Goal: Information Seeking & Learning: Find specific fact

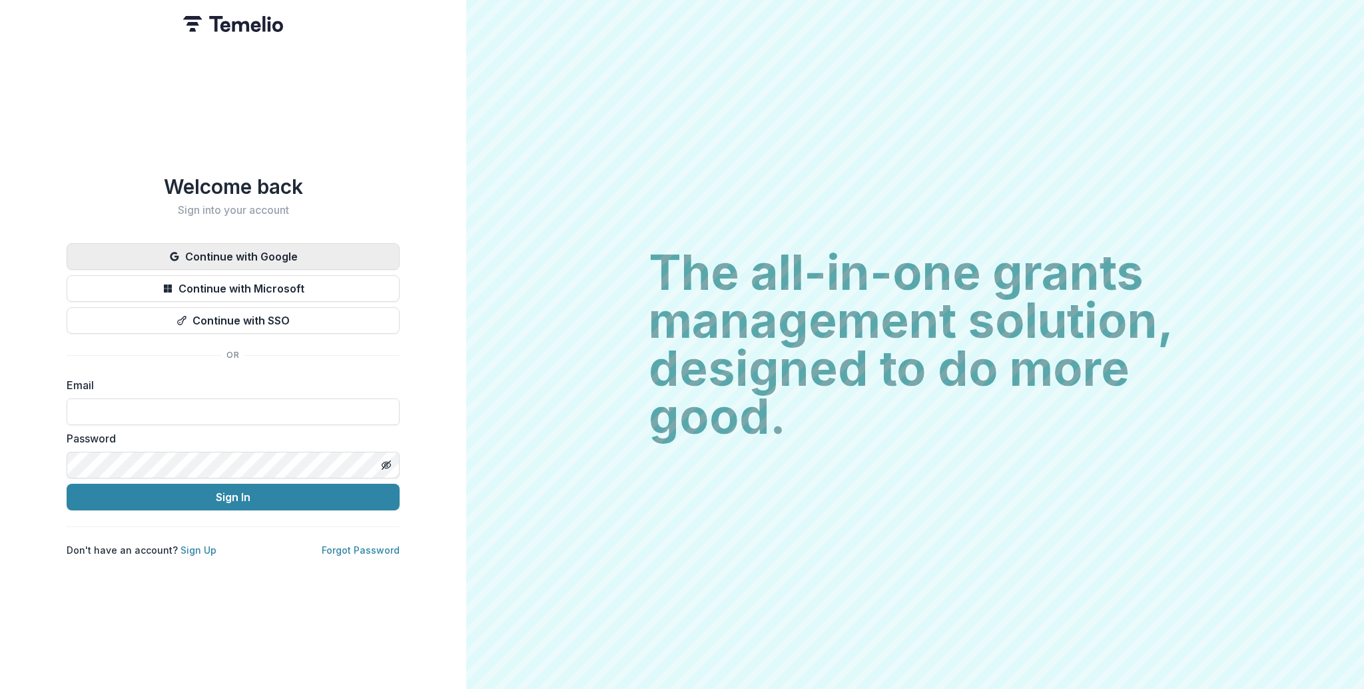
click at [276, 252] on button "Continue with Google" at bounding box center [233, 256] width 333 height 27
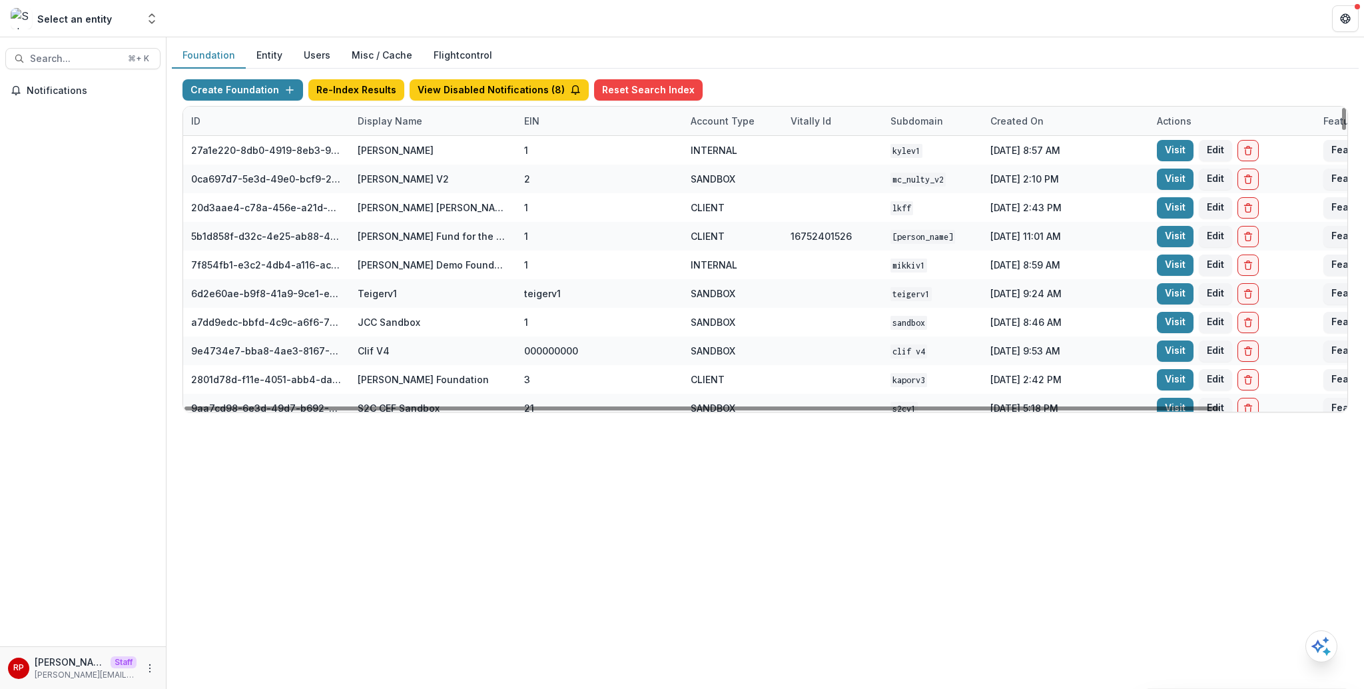
click at [390, 124] on div "Display Name" at bounding box center [390, 121] width 81 height 14
click at [402, 139] on div "Sort Ascending Sort Descending Hide Column" at bounding box center [432, 190] width 165 height 105
click at [405, 152] on input at bounding box center [432, 151] width 160 height 21
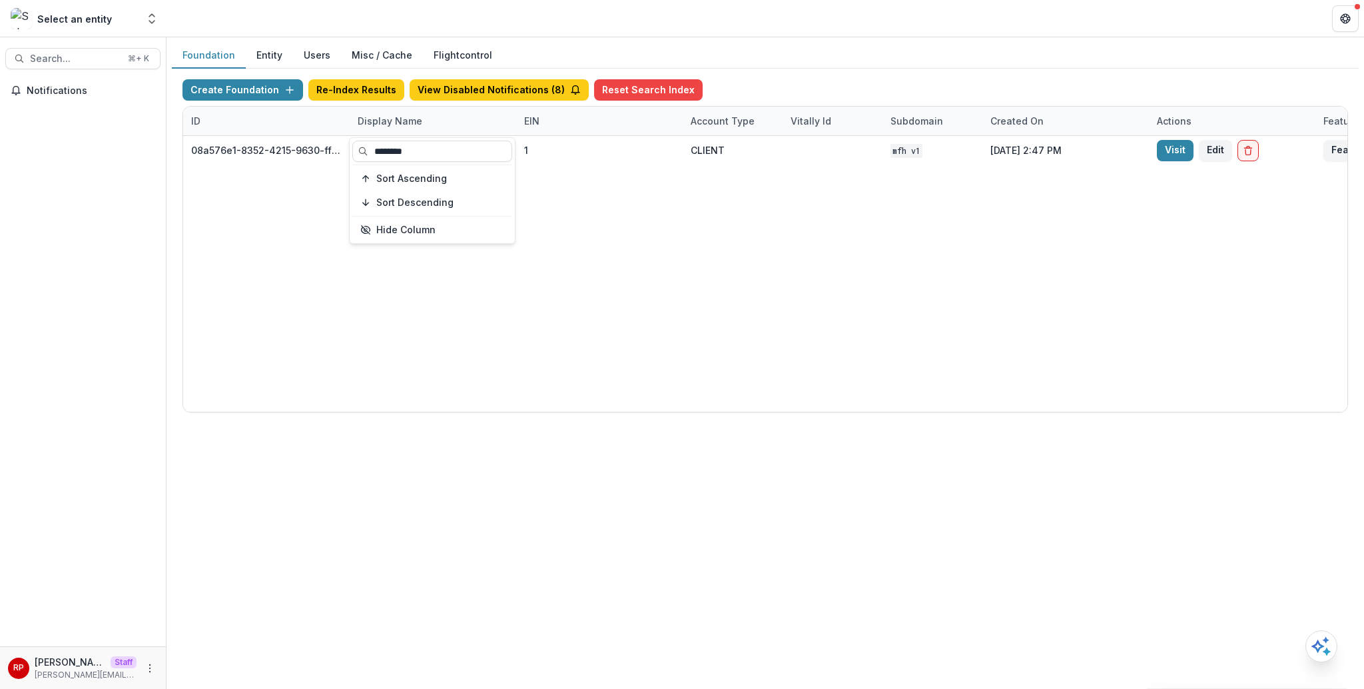
type input "********"
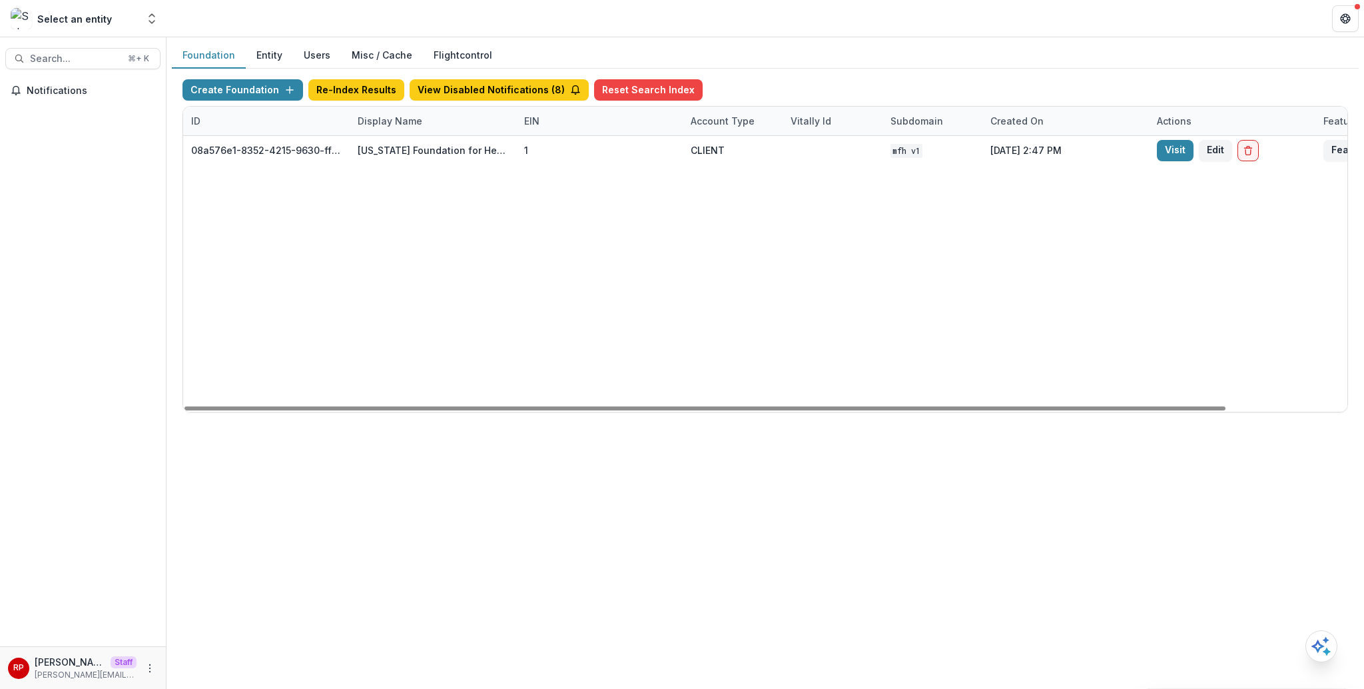
click at [884, 256] on div "08a576e1-8352-4215-9630-ff0d35d85970 Missouri Foundation for Health 1 CLIENT MF…" at bounding box center [832, 274] width 1299 height 276
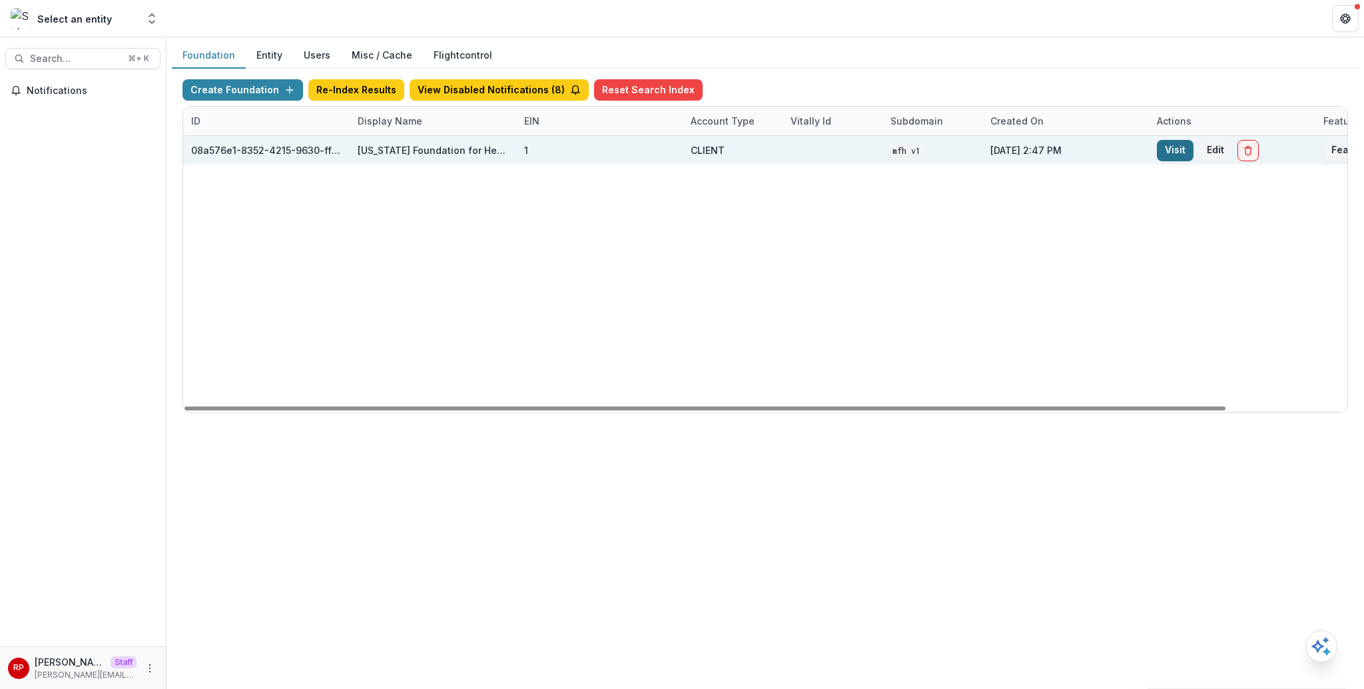
click at [1172, 151] on link "Visit" at bounding box center [1175, 150] width 37 height 21
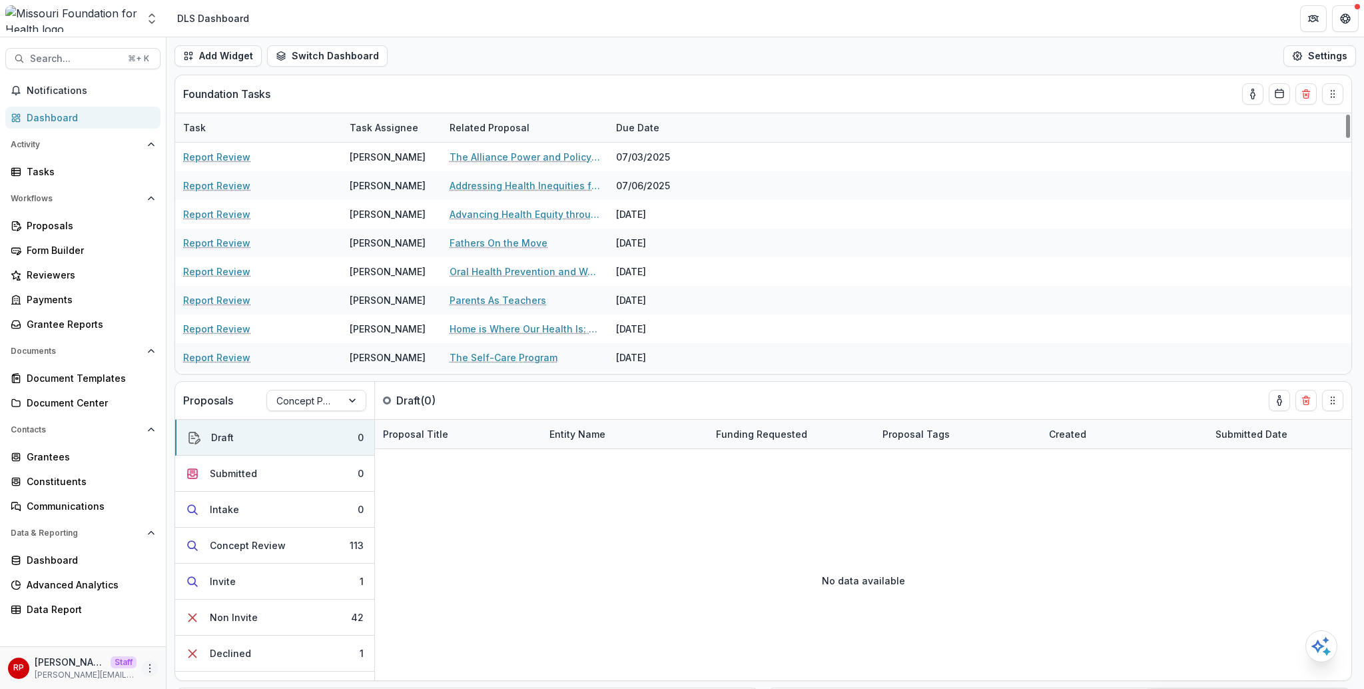
click at [150, 668] on circle "More" at bounding box center [150, 668] width 1 height 1
click at [209, 644] on link "User Settings" at bounding box center [238, 640] width 143 height 22
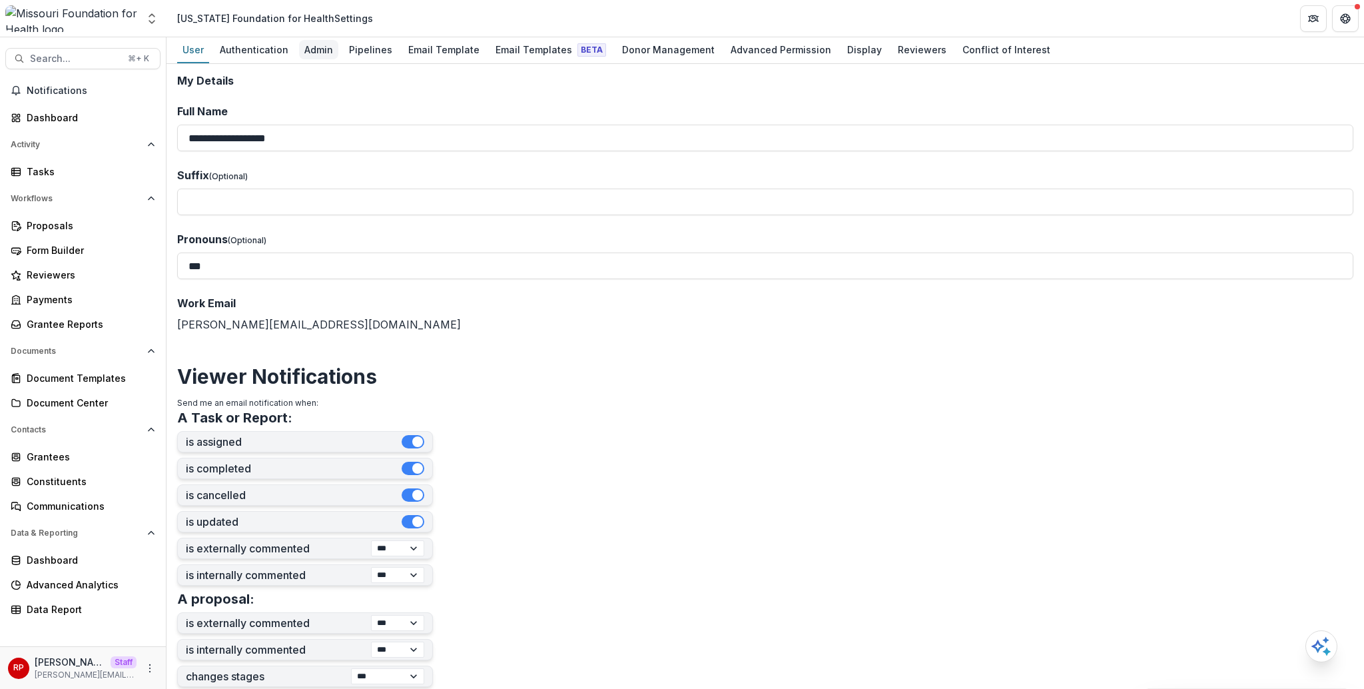
click at [310, 54] on div "Admin" at bounding box center [318, 49] width 39 height 19
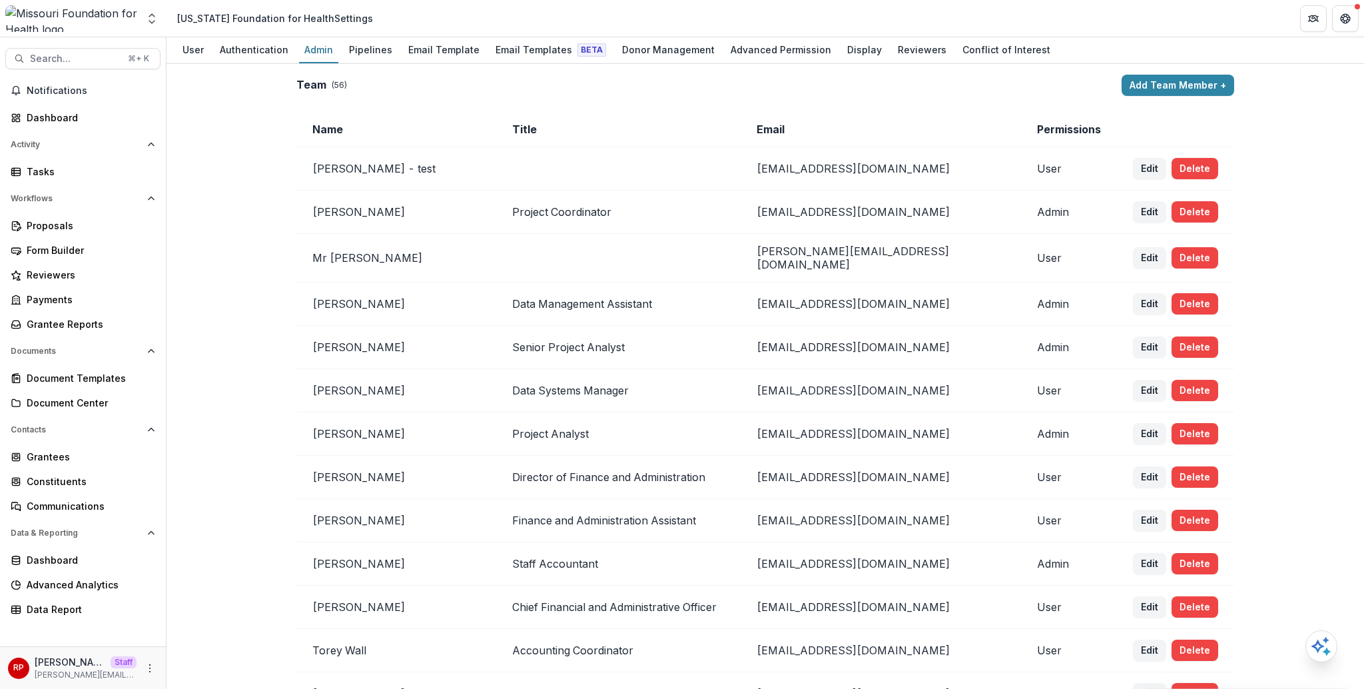
click at [801, 214] on td "wrohrbach@mffh.org" at bounding box center [881, 212] width 280 height 43
copy td "wrohrbach@mffh.org"
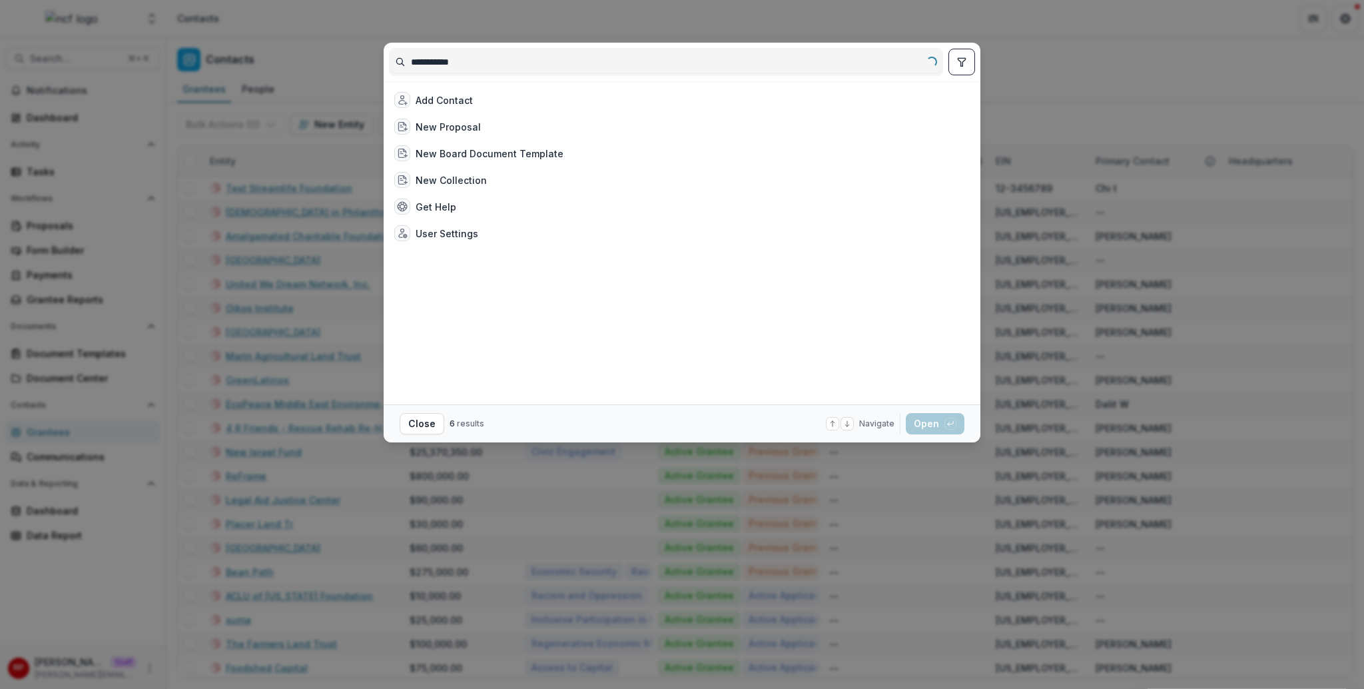
type input "**********"
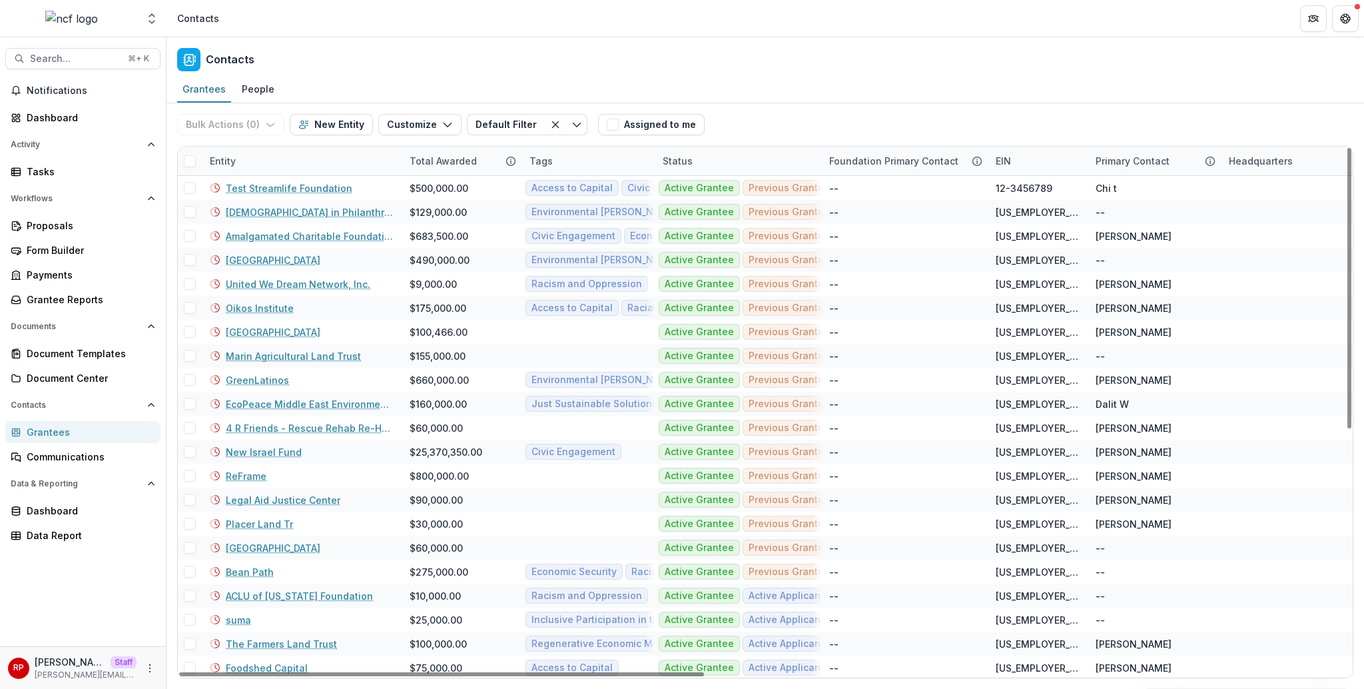
click at [301, 159] on div "Entity" at bounding box center [302, 161] width 200 height 29
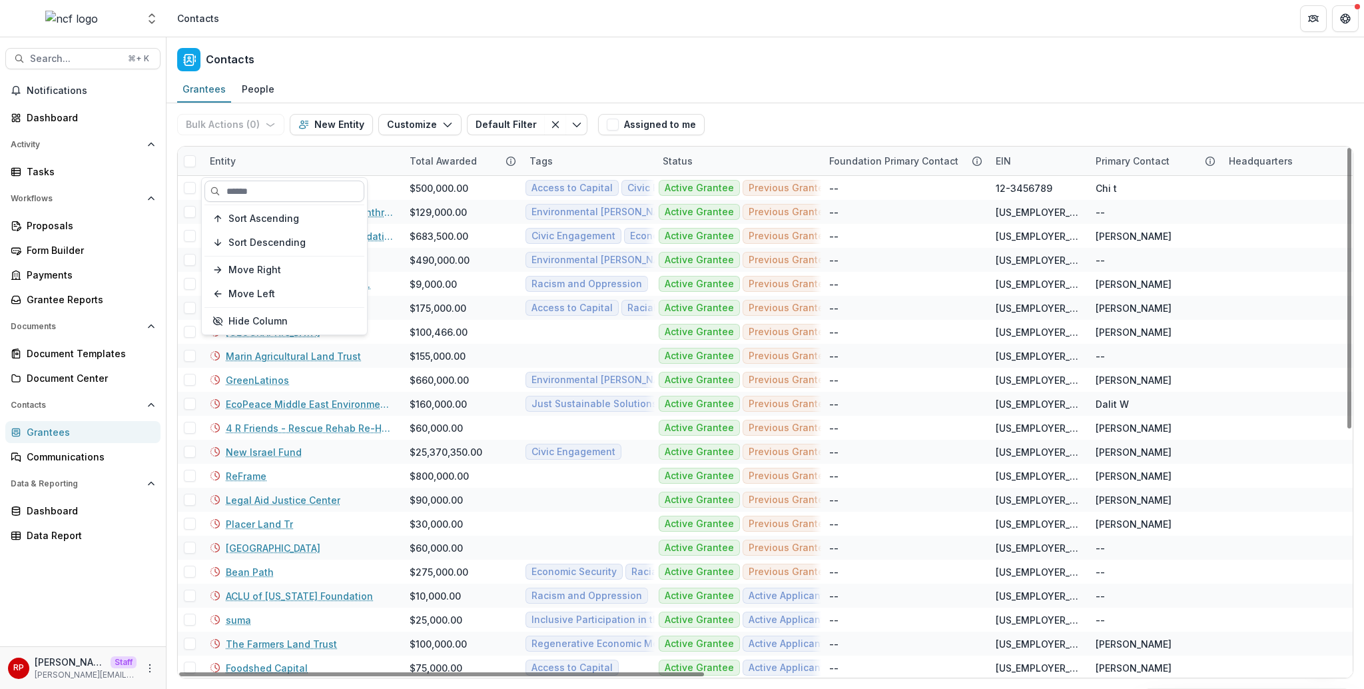
click at [302, 193] on input at bounding box center [285, 191] width 160 height 21
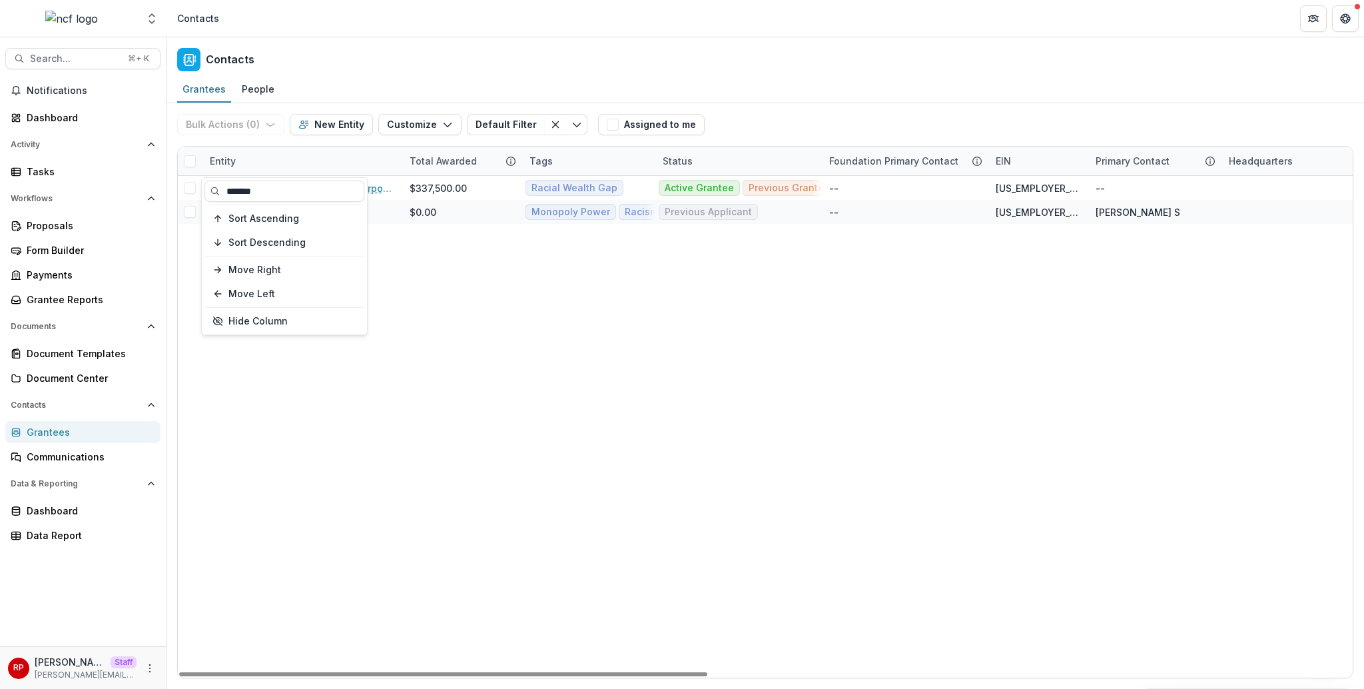
type input "*******"
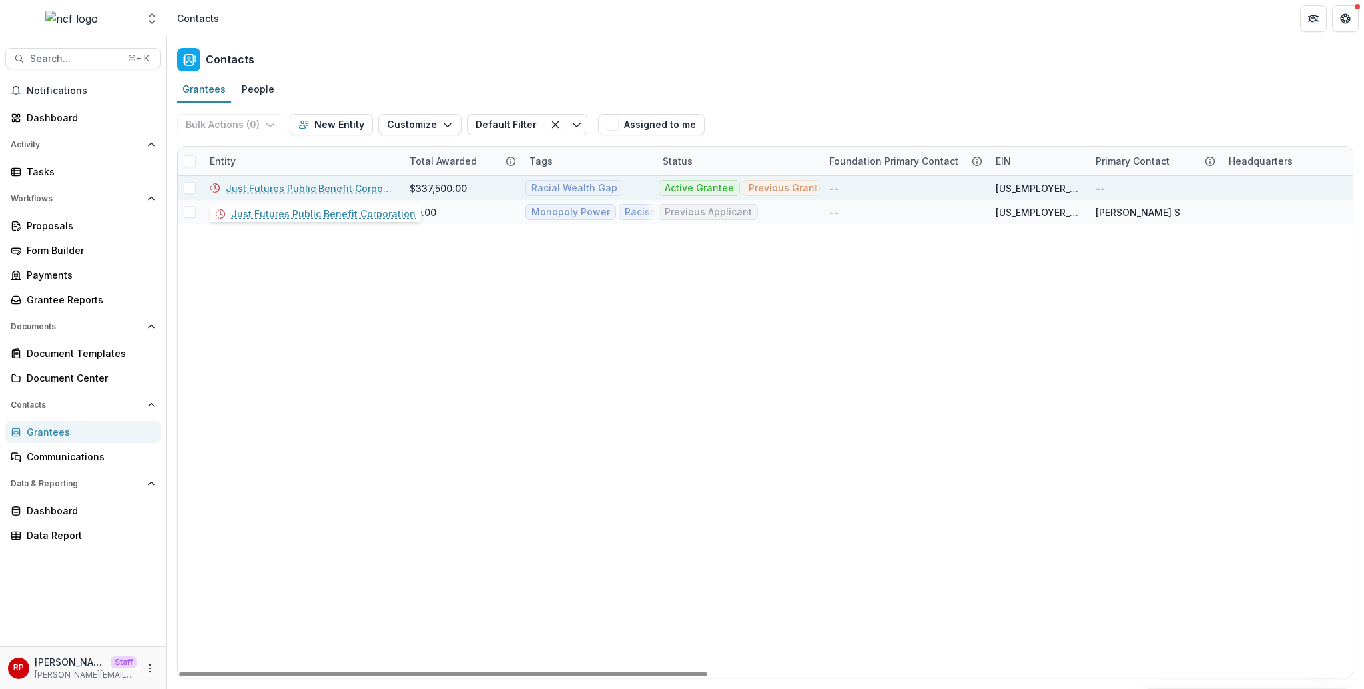
click at [322, 188] on link "Just Futures Public Benefit Corporation" at bounding box center [310, 188] width 168 height 14
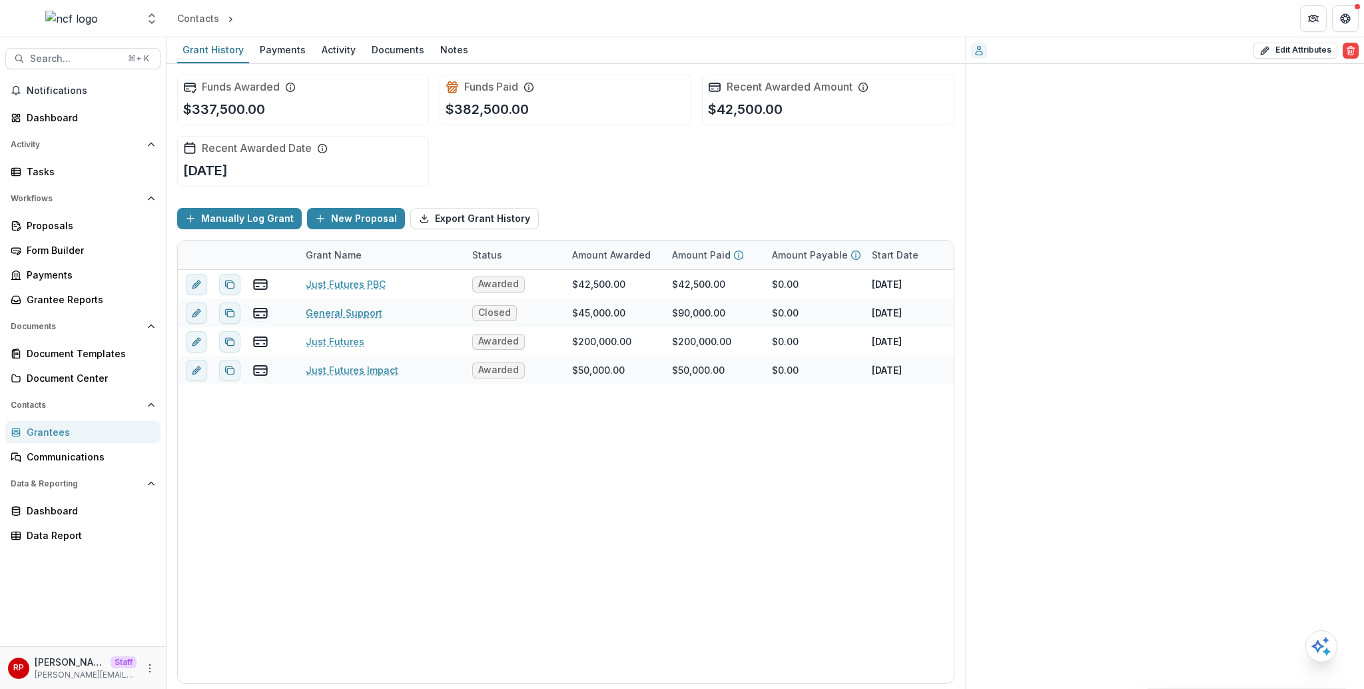
click at [626, 175] on div "Funds Awarded $337,500.00 Funds Paid $382,500.00 Recent Awarded Amount $42,500.…" at bounding box center [565, 130] width 777 height 133
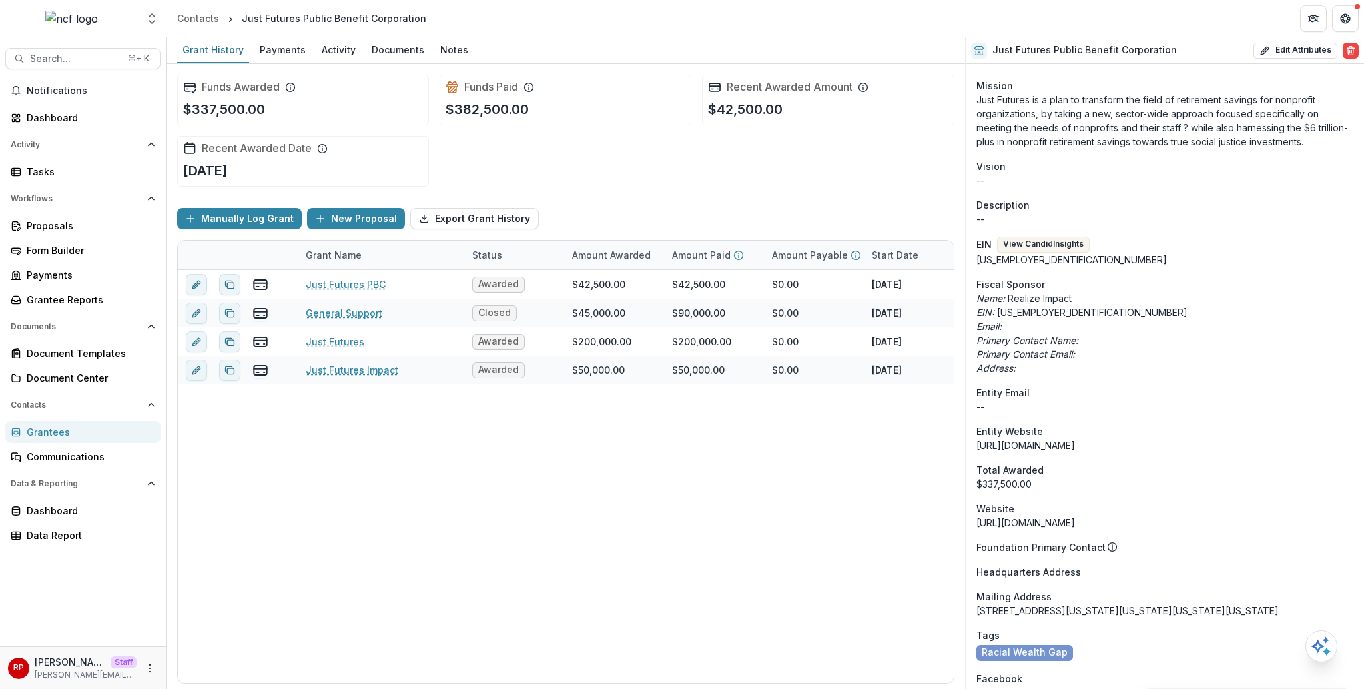
scroll to position [676, 0]
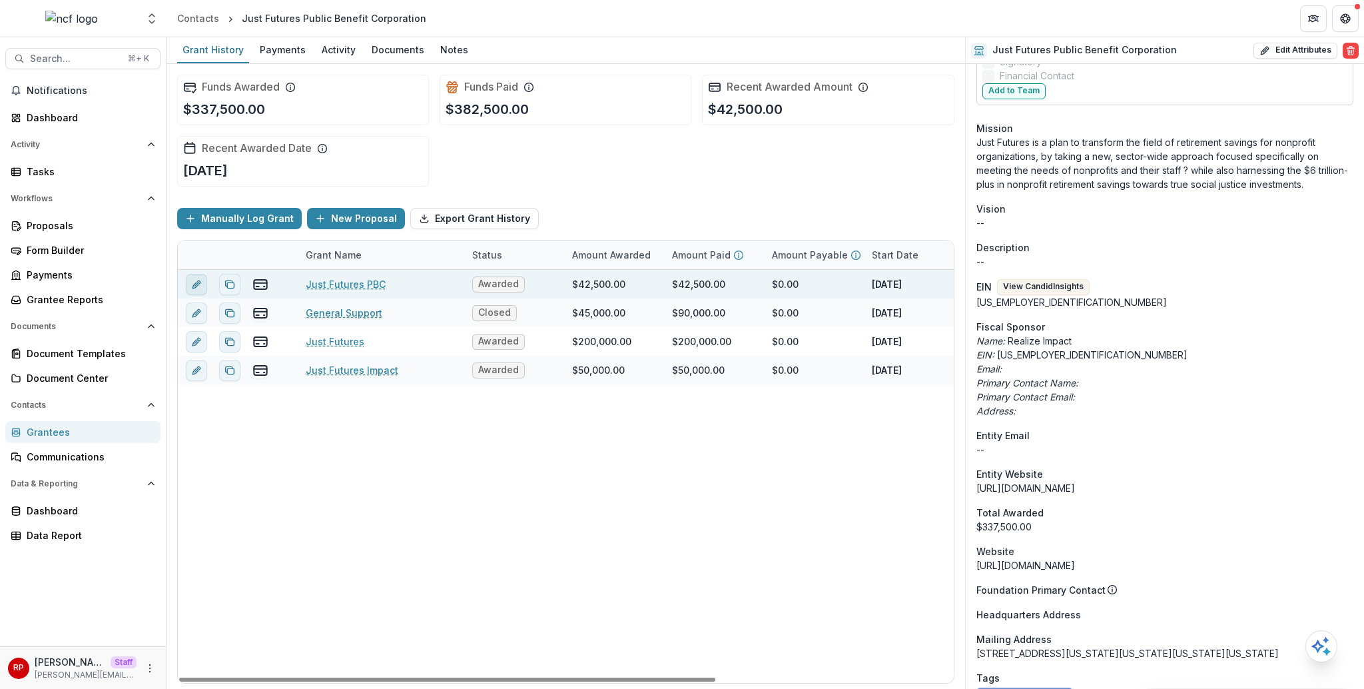
click at [196, 282] on icon "edit" at bounding box center [196, 285] width 6 height 6
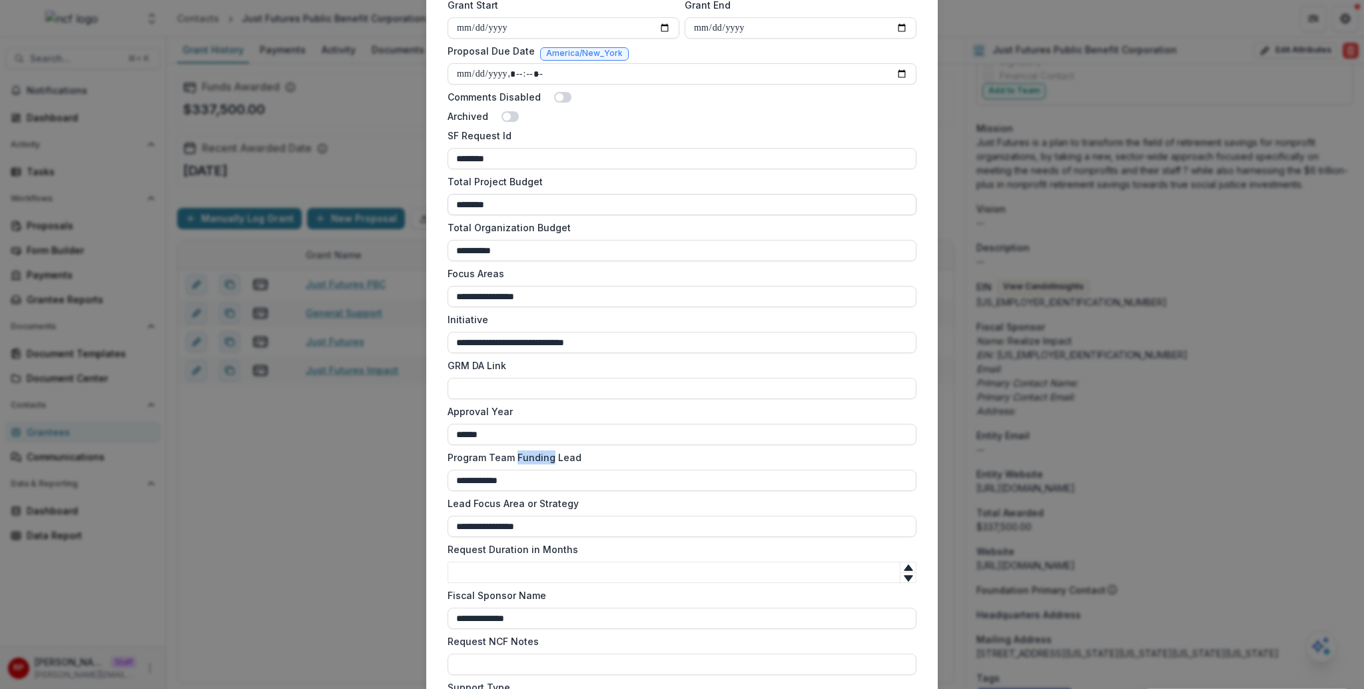
scroll to position [1096, 0]
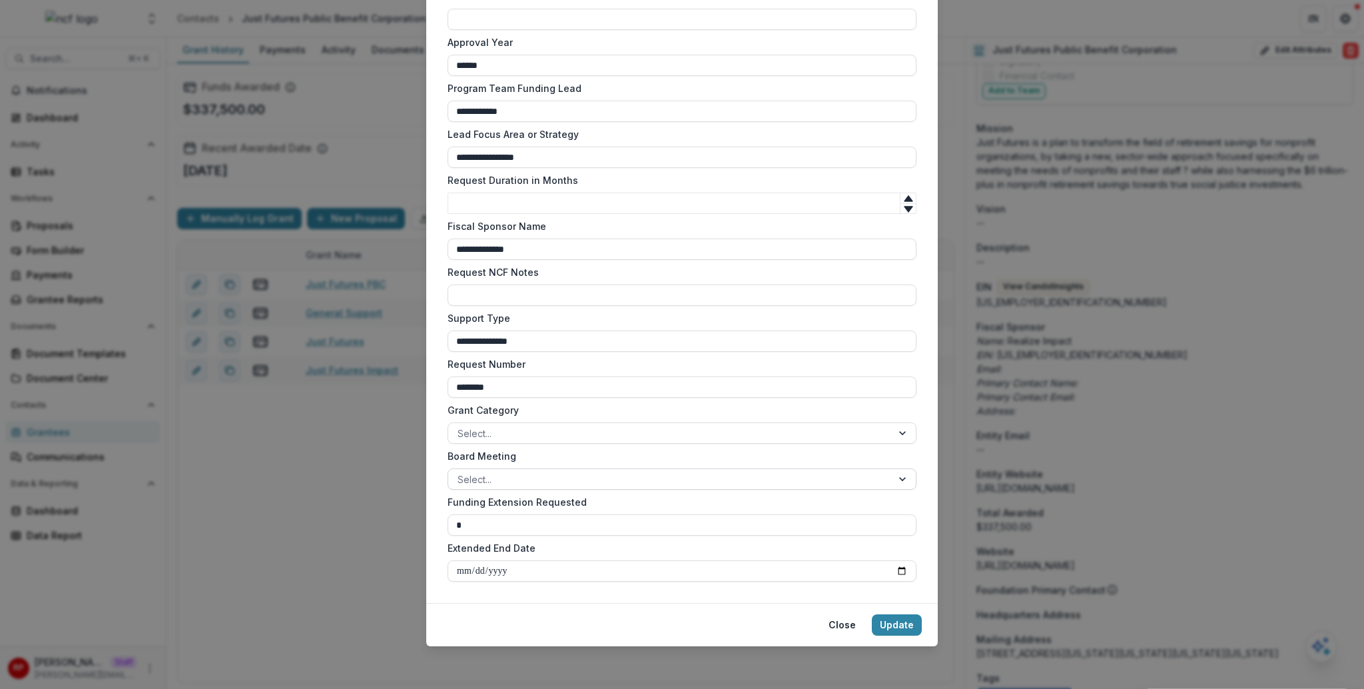
click at [634, 477] on div at bounding box center [670, 479] width 425 height 17
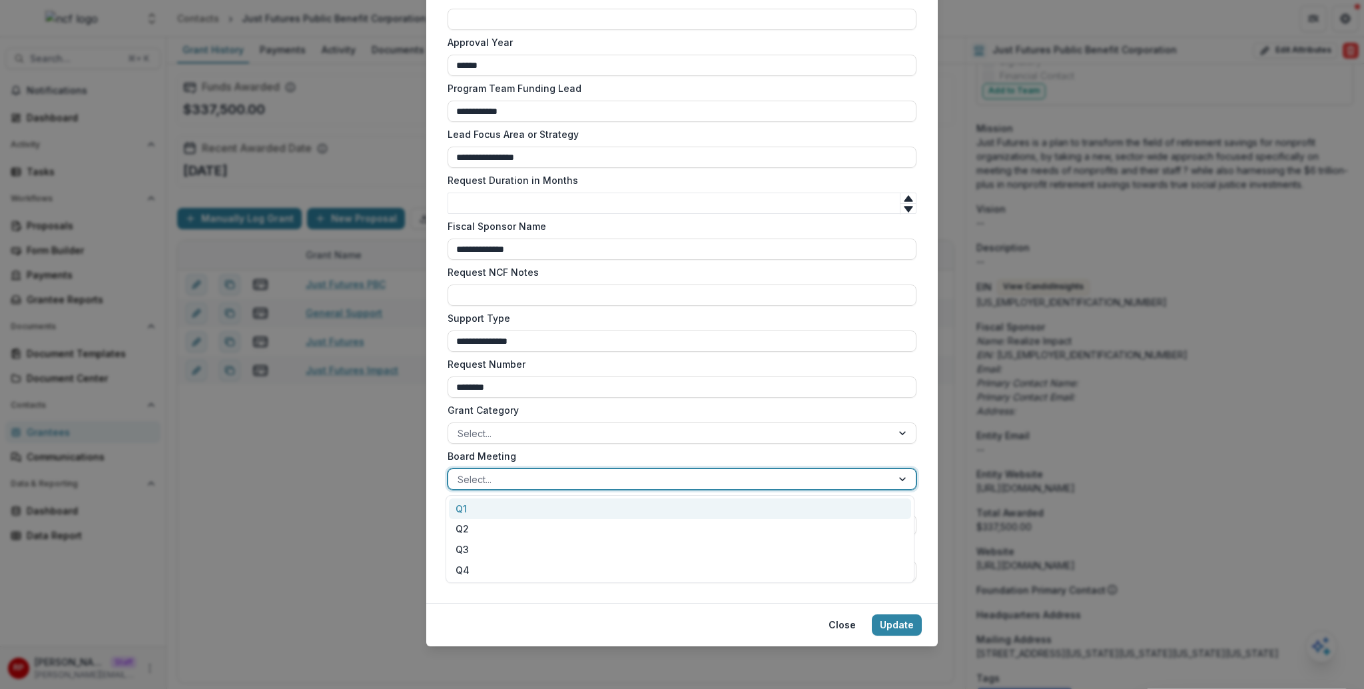
click at [650, 462] on label "Board Meeting" at bounding box center [678, 456] width 461 height 14
click at [460, 472] on input "Board Meeting" at bounding box center [459, 479] width 3 height 14
click at [656, 454] on label "Board Meeting" at bounding box center [678, 456] width 461 height 14
click at [460, 472] on input "Board Meeting" at bounding box center [459, 479] width 3 height 14
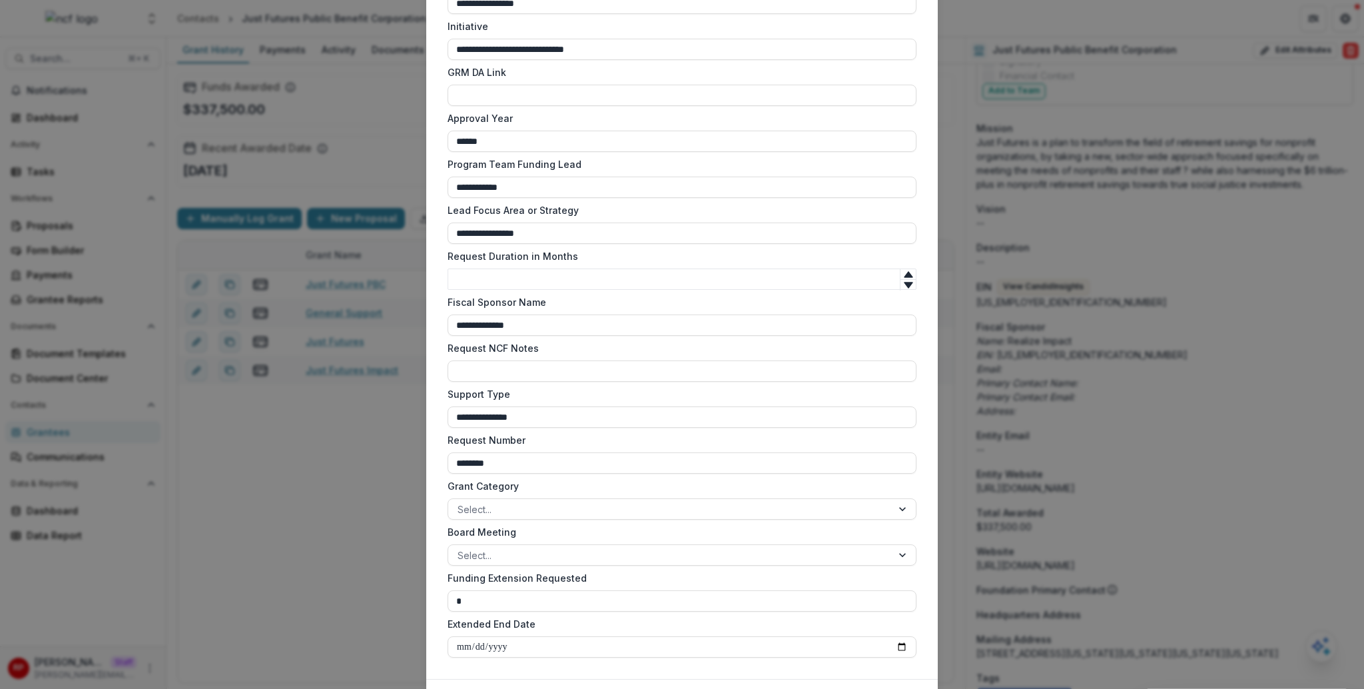
scroll to position [1023, 0]
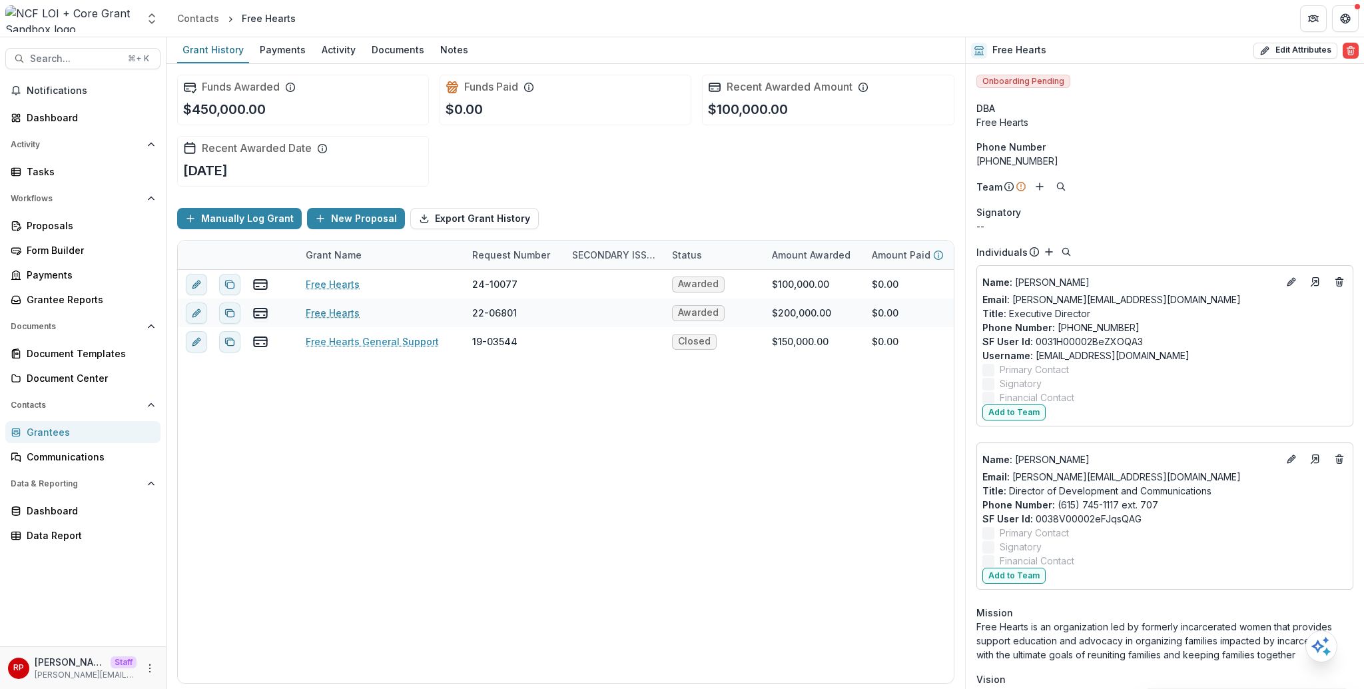
click at [809, 139] on div "Funds Awarded $450,000.00 Funds Paid $0.00 Recent Awarded Amount $100,000.00 Re…" at bounding box center [565, 130] width 777 height 133
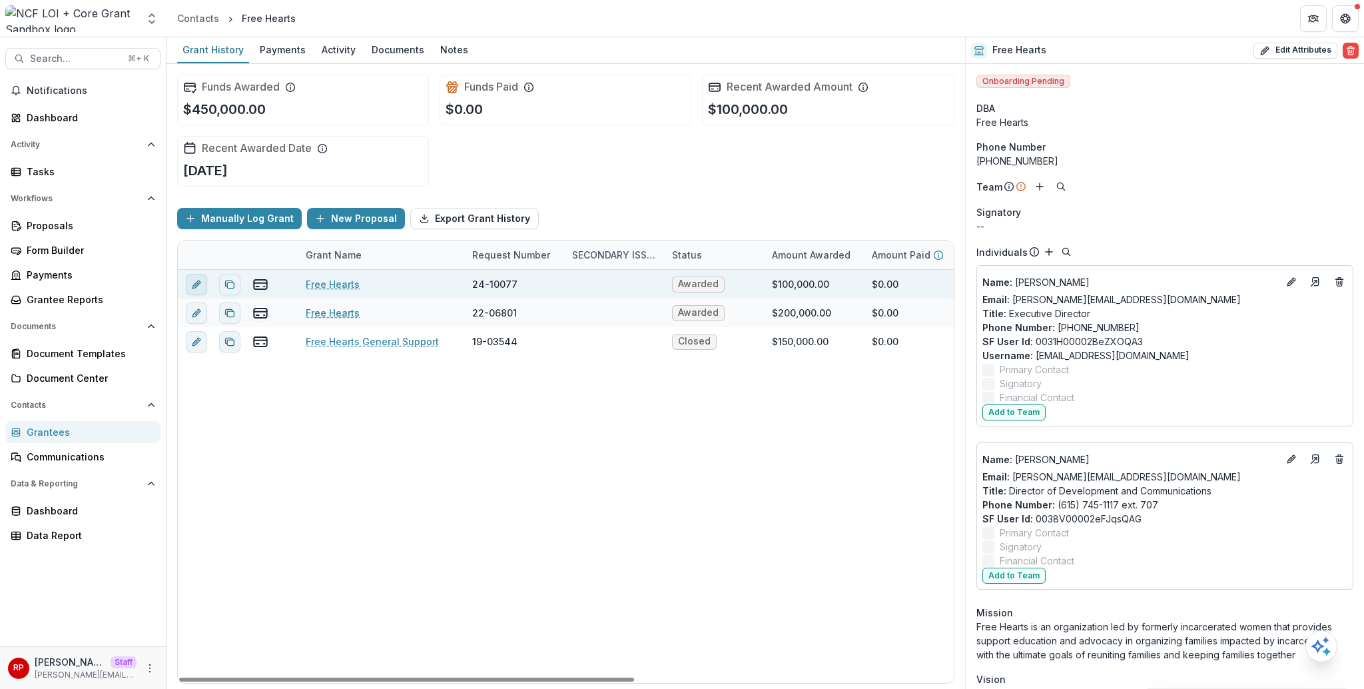
click at [190, 288] on button "edit" at bounding box center [196, 284] width 21 height 21
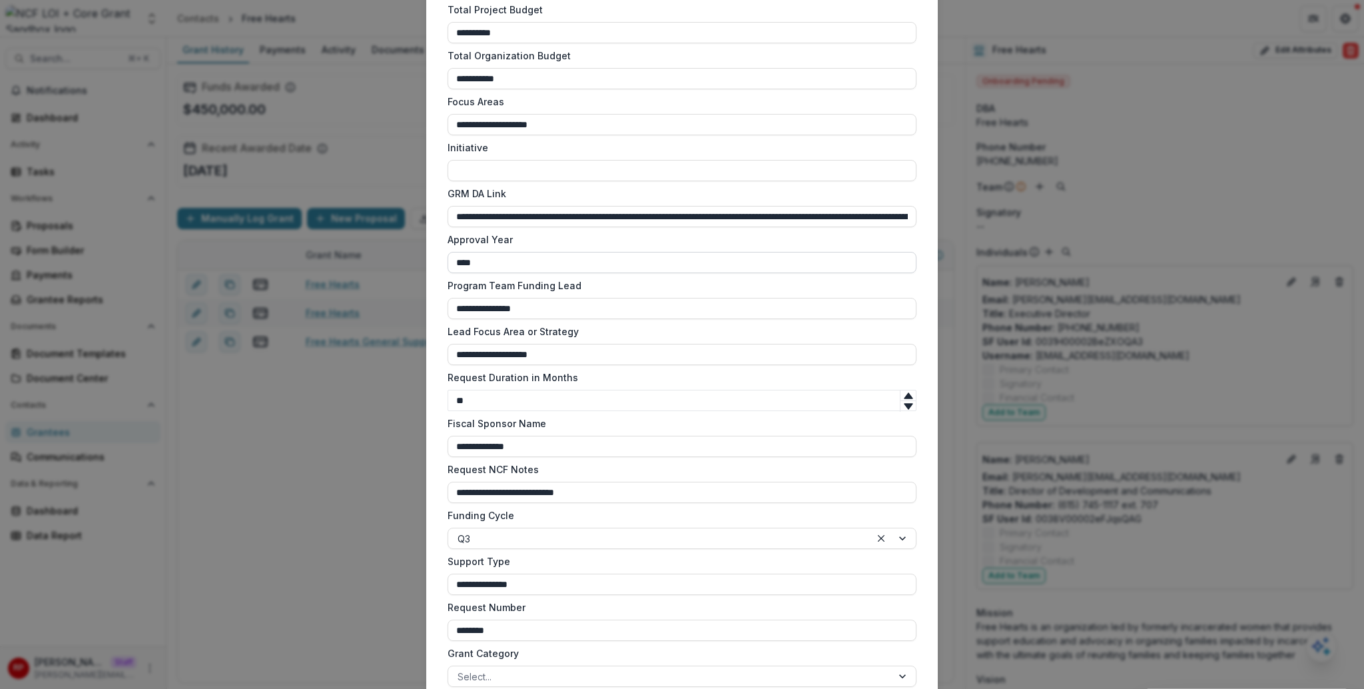
scroll to position [1050, 0]
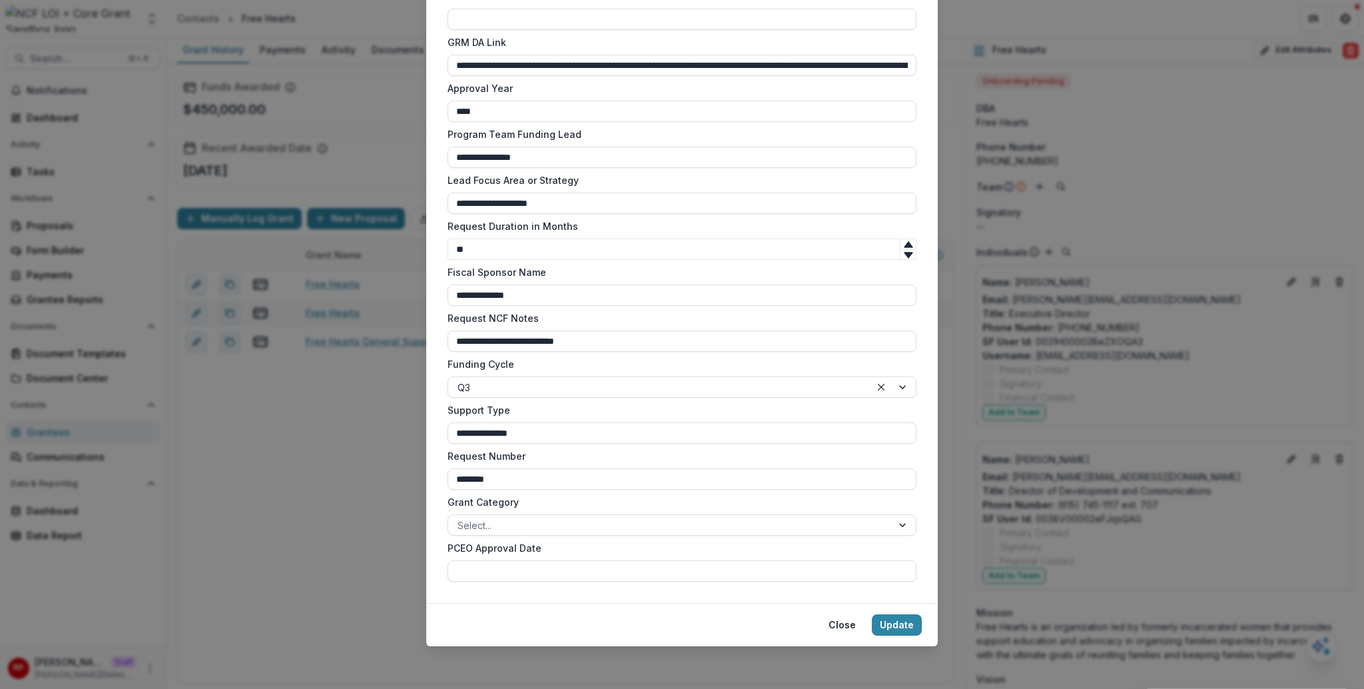
click at [384, 507] on div "**********" at bounding box center [682, 344] width 1364 height 689
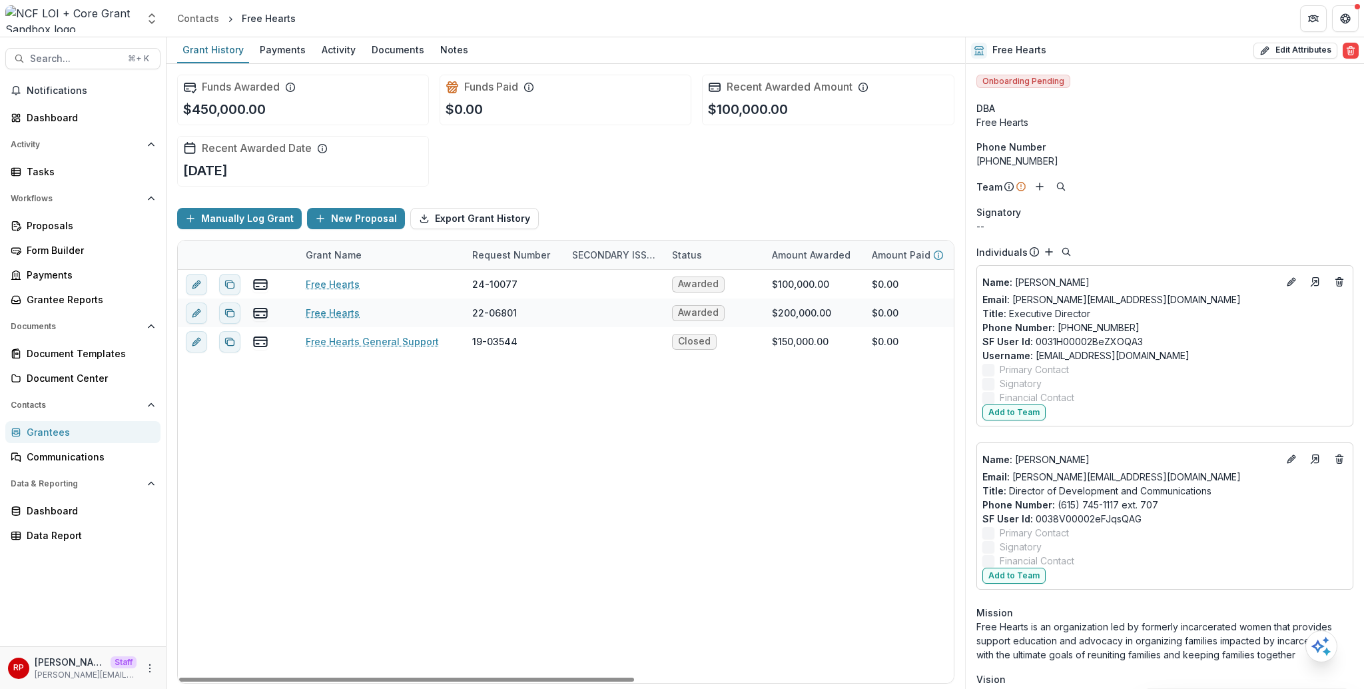
click at [402, 459] on div "Free Hearts 24-10077 Awarded $100,000.00 $0.00 $100,000.00 Oct 1, 2024 Sep 30, …" at bounding box center [837, 476] width 1319 height 413
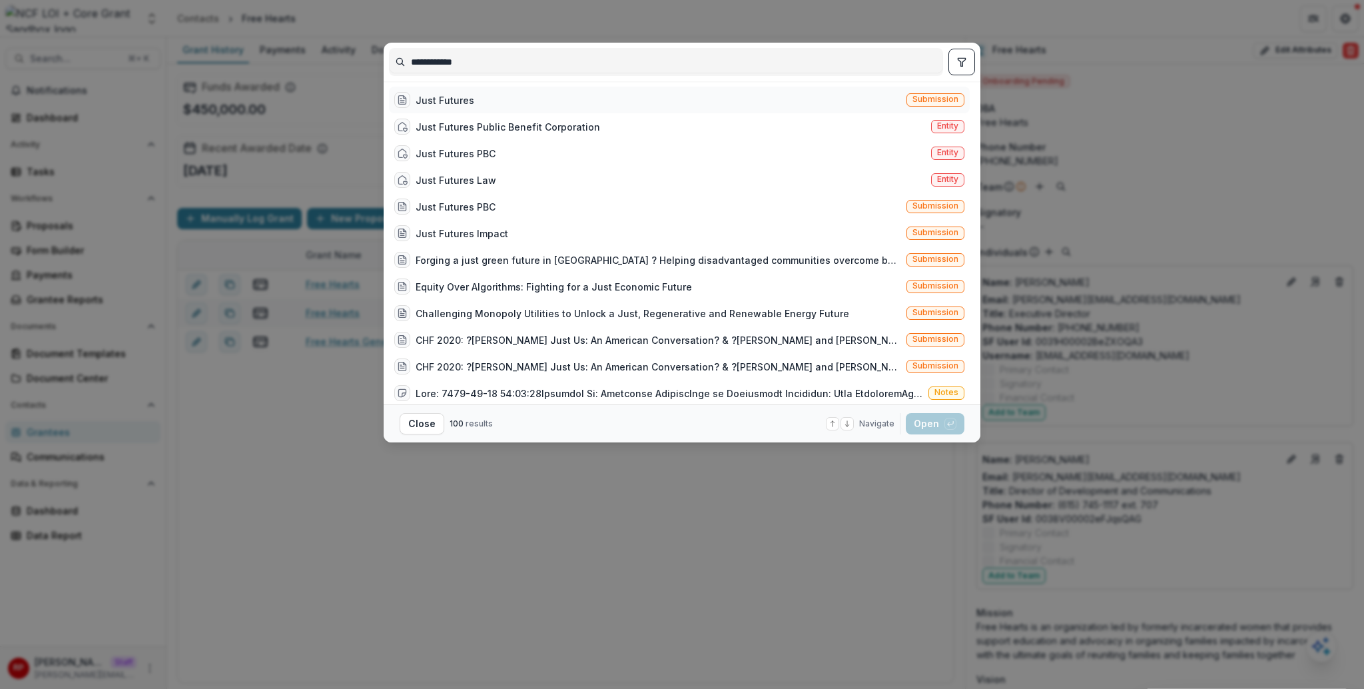
type input "**********"
click at [569, 101] on div "Just Futures Submission" at bounding box center [679, 100] width 581 height 27
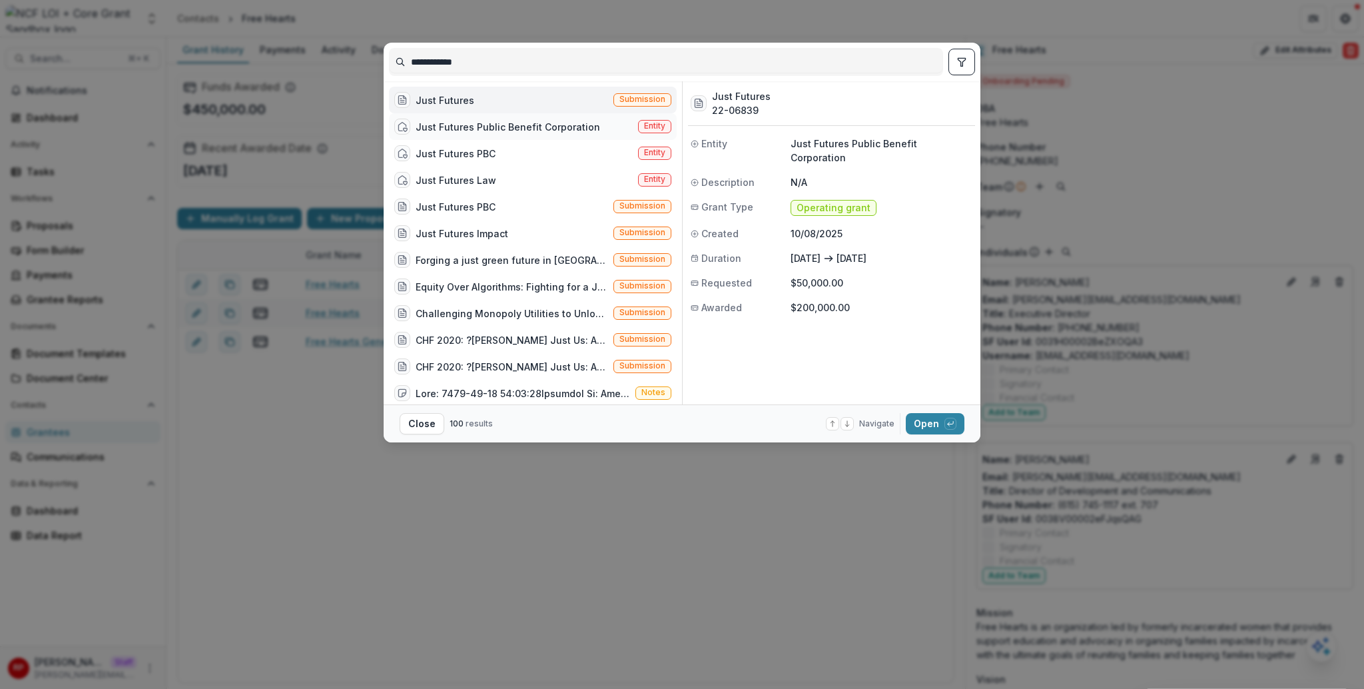
click at [562, 122] on div "Just Futures Public Benefit Corporation" at bounding box center [508, 127] width 185 height 14
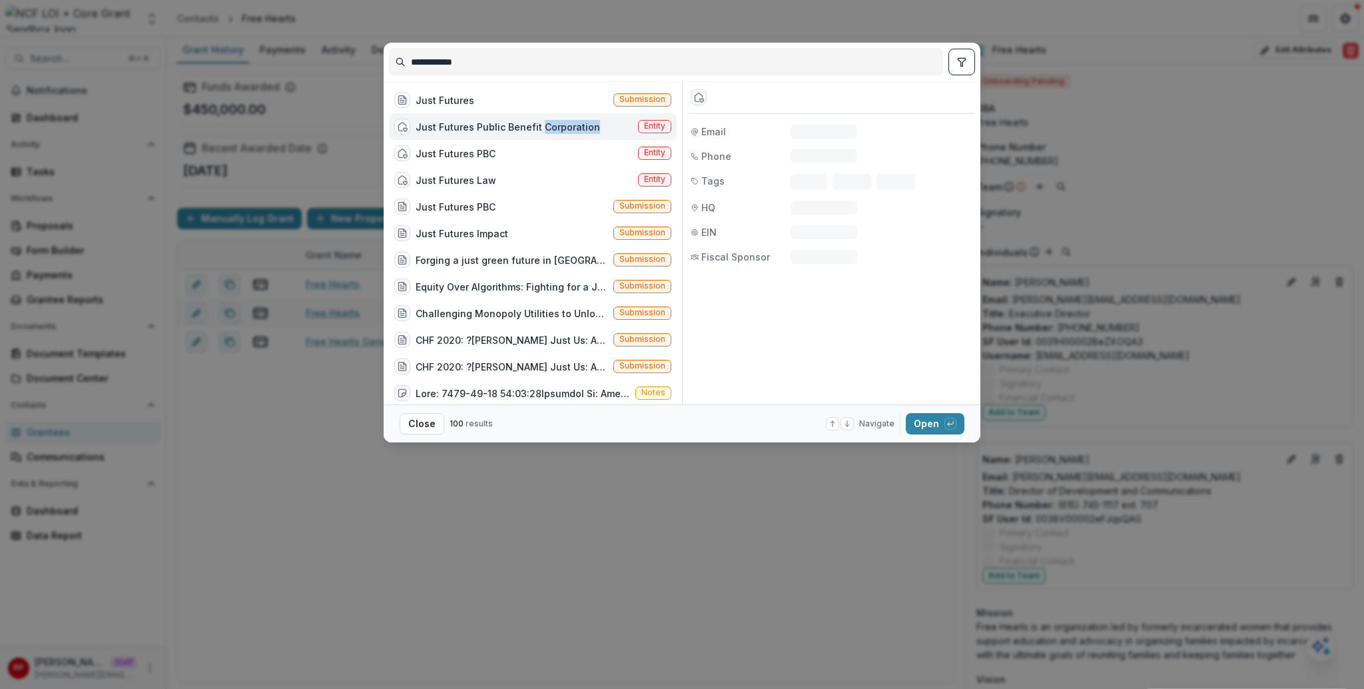
click at [563, 122] on div "Just Futures Public Benefit Corporation" at bounding box center [508, 127] width 185 height 14
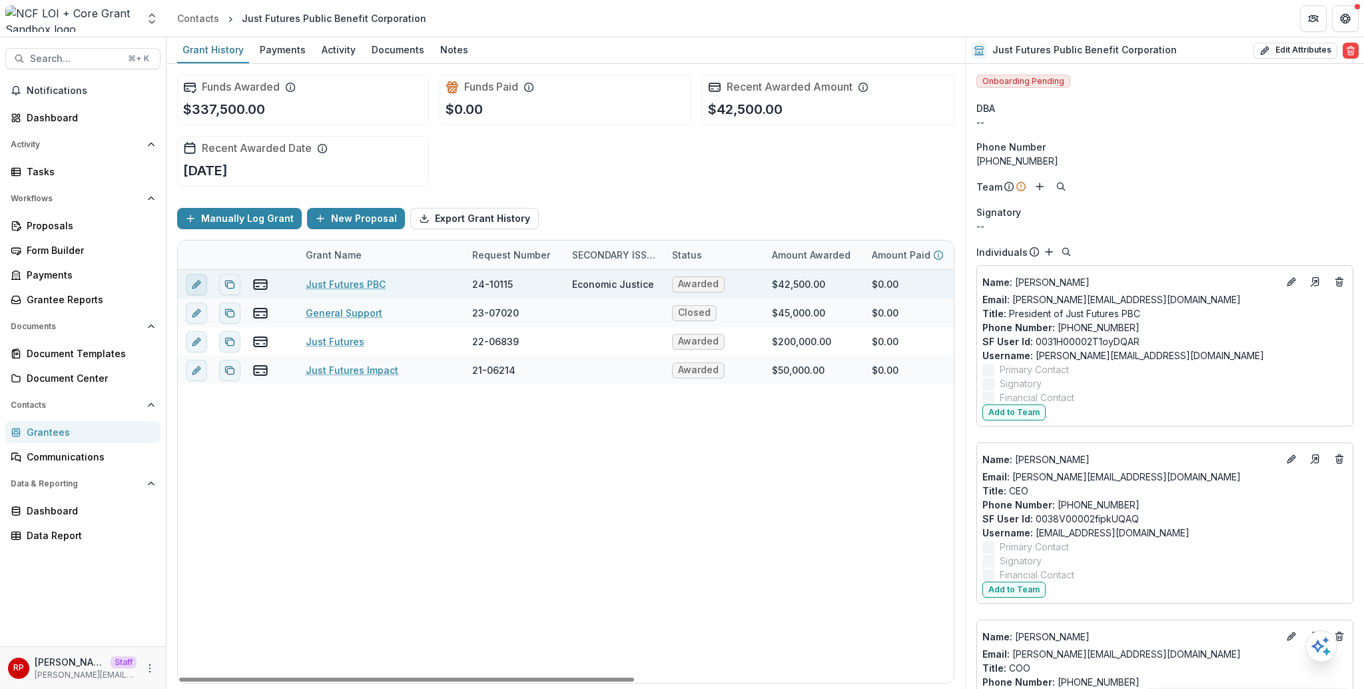
click at [201, 284] on icon "edit" at bounding box center [196, 284] width 11 height 11
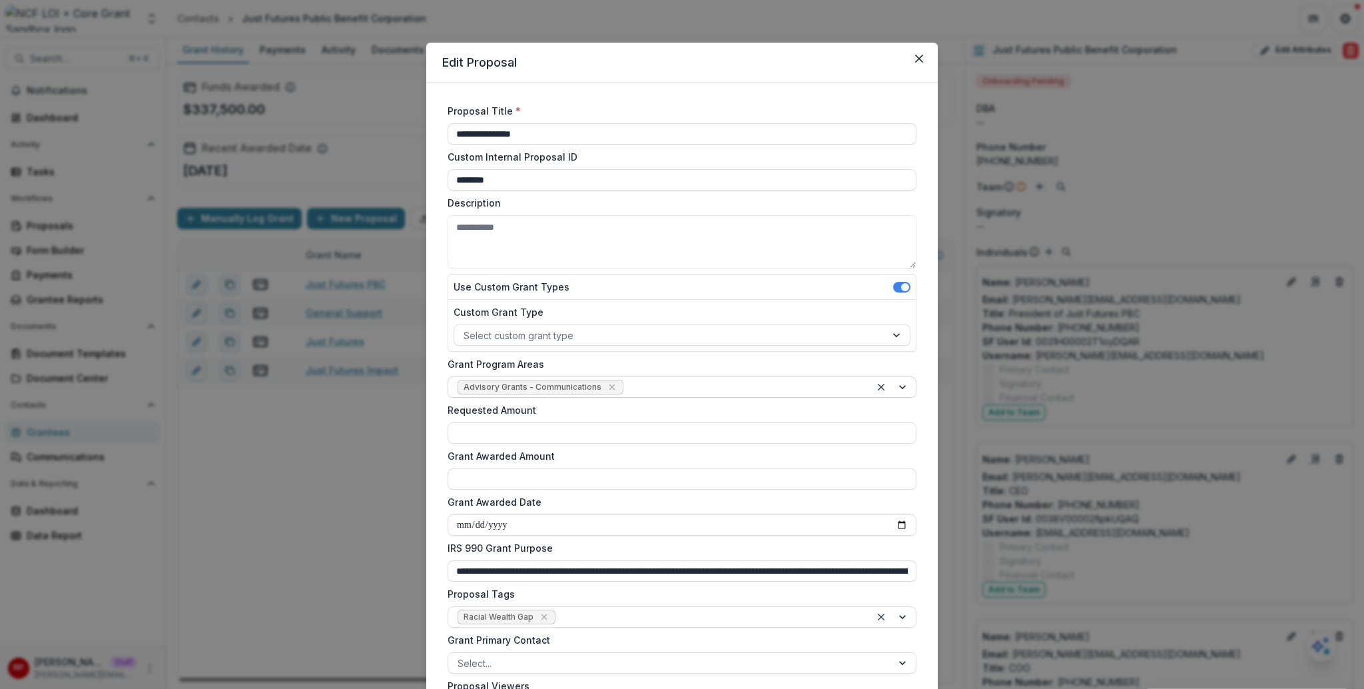
type input "*******"
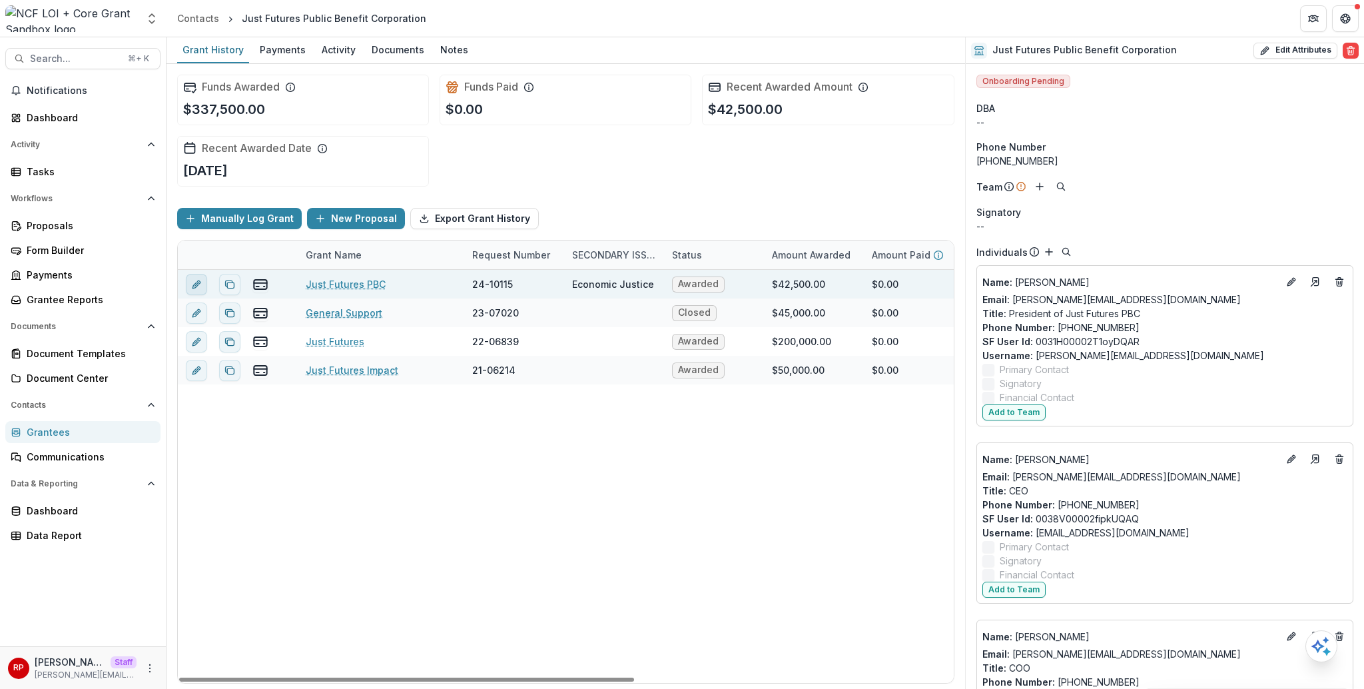
click at [203, 285] on button "edit" at bounding box center [196, 284] width 21 height 21
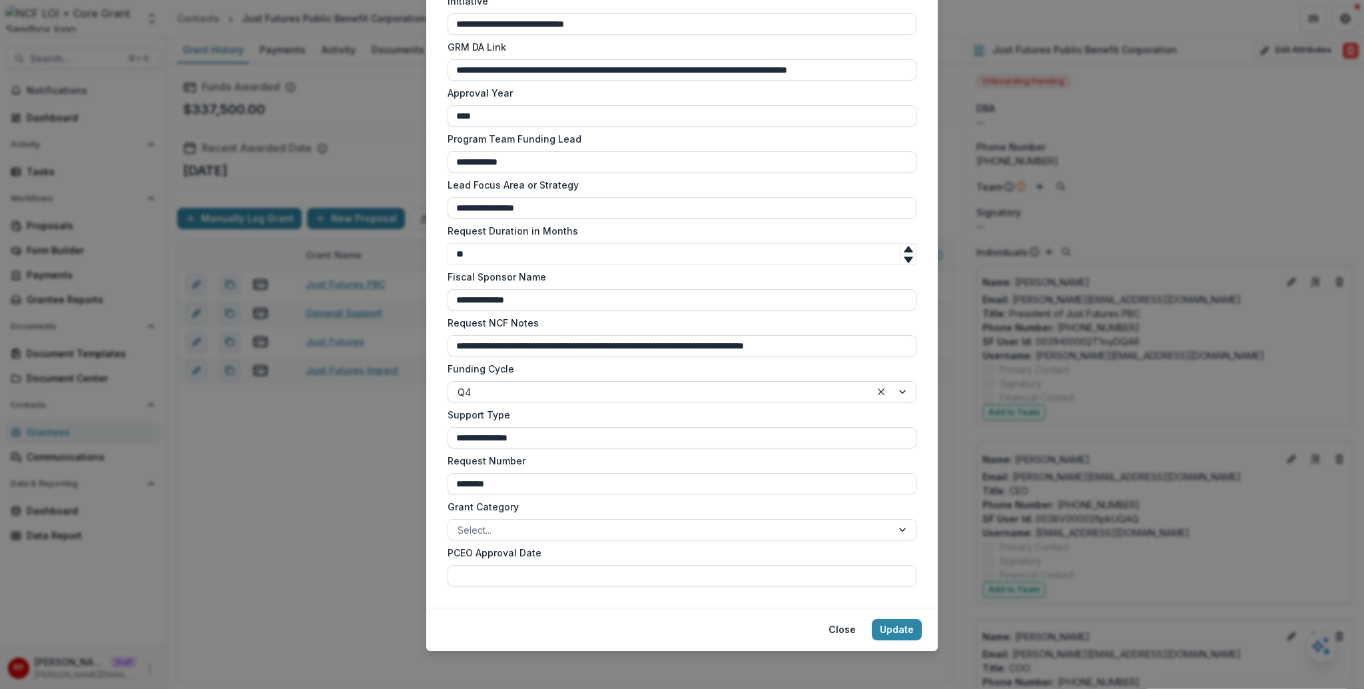
scroll to position [1050, 0]
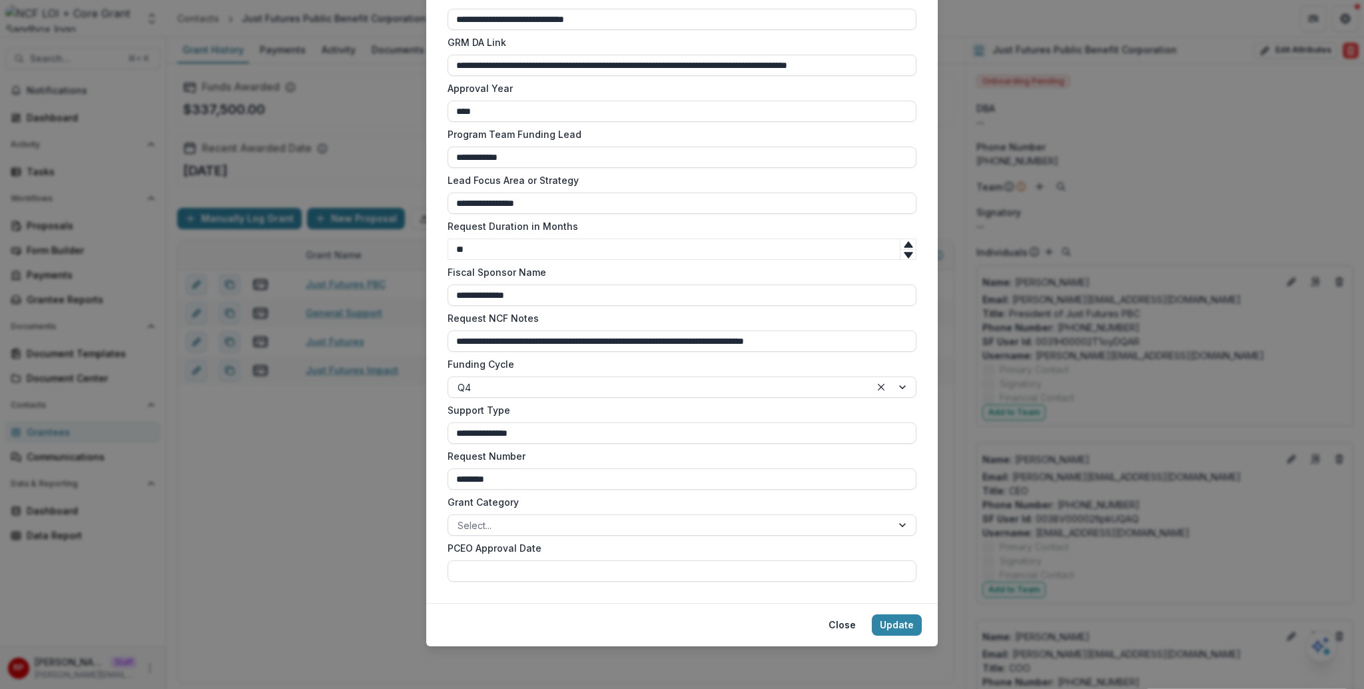
drag, startPoint x: 424, startPoint y: 287, endPoint x: 366, endPoint y: 286, distance: 58.0
click at [423, 287] on div "**********" at bounding box center [682, 344] width 1364 height 689
click at [362, 286] on div "**********" at bounding box center [682, 344] width 1364 height 689
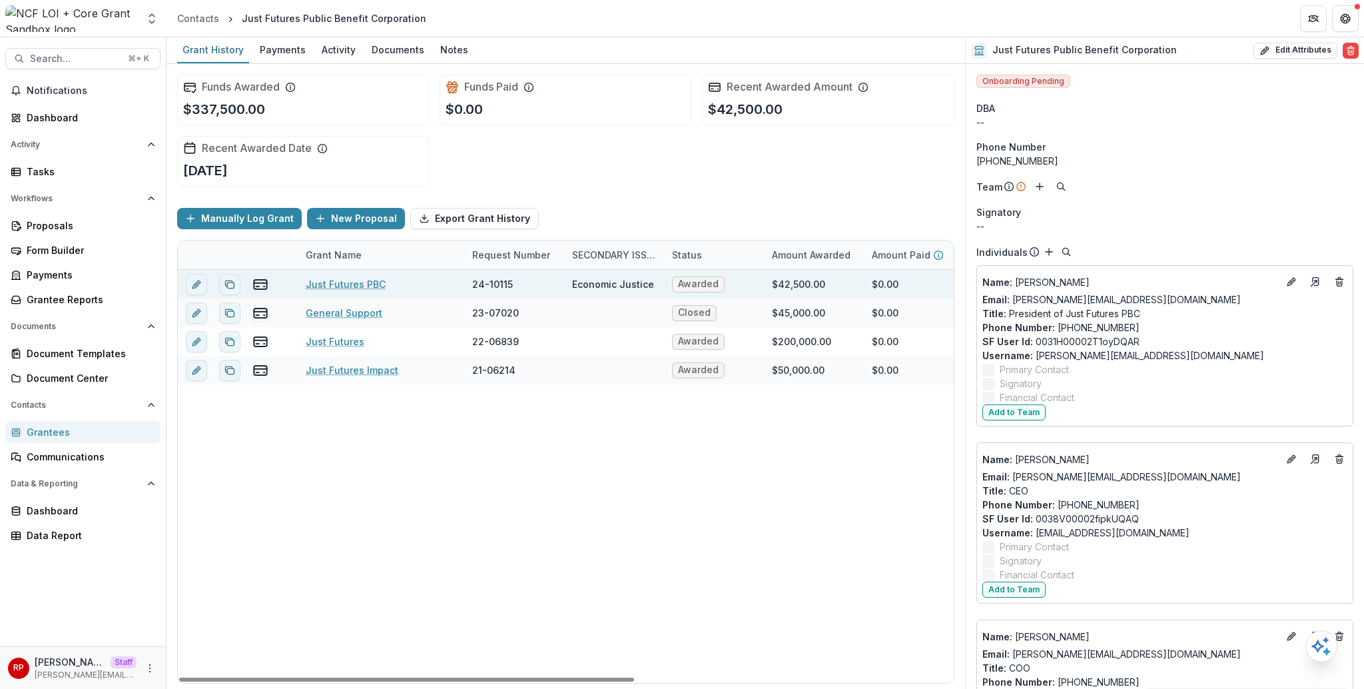
click at [367, 286] on link "Just Futures PBC" at bounding box center [346, 284] width 80 height 14
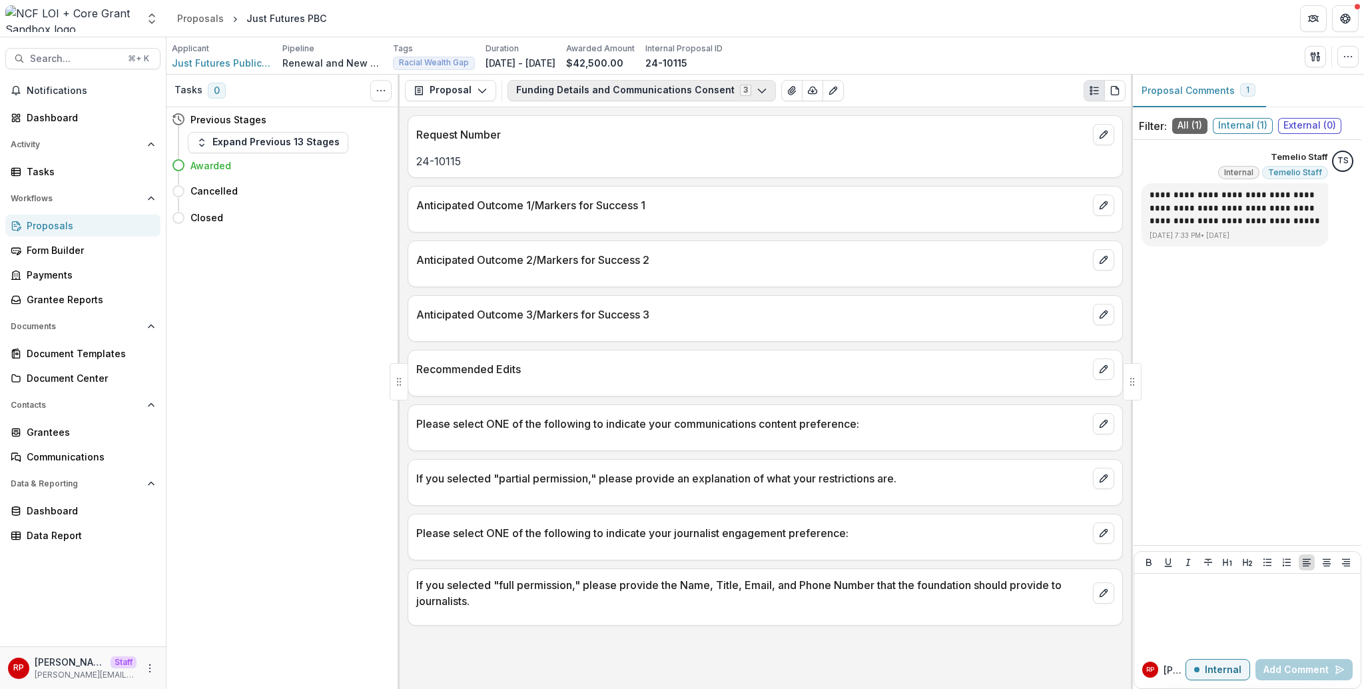
click at [562, 89] on button "Funding Details and Communications Consent 3" at bounding box center [642, 90] width 268 height 21
click at [600, 95] on button "Funding Details and Communications Consent 3" at bounding box center [642, 90] width 268 height 21
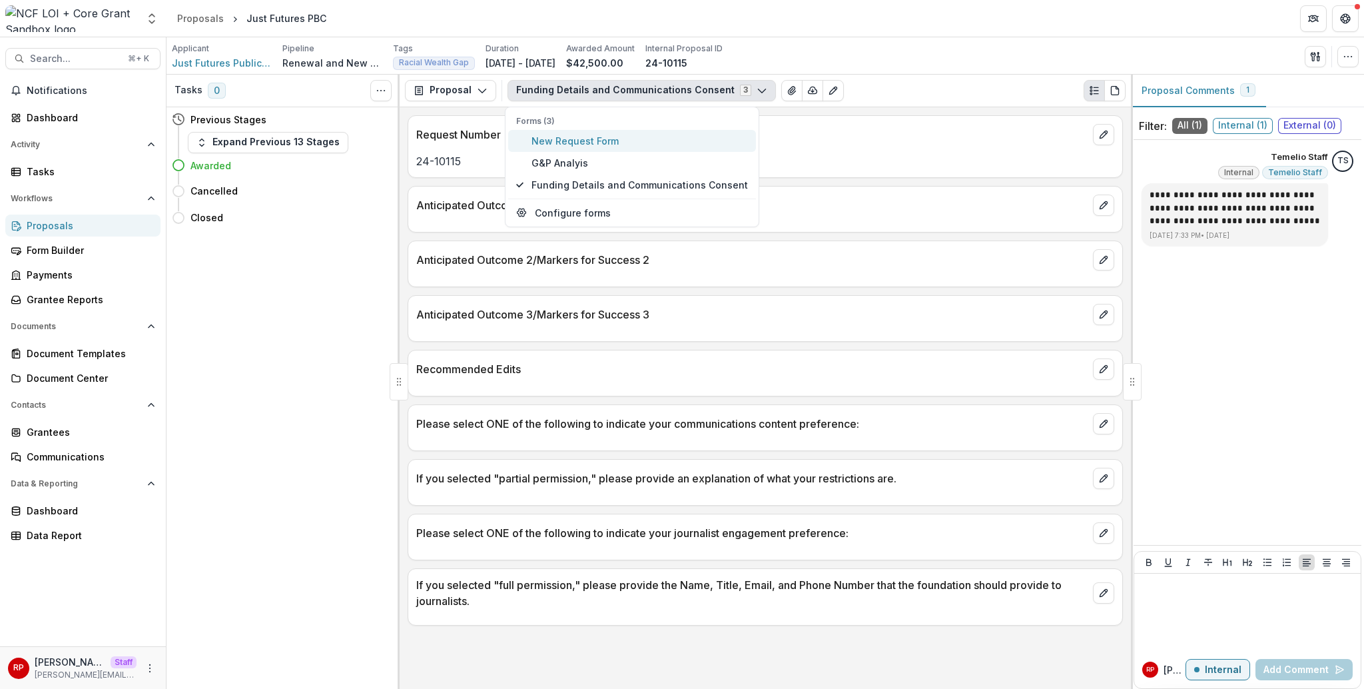
type button "0"
click at [586, 156] on span "G&P Analyis" at bounding box center [640, 163] width 217 height 14
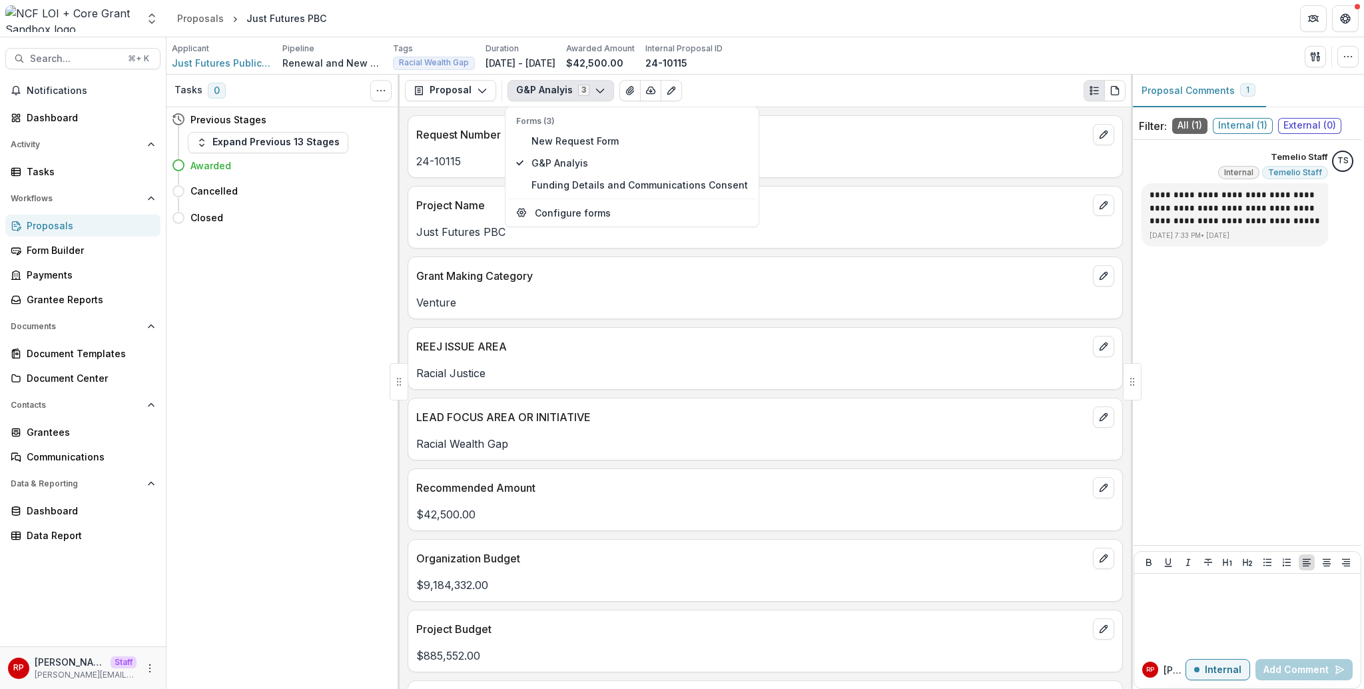
click at [863, 188] on div "Project Name" at bounding box center [765, 201] width 714 height 29
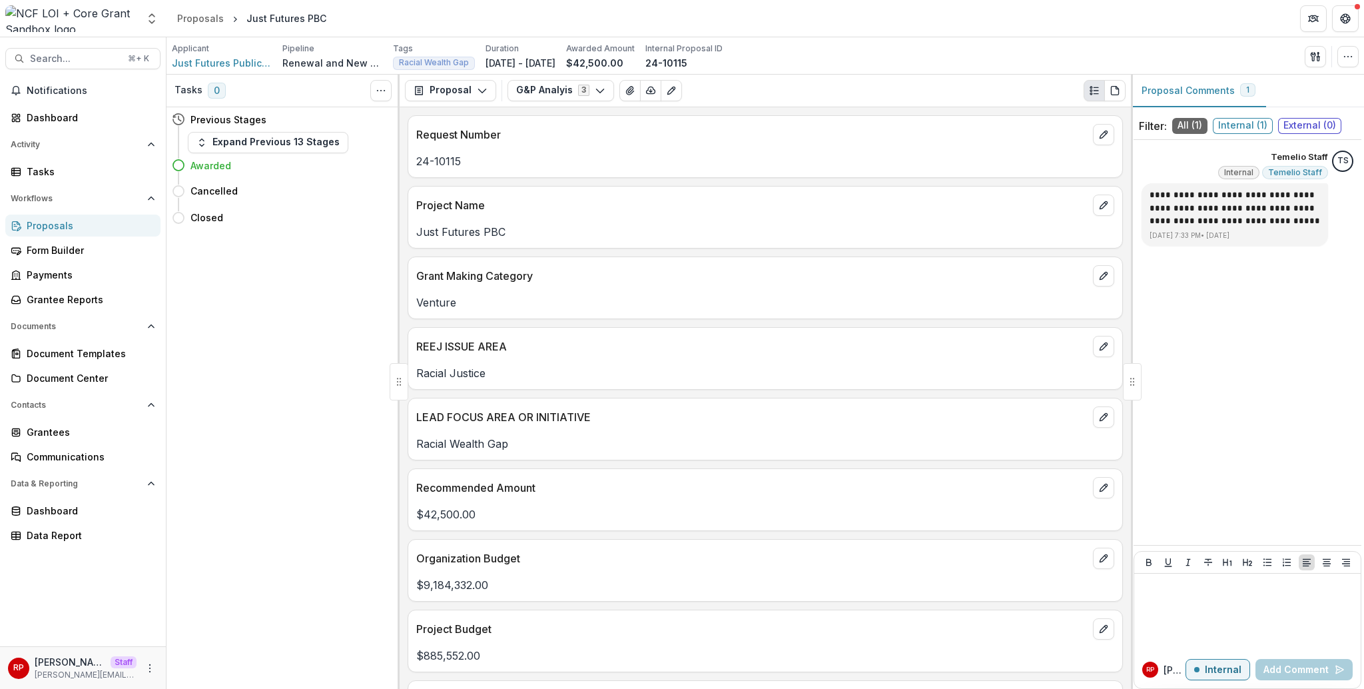
click at [465, 446] on p "Racial Wealth Gap" at bounding box center [765, 444] width 698 height 16
copy p "Racial Wealth Gap"
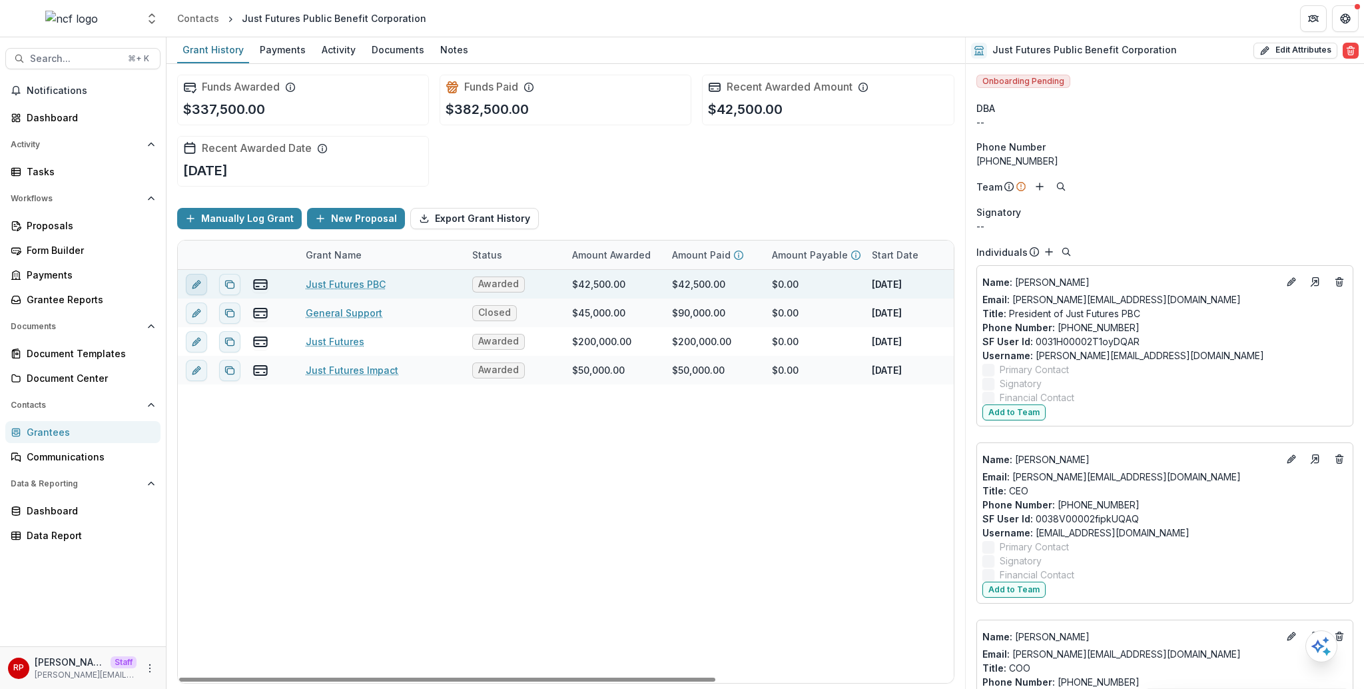
click at [199, 286] on icon "edit" at bounding box center [196, 284] width 11 height 11
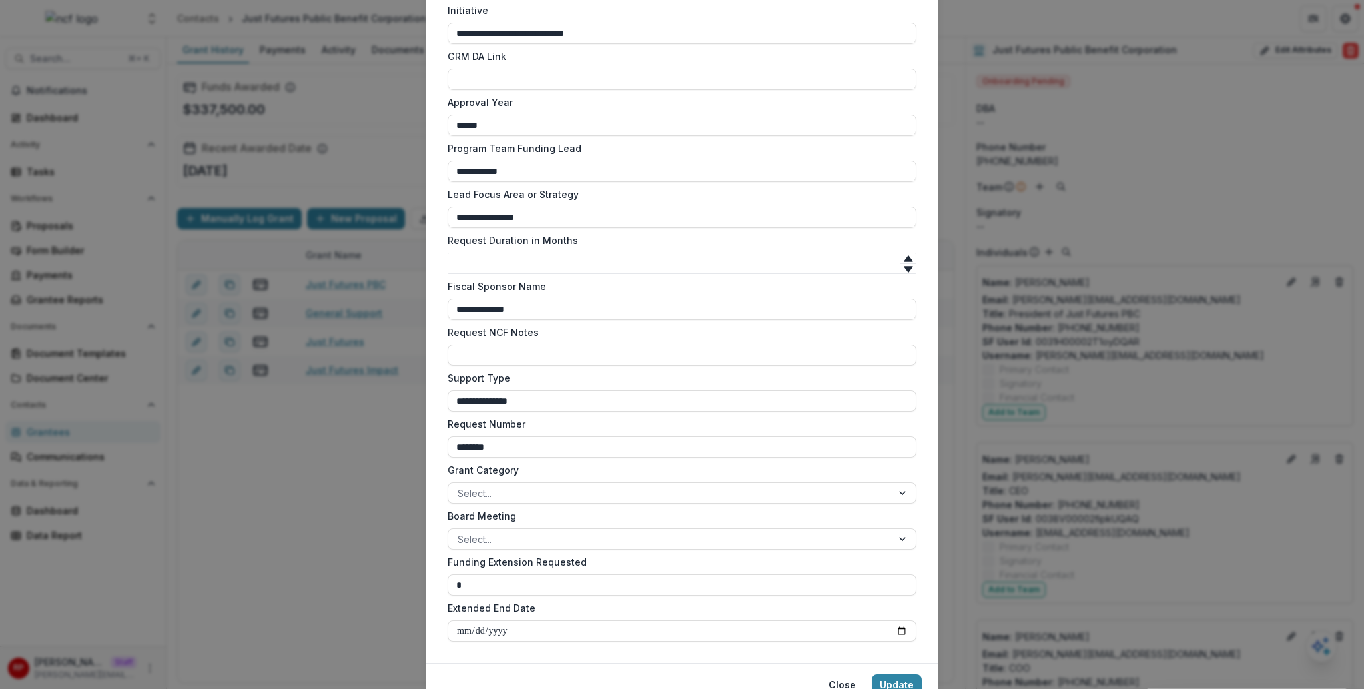
scroll to position [1050, 0]
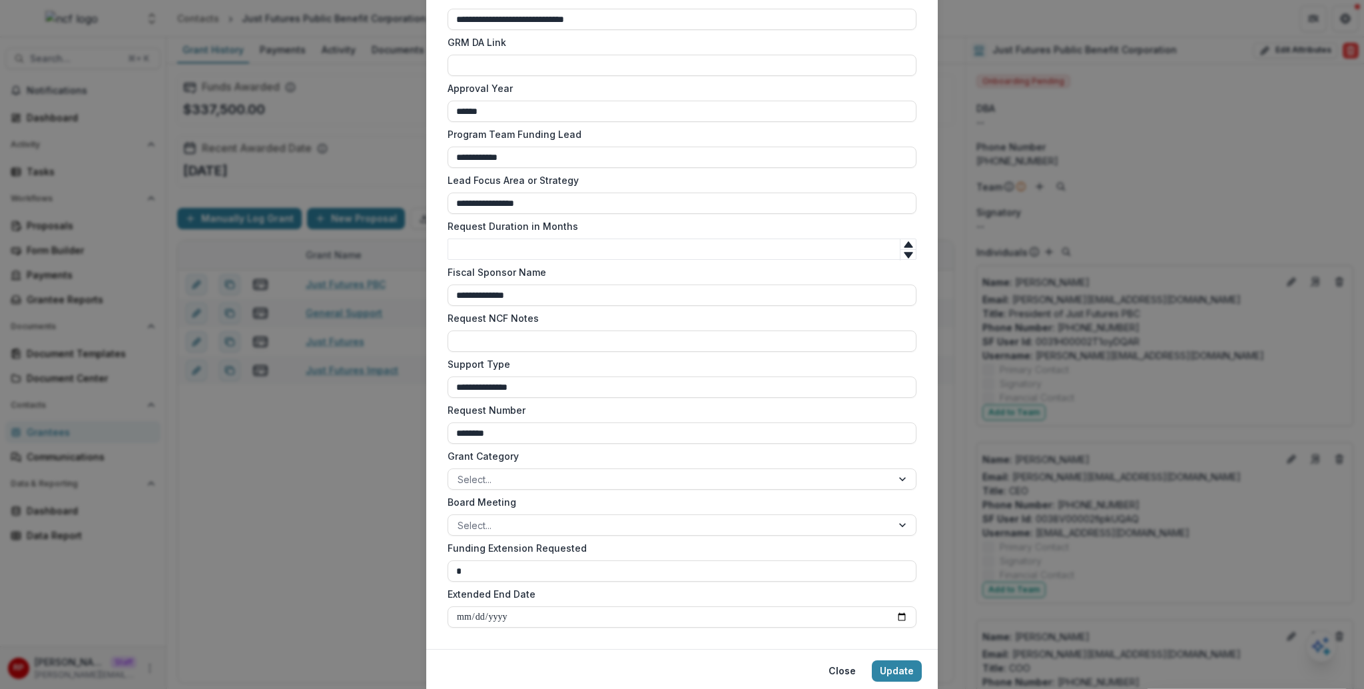
click at [779, 191] on div "**********" at bounding box center [682, 193] width 469 height 41
click at [1081, 137] on div "**********" at bounding box center [682, 344] width 1364 height 689
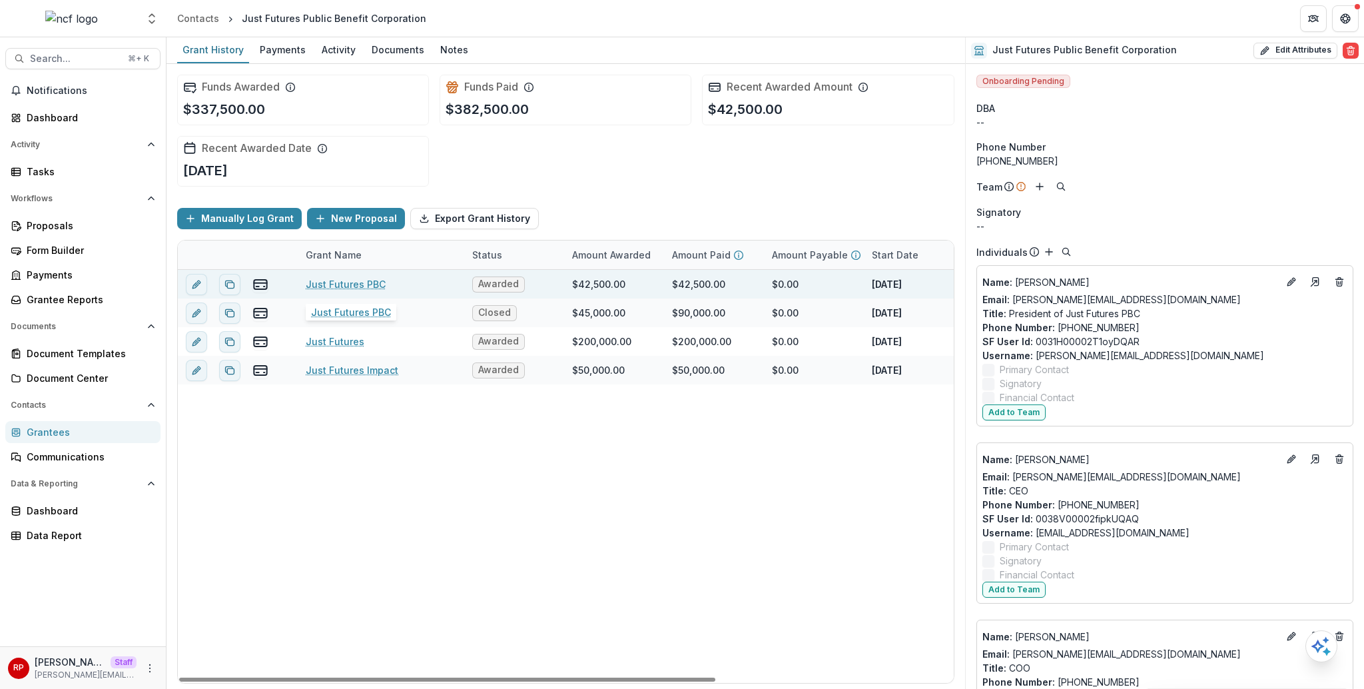
click at [368, 285] on link "Just Futures PBC" at bounding box center [346, 284] width 80 height 14
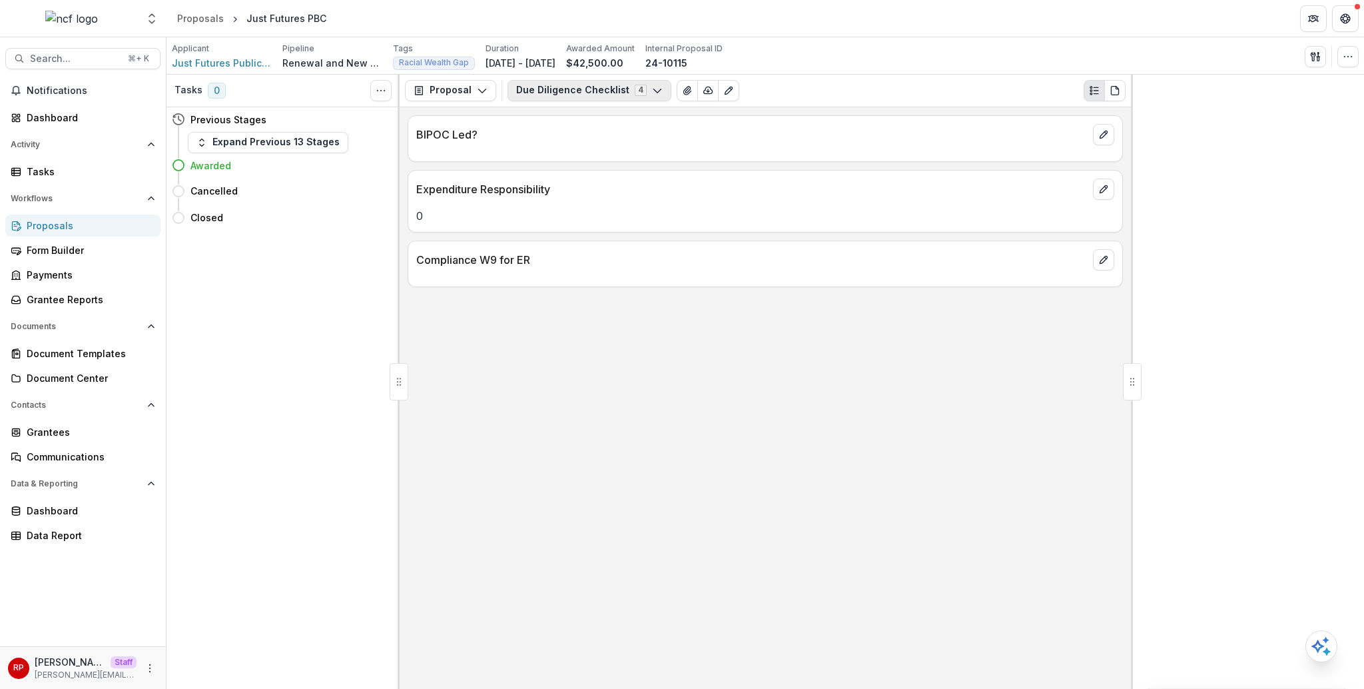
click at [562, 89] on button "Due Diligence Checklist 4" at bounding box center [590, 90] width 164 height 21
click at [604, 180] on span "Partner Review" at bounding box center [593, 185] width 122 height 14
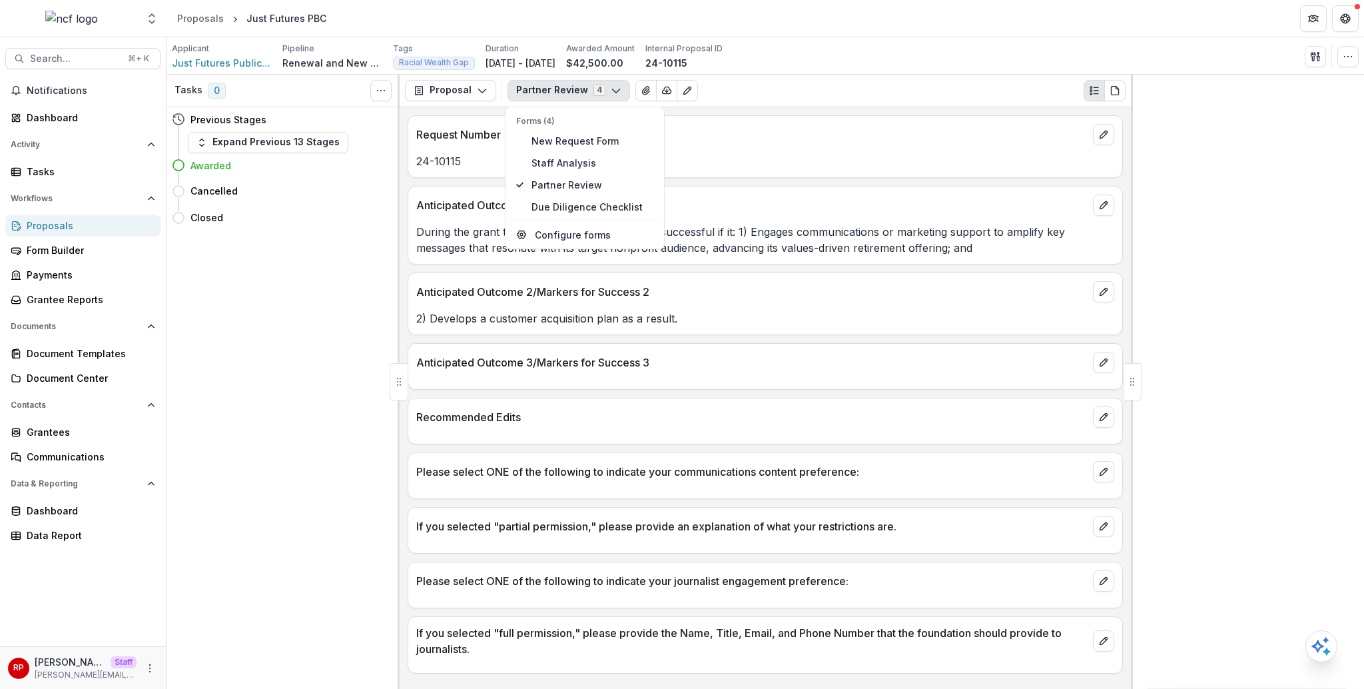
click at [801, 176] on div "Request Number 24-10115" at bounding box center [765, 146] width 715 height 63
click at [574, 93] on button "Partner Review 4" at bounding box center [569, 90] width 123 height 21
click at [586, 155] on button "Staff Analysis" at bounding box center [584, 163] width 153 height 22
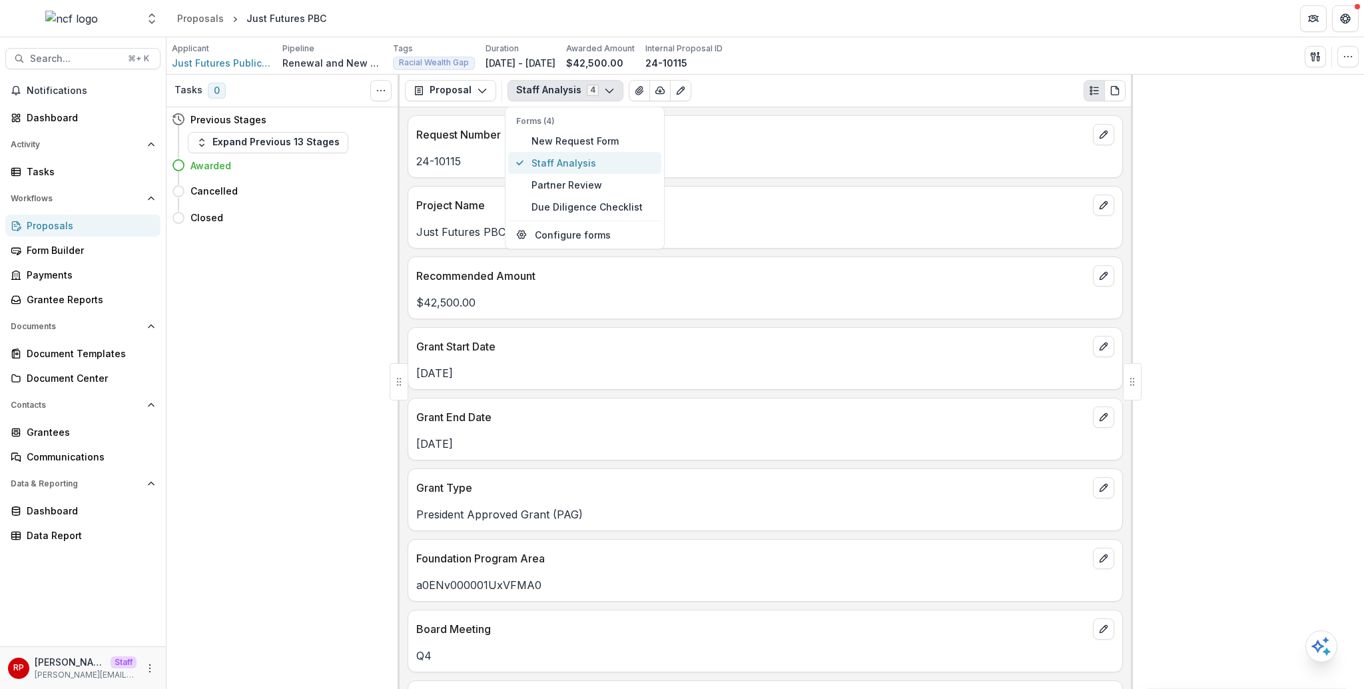
type button "1"
click at [861, 191] on div "Project Name" at bounding box center [765, 201] width 714 height 29
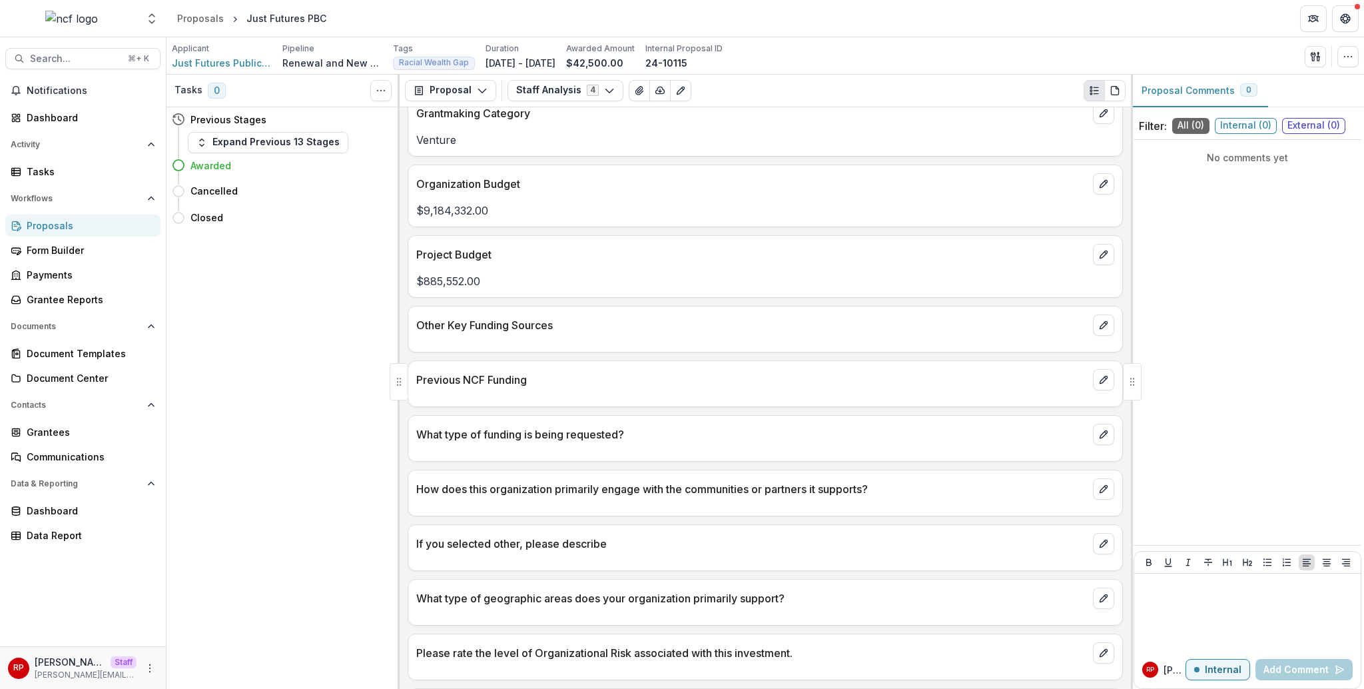
scroll to position [660, 0]
click at [561, 433] on p "What type of funding is being requested?" at bounding box center [752, 432] width 672 height 16
click at [587, 491] on p "How does this organization primarily engage with the communities or partners it…" at bounding box center [752, 486] width 672 height 16
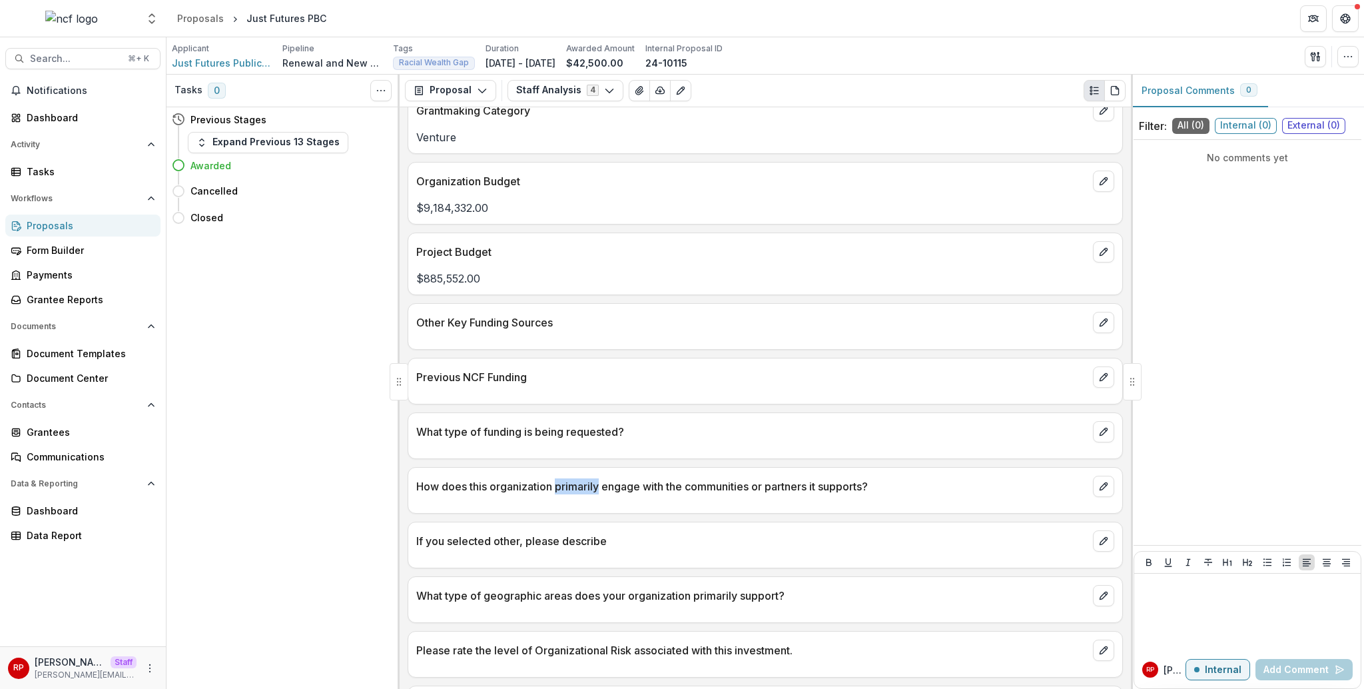
click at [587, 491] on p "How does this organization primarily engage with the communities or partners it…" at bounding box center [752, 486] width 672 height 16
copy div "How does this organization primarily engage with the communities or partners it…"
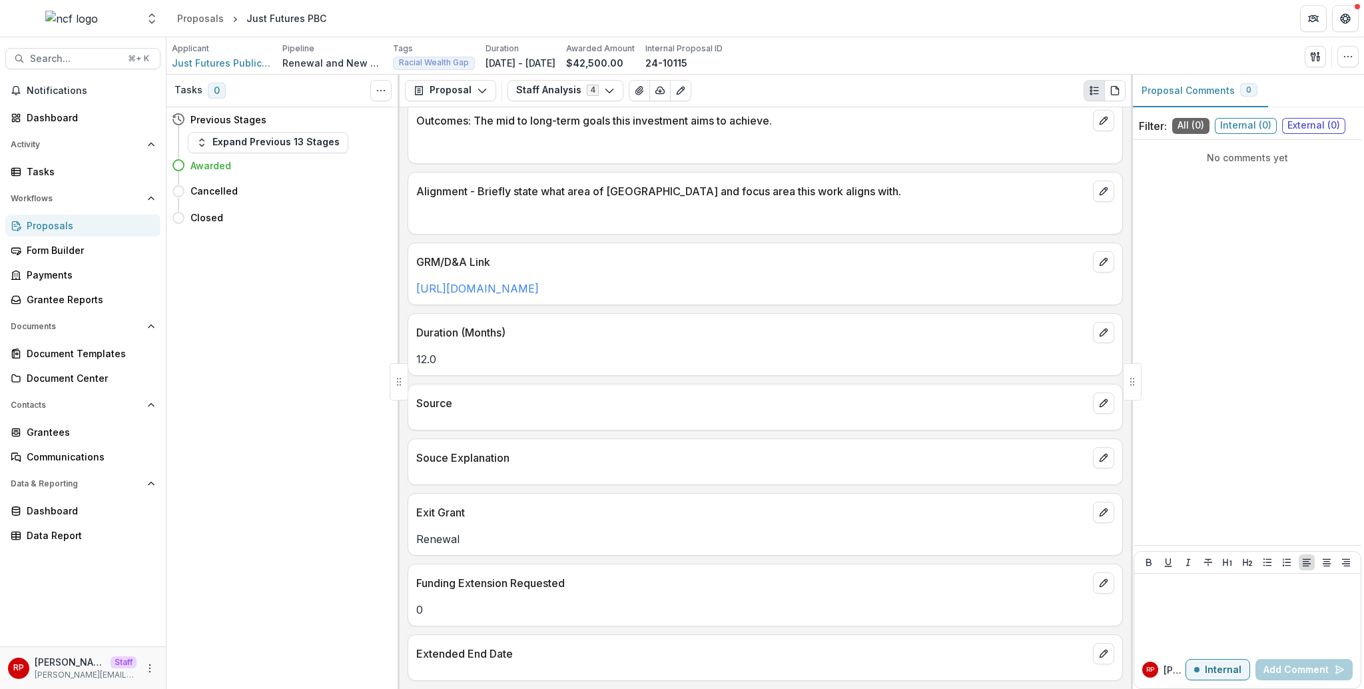
scroll to position [1863, 0]
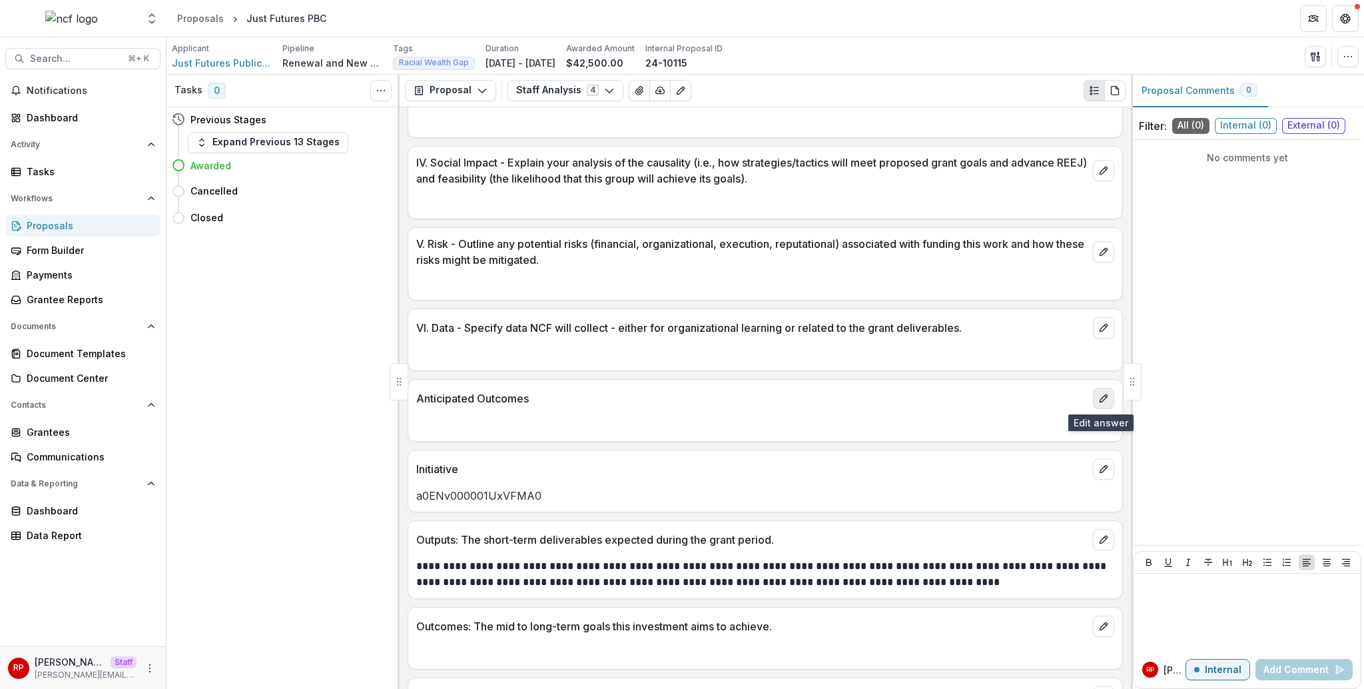
click at [1101, 397] on icon "edit" at bounding box center [1104, 398] width 11 height 11
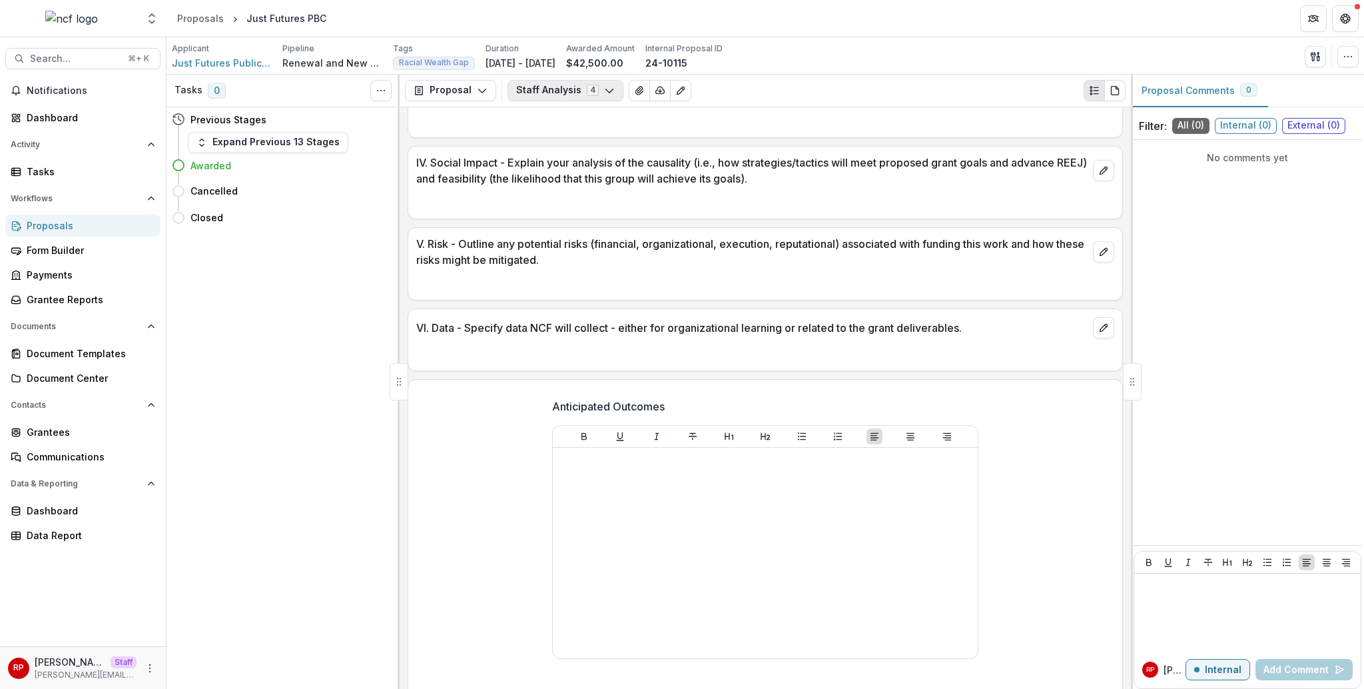
click at [513, 89] on button "Staff Analysis 4" at bounding box center [566, 90] width 116 height 21
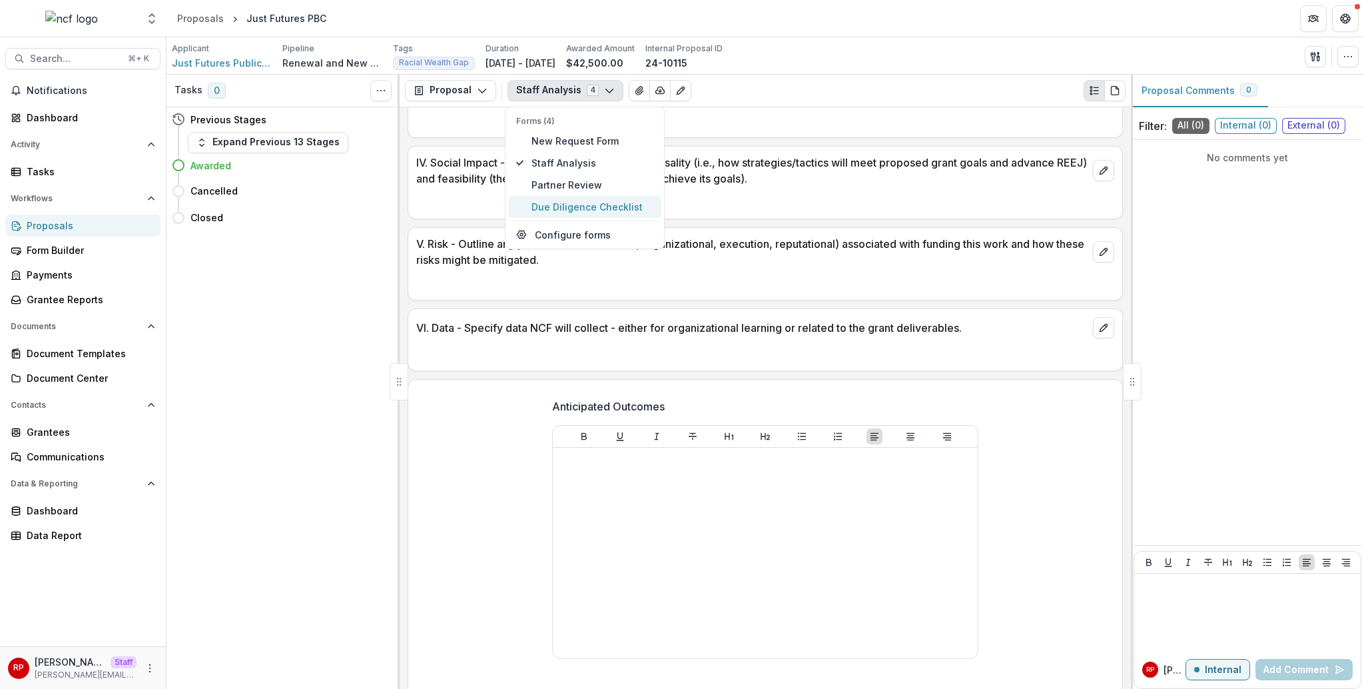
click at [596, 197] on button "Due Diligence Checklist" at bounding box center [584, 207] width 153 height 22
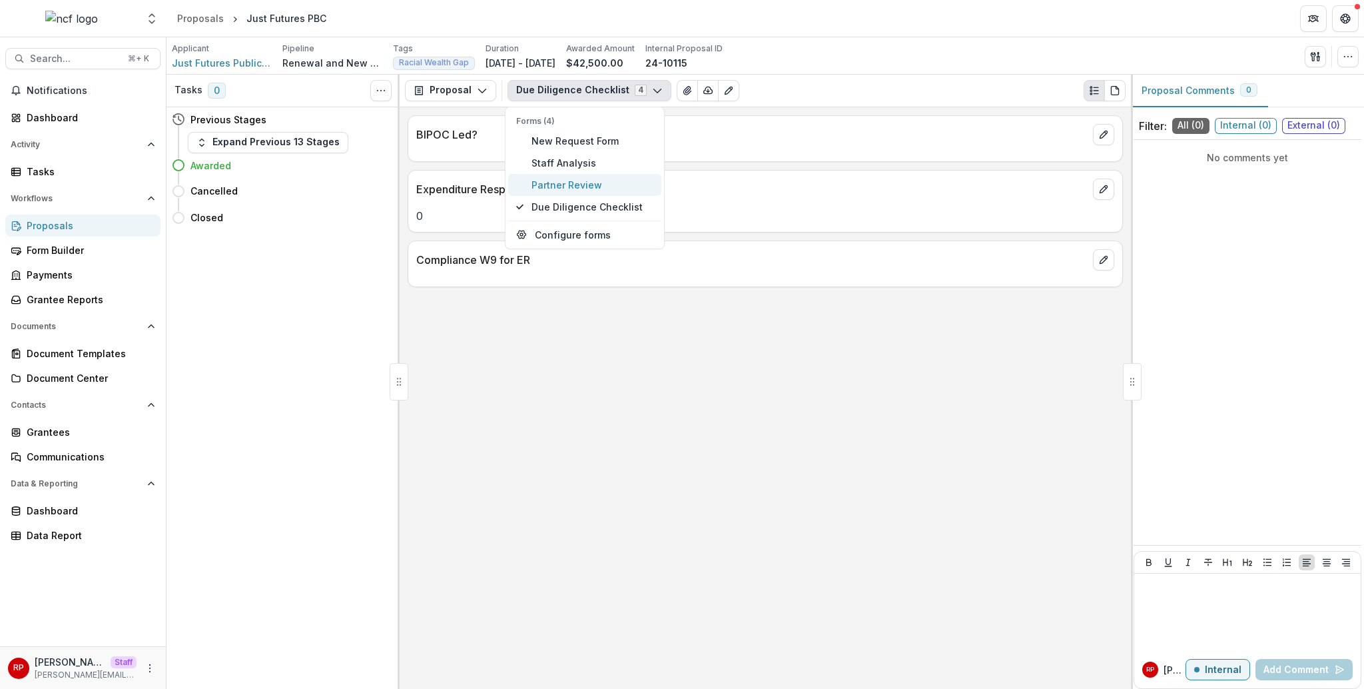
click at [595, 191] on button "Partner Review" at bounding box center [584, 185] width 153 height 22
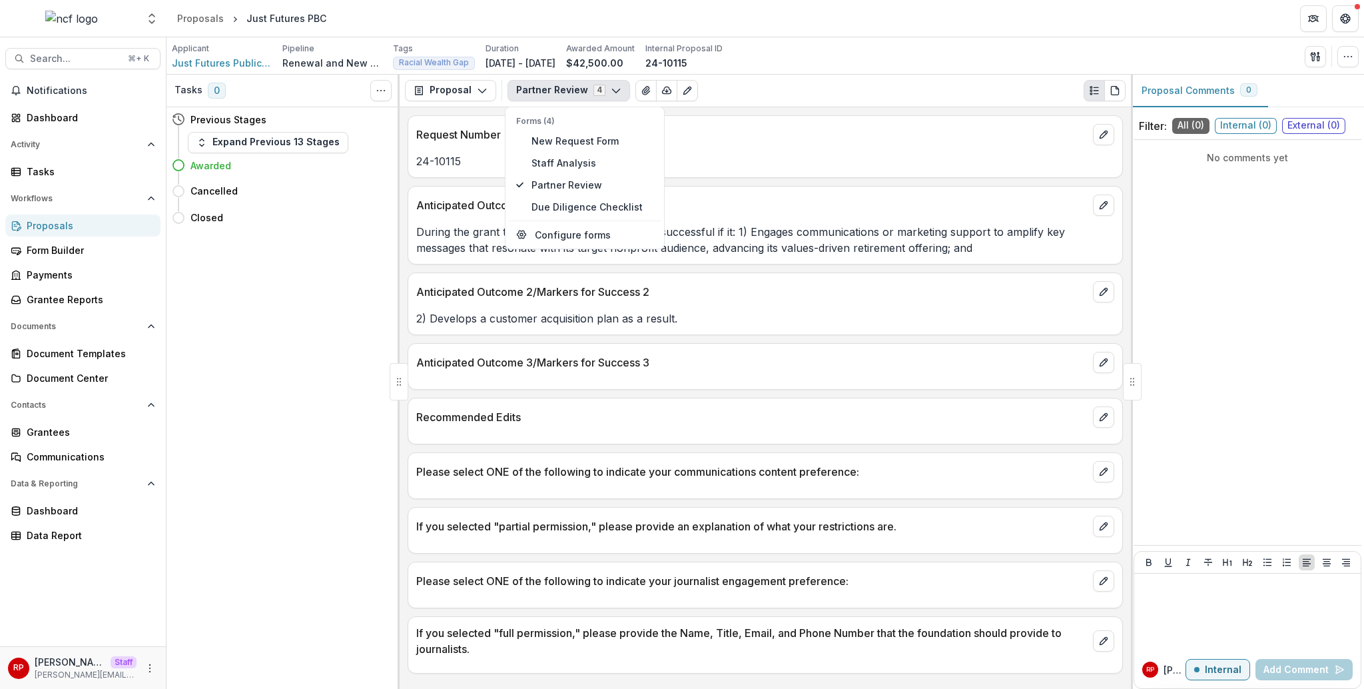
click at [922, 395] on div "Request Number 24-10115 Anticipated Outcome 1/Markers for Success 1 During the …" at bounding box center [765, 398] width 731 height 582
click at [544, 85] on button "Partner Review 4" at bounding box center [569, 90] width 123 height 21
click at [605, 167] on span "Staff Analysis" at bounding box center [593, 163] width 122 height 14
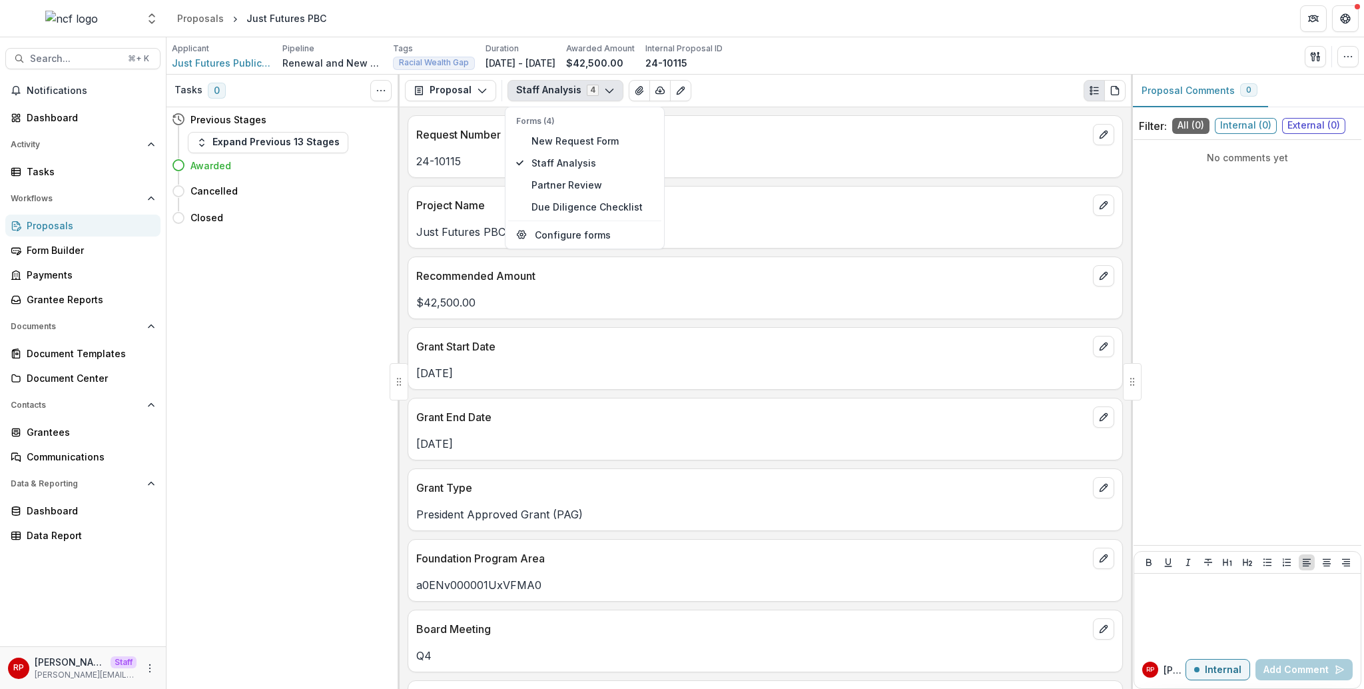
click at [863, 189] on div "Project Name" at bounding box center [765, 201] width 714 height 29
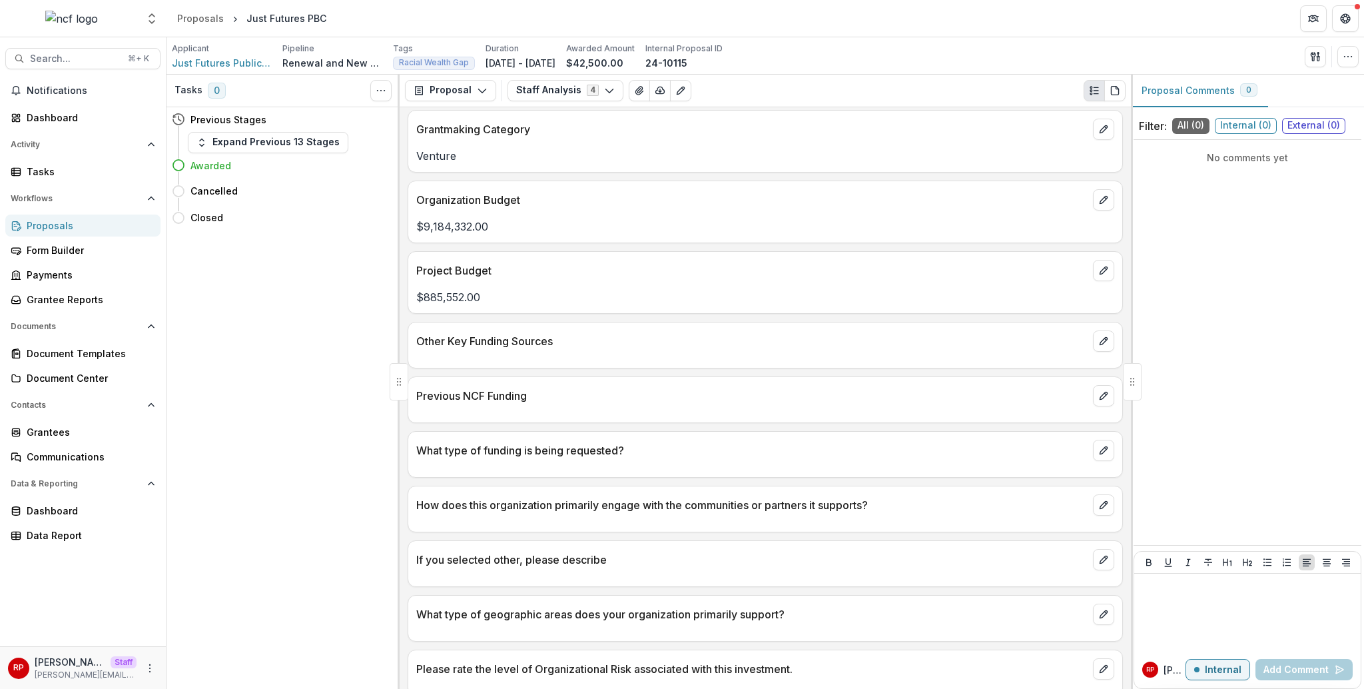
scroll to position [634, 0]
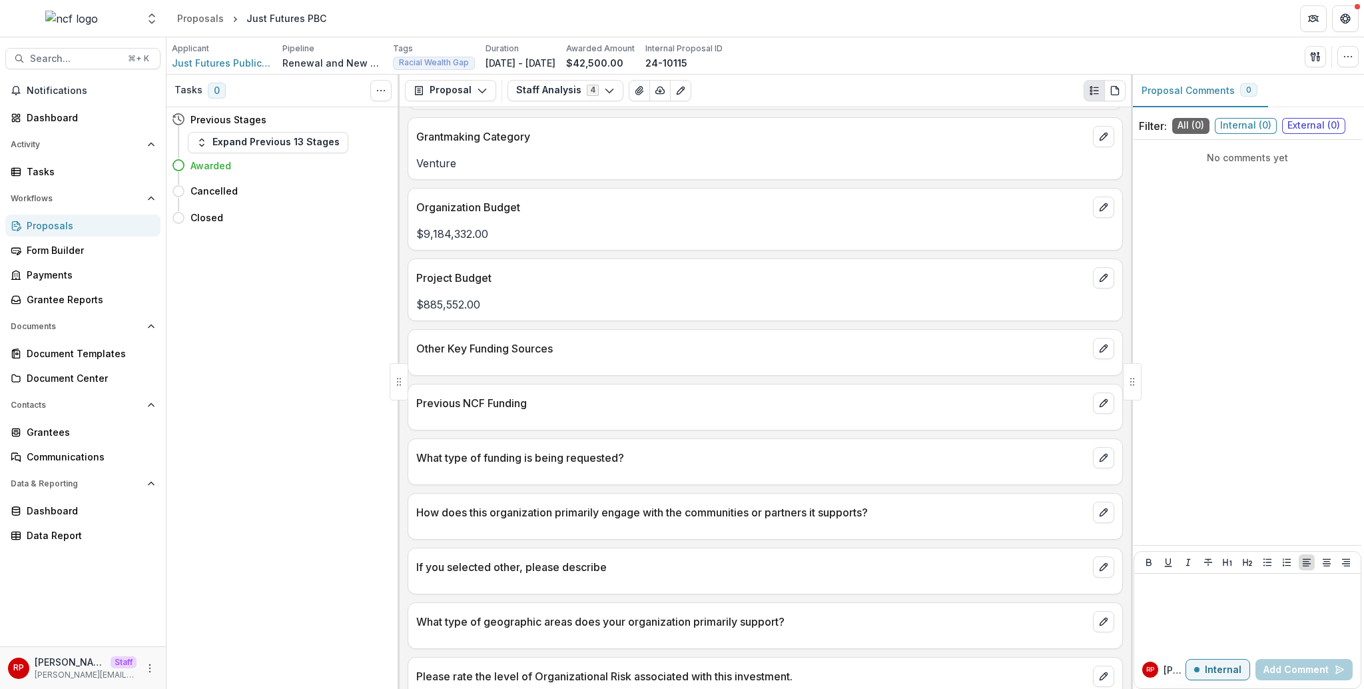
click at [847, 201] on p "Organization Budget" at bounding box center [752, 207] width 672 height 16
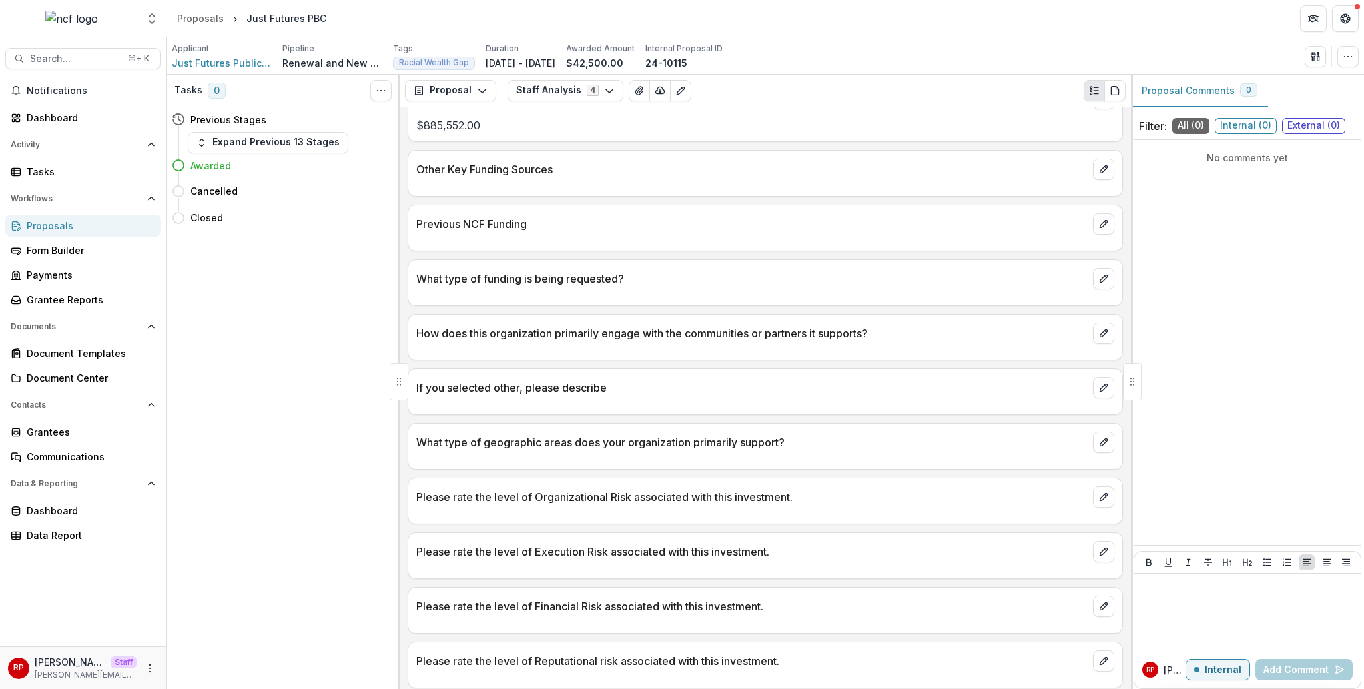
scroll to position [0, 0]
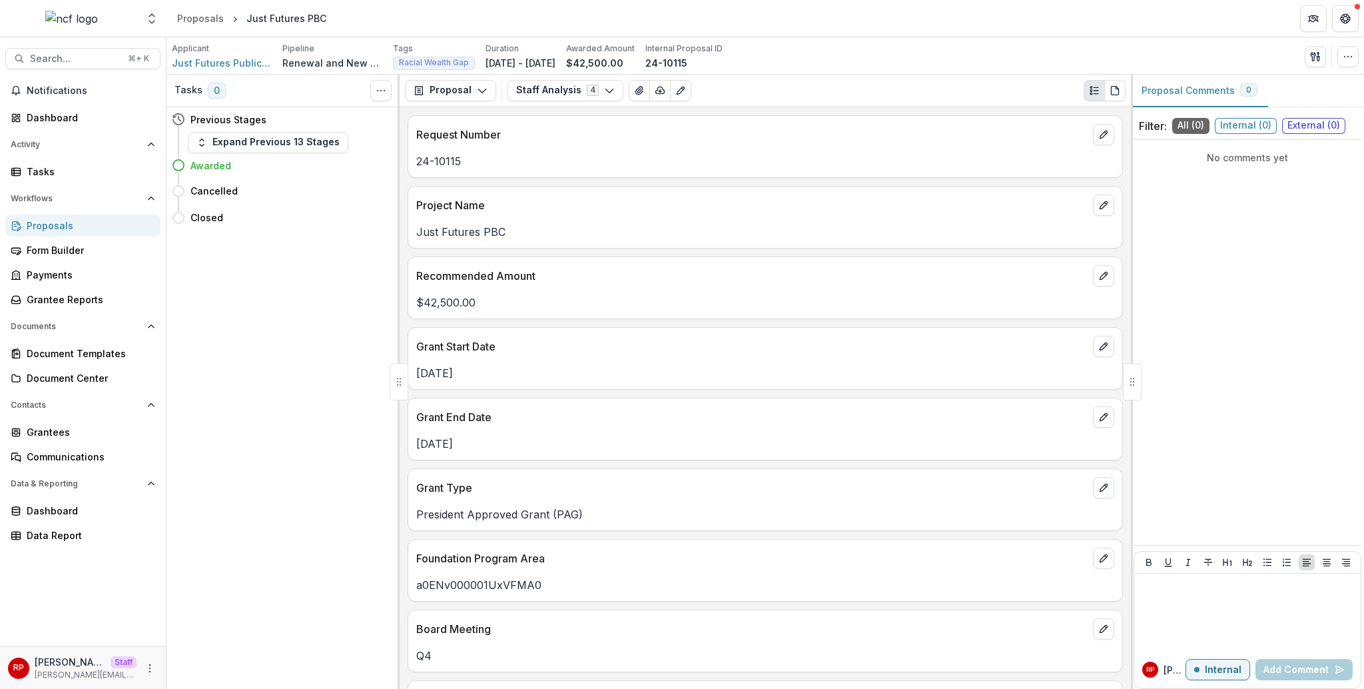
click at [1336, 47] on div "Send Email Proposal Files Edit Viewers View All Reviews View Related Entities E…" at bounding box center [1332, 56] width 54 height 21
click at [1343, 53] on icon "button" at bounding box center [1348, 56] width 11 height 11
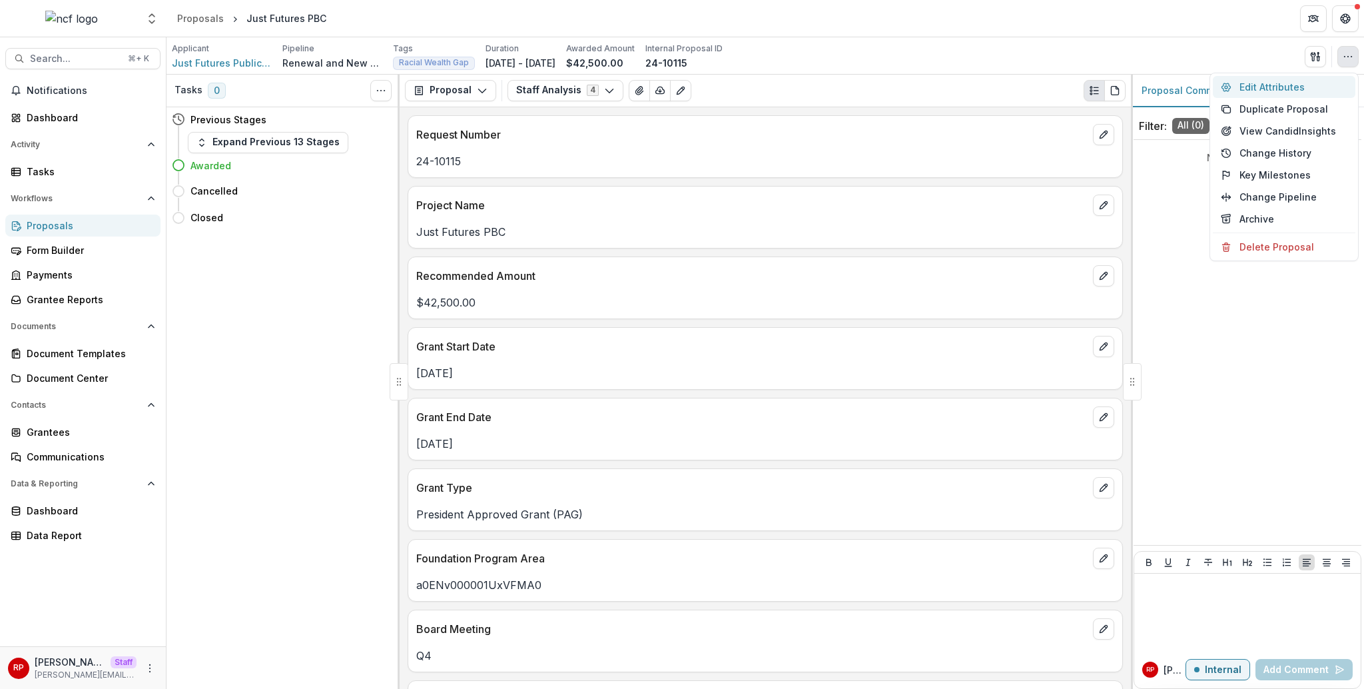
click at [1306, 83] on button "Edit Attributes" at bounding box center [1284, 87] width 143 height 22
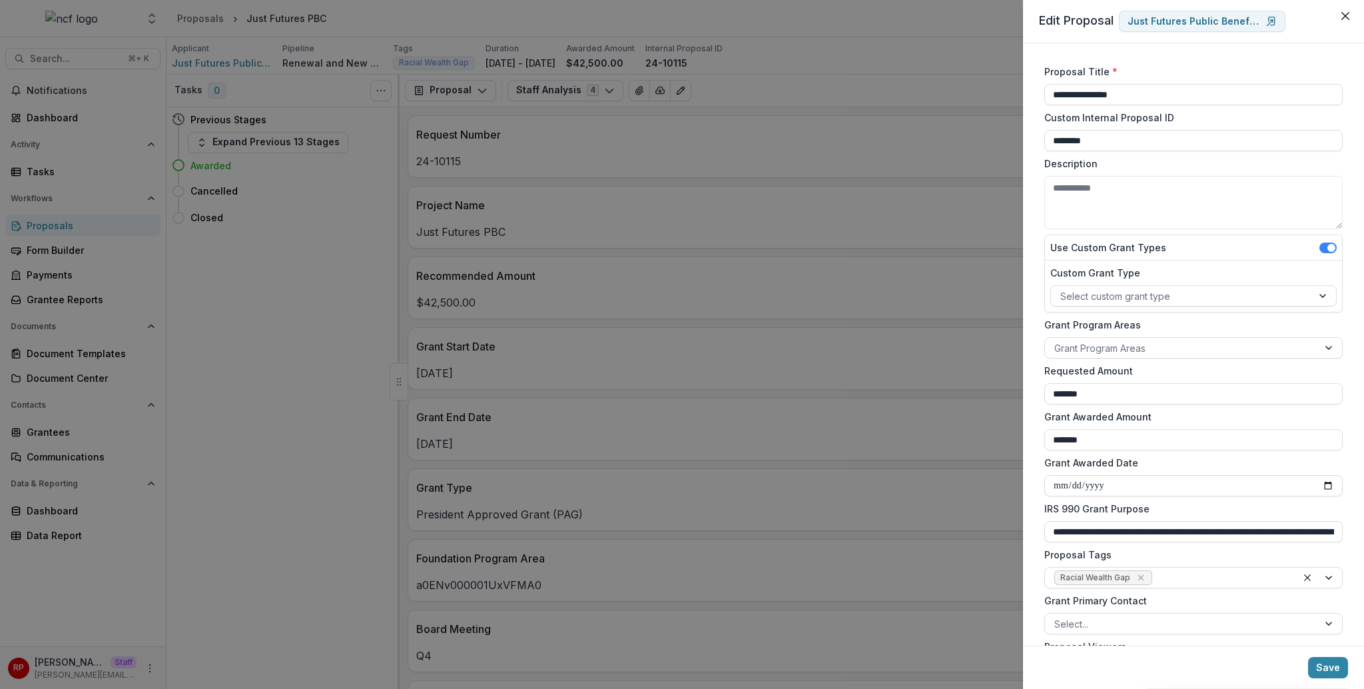
click at [771, 328] on div "**********" at bounding box center [682, 344] width 1364 height 689
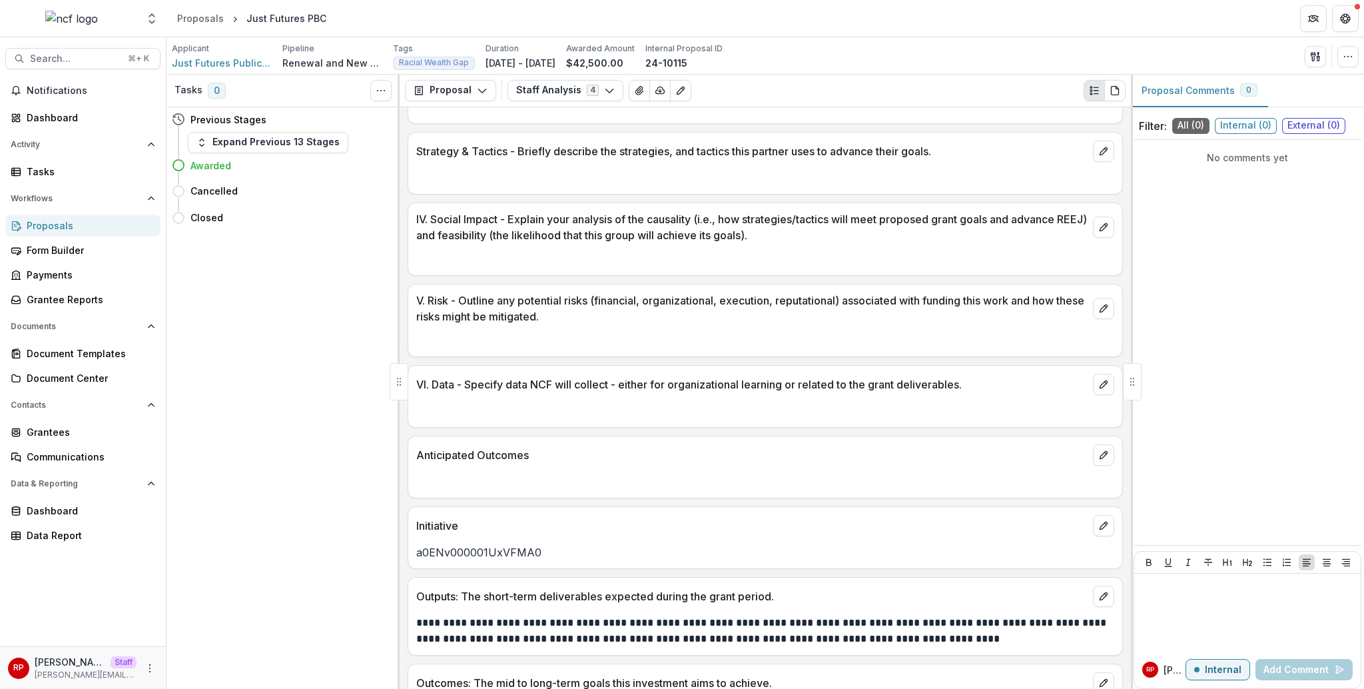
scroll to position [1923, 0]
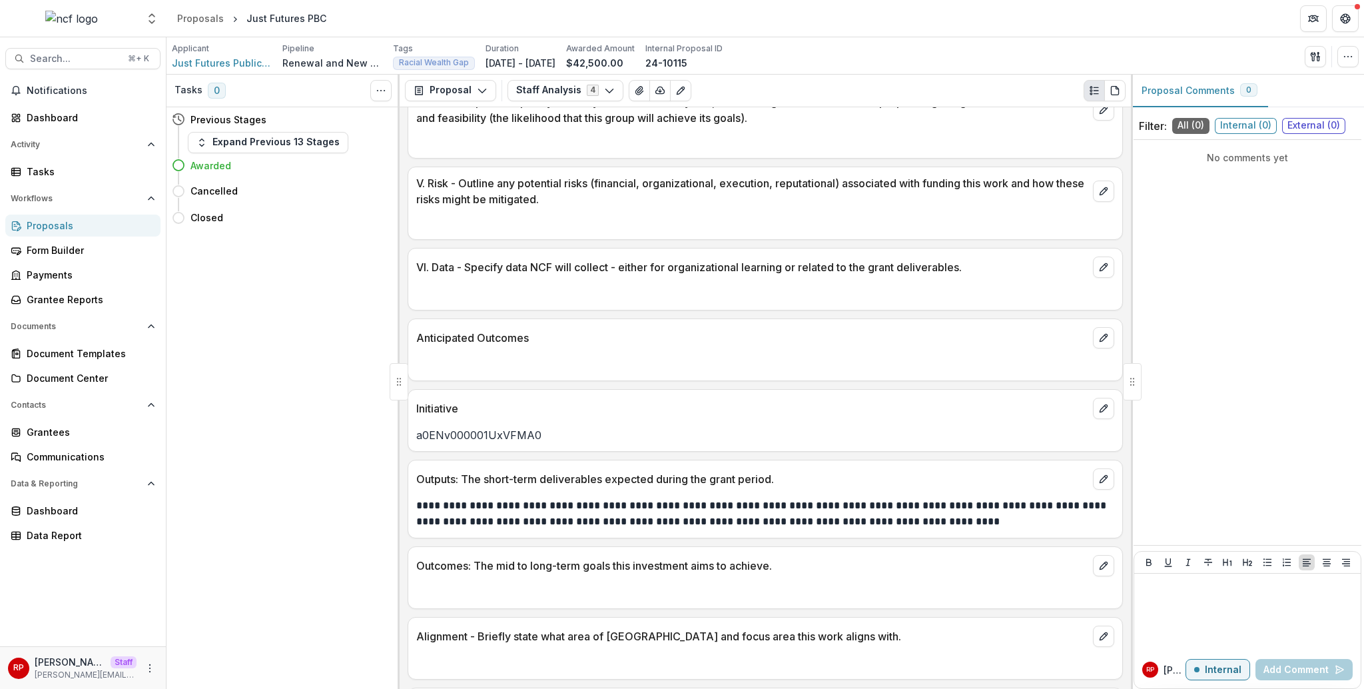
click at [946, 330] on p "Anticipated Outcomes" at bounding box center [752, 338] width 672 height 16
click at [1315, 56] on icon "button" at bounding box center [1315, 56] width 11 height 11
click at [1286, 108] on button "Proposal Files" at bounding box center [1252, 109] width 143 height 22
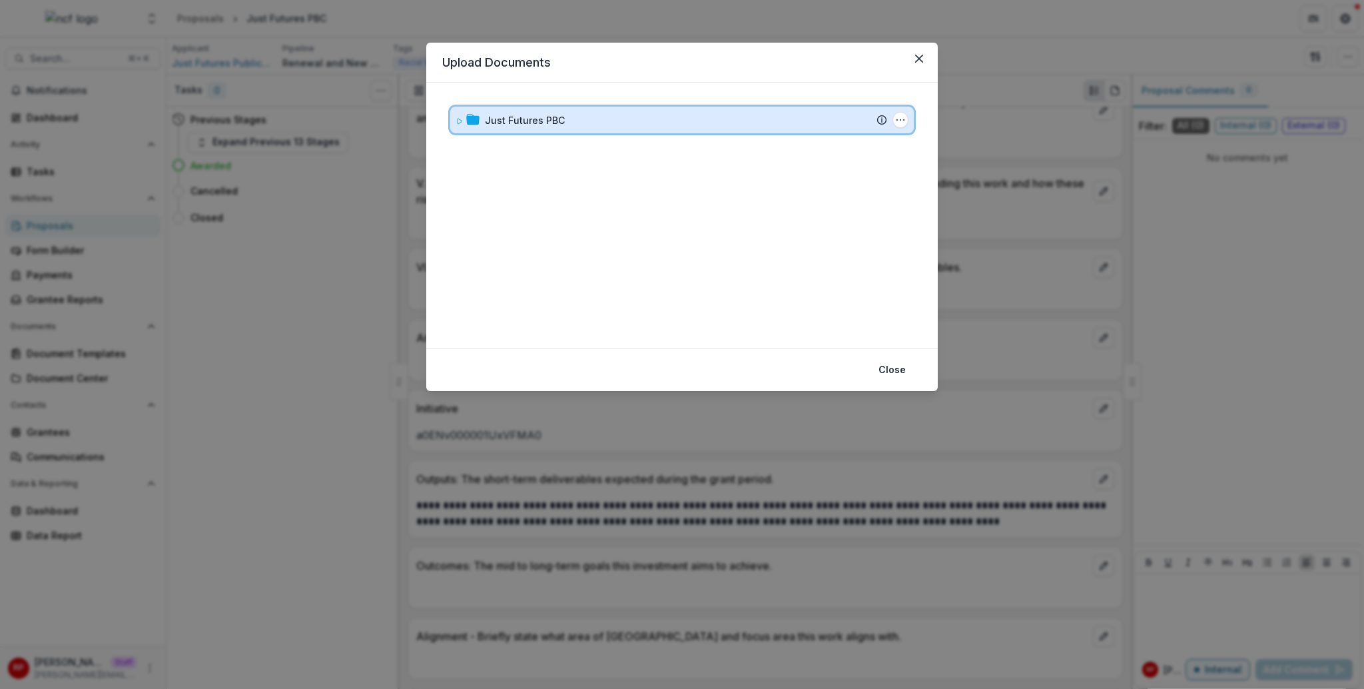
click at [706, 113] on div "Just Futures PBC" at bounding box center [686, 120] width 402 height 14
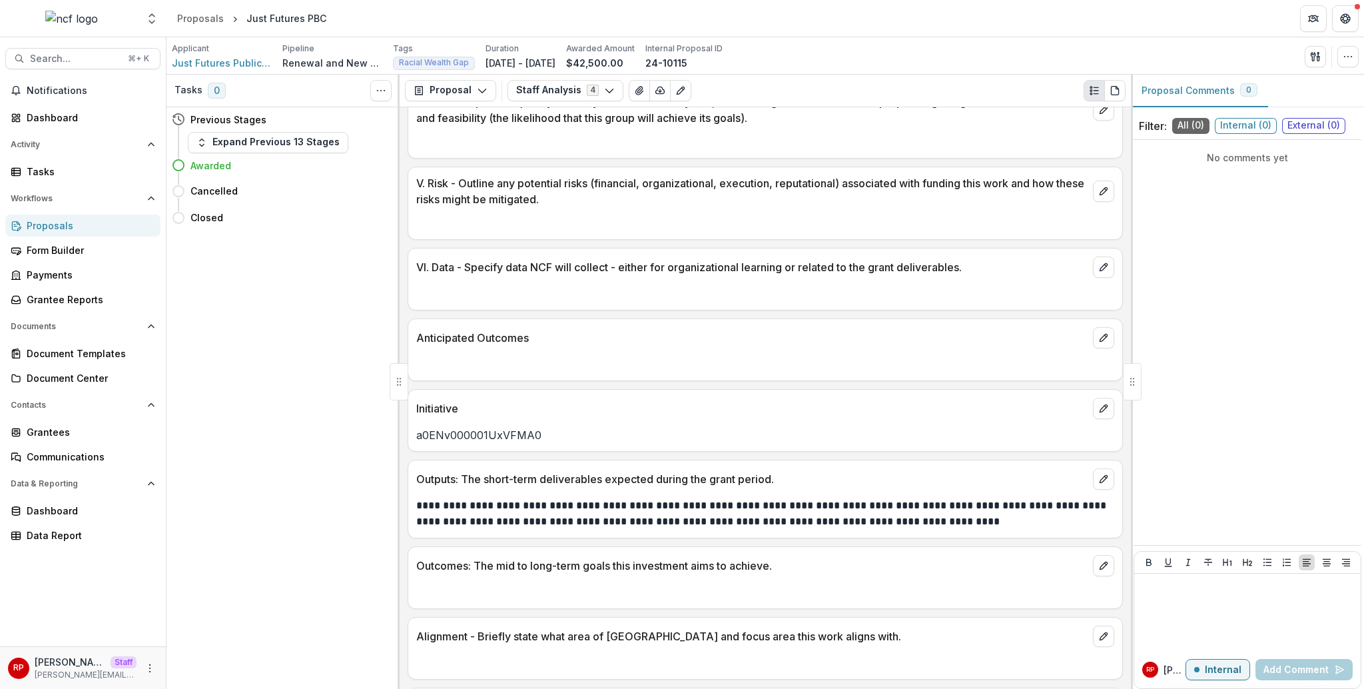
drag, startPoint x: 863, startPoint y: 188, endPoint x: 876, endPoint y: 187, distance: 12.7
click at [864, 188] on p "V. Risk - Outline any potential risks (financial, organizational, execution, re…" at bounding box center [752, 191] width 672 height 32
click at [562, 87] on button "Staff Analysis 4" at bounding box center [566, 90] width 116 height 21
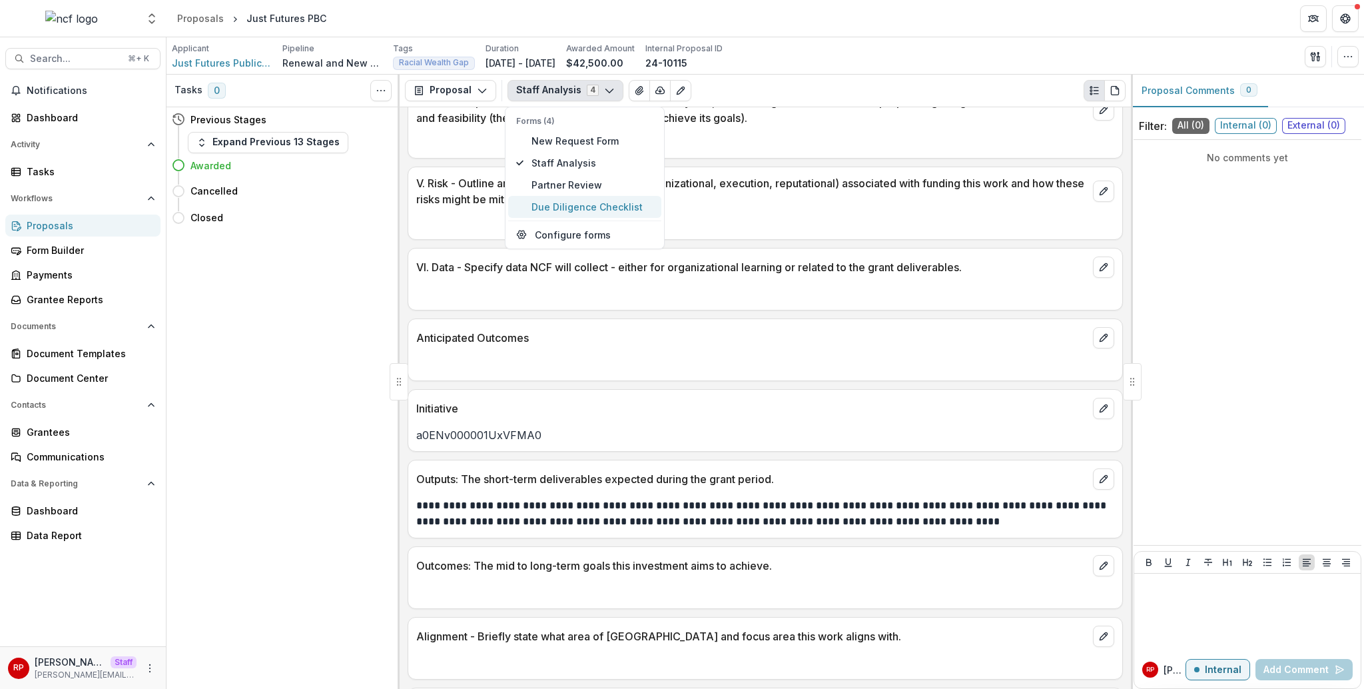
click at [592, 206] on span "Due Diligence Checklist" at bounding box center [593, 207] width 122 height 14
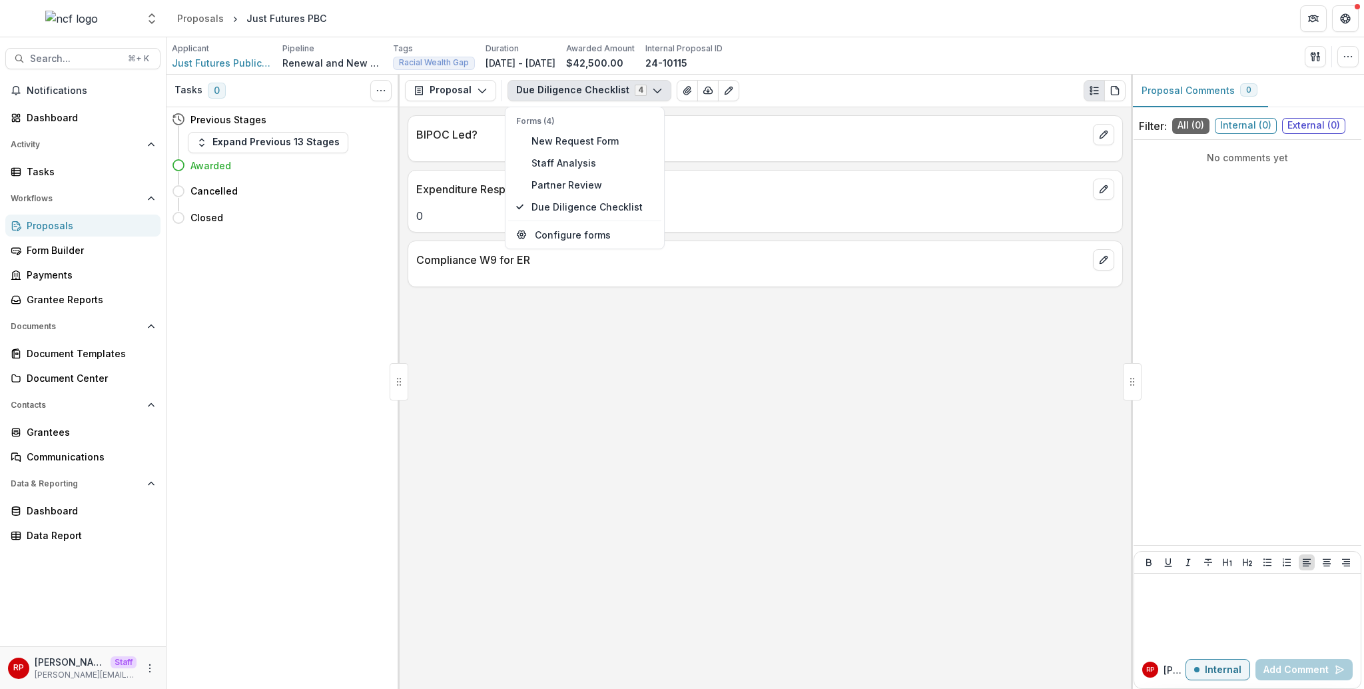
click at [719, 232] on div "Expenditure Responsibility 0" at bounding box center [765, 201] width 715 height 63
click at [737, 207] on div "0" at bounding box center [765, 212] width 714 height 24
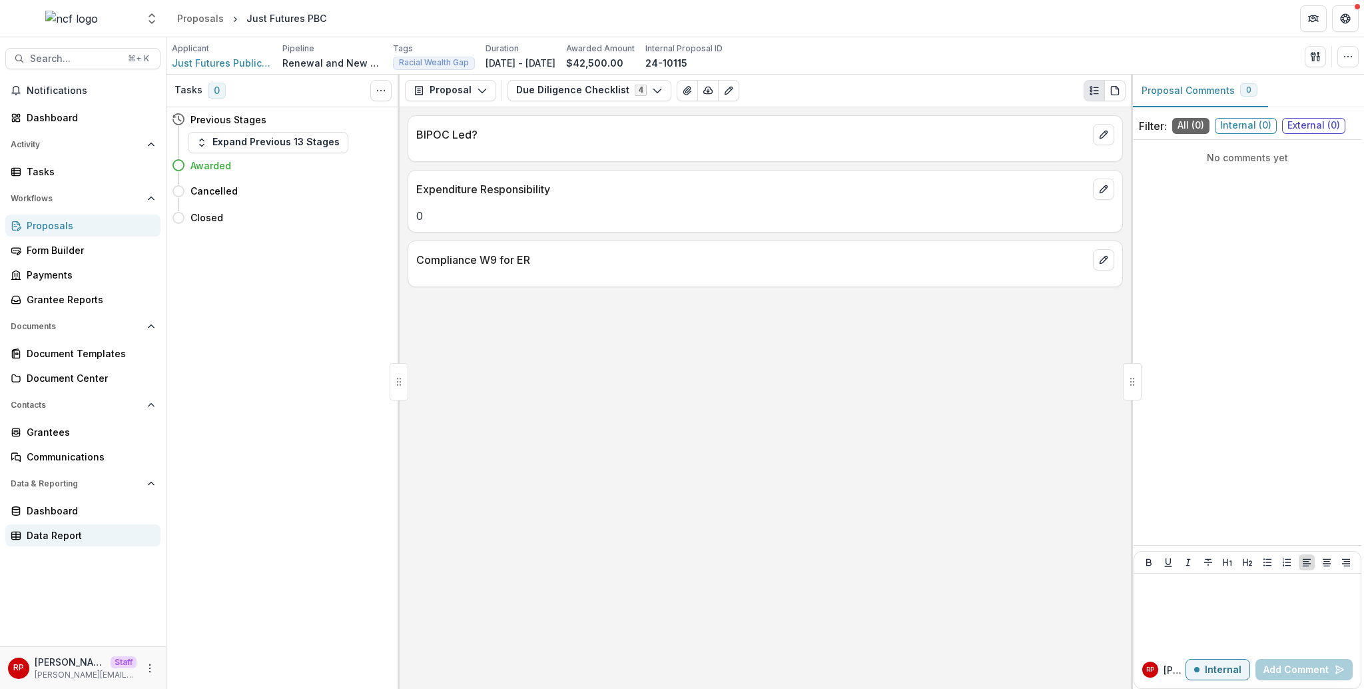
click at [122, 532] on div "Data Report" at bounding box center [88, 535] width 123 height 14
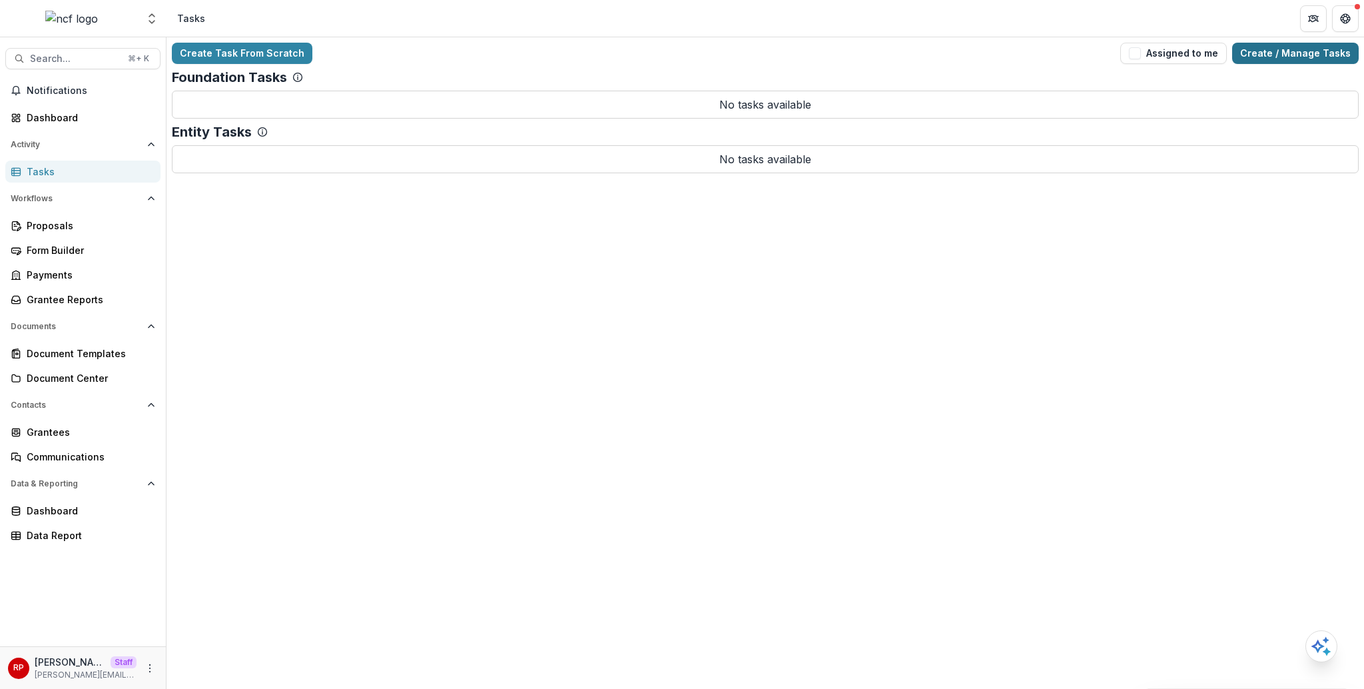
click at [1319, 50] on link "Create / Manage Tasks" at bounding box center [1295, 53] width 127 height 21
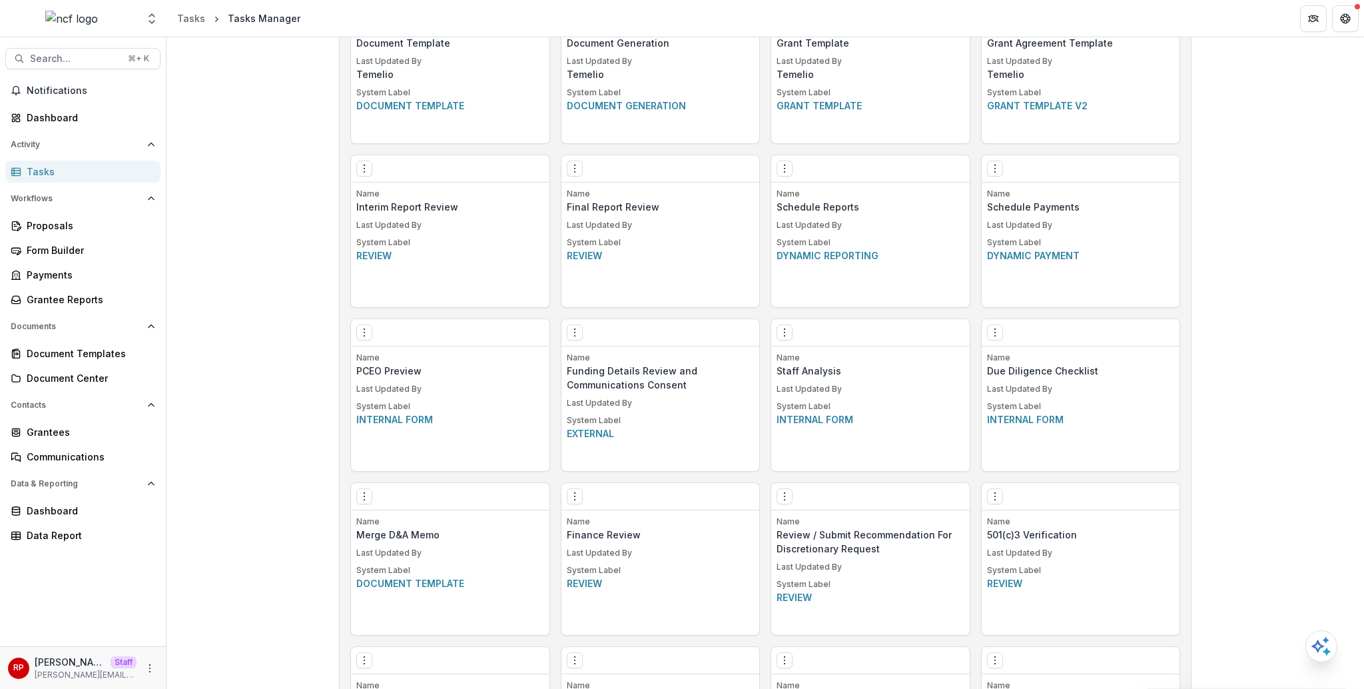
scroll to position [695, 0]
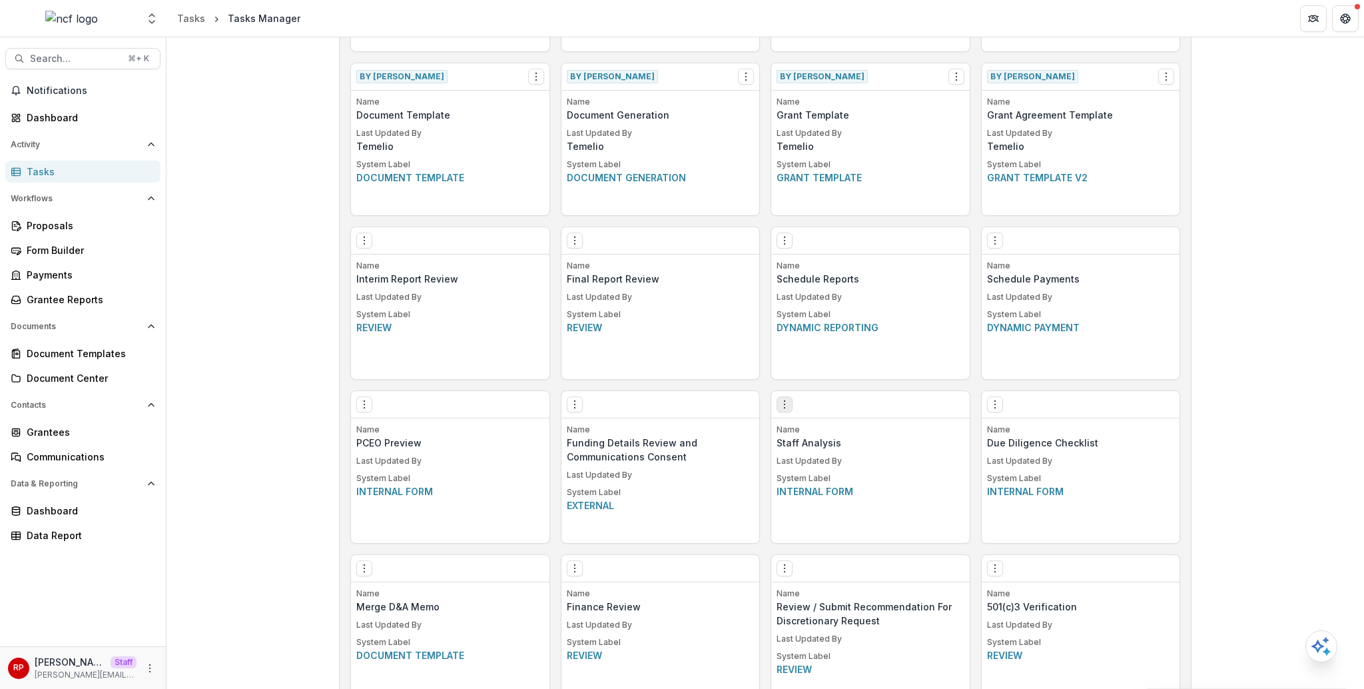
click at [779, 397] on button "Options" at bounding box center [785, 404] width 16 height 16
click at [827, 418] on div "Edit Make a Copy Create Task From Template Delete Task" at bounding box center [860, 465] width 170 height 95
click at [827, 432] on link "Edit" at bounding box center [859, 432] width 163 height 22
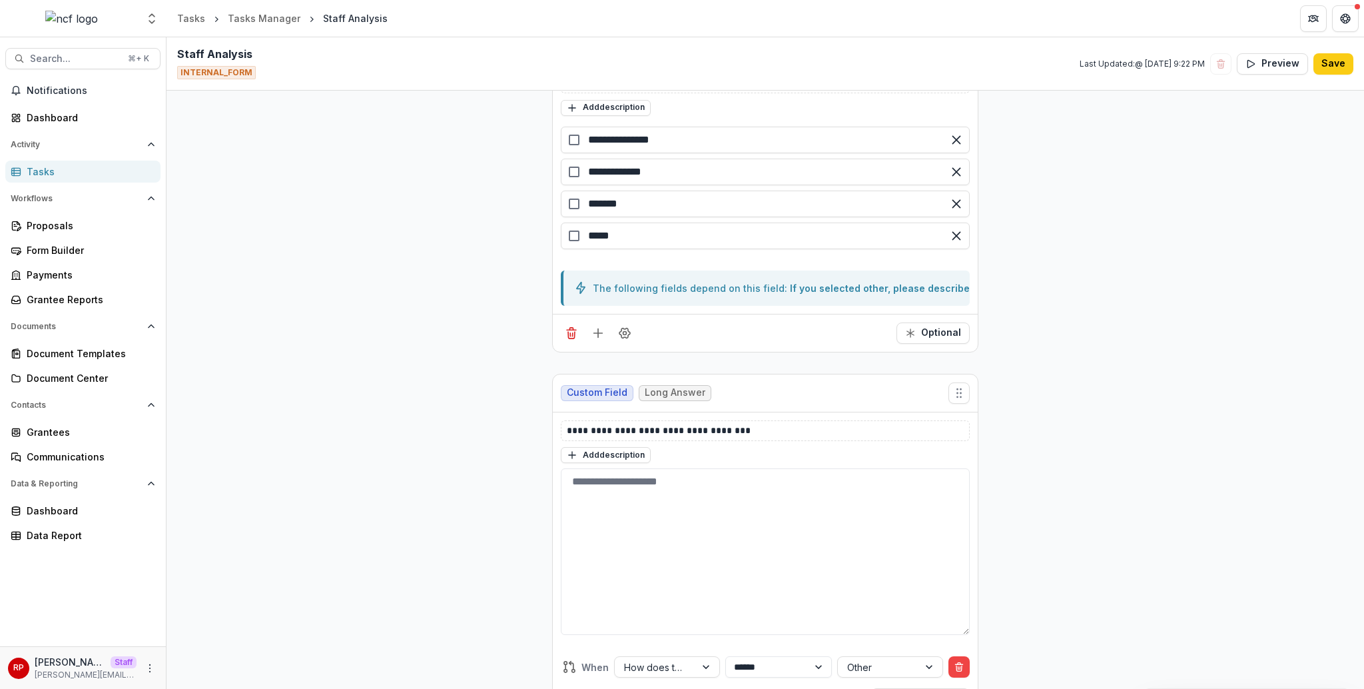
scroll to position [5279, 0]
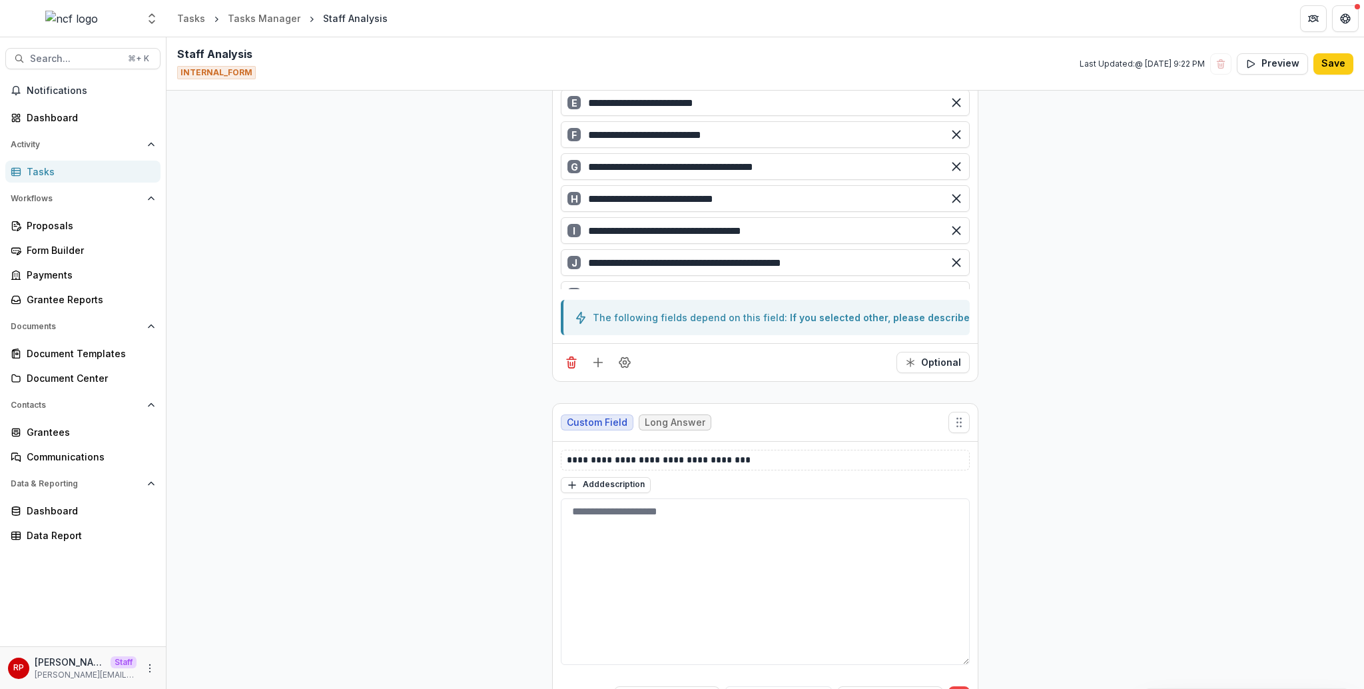
scroll to position [11173, 0]
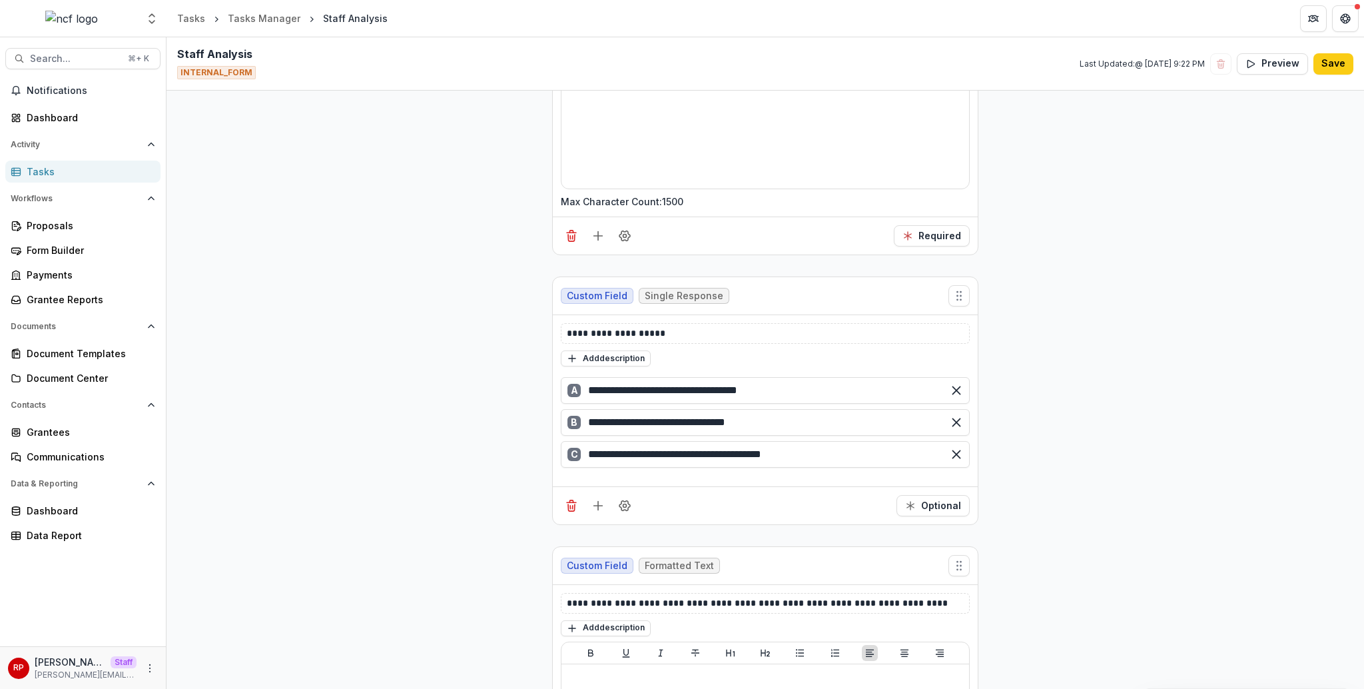
scroll to position [21296, 0]
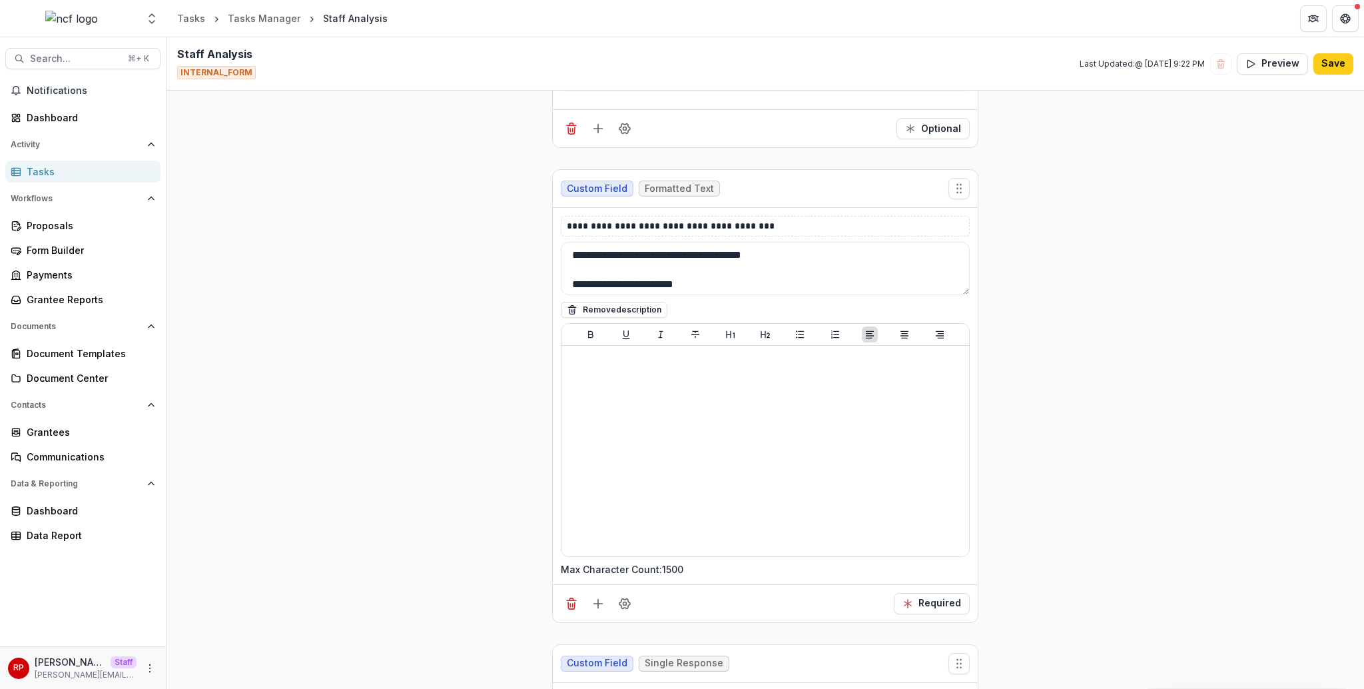
scroll to position [19425, 0]
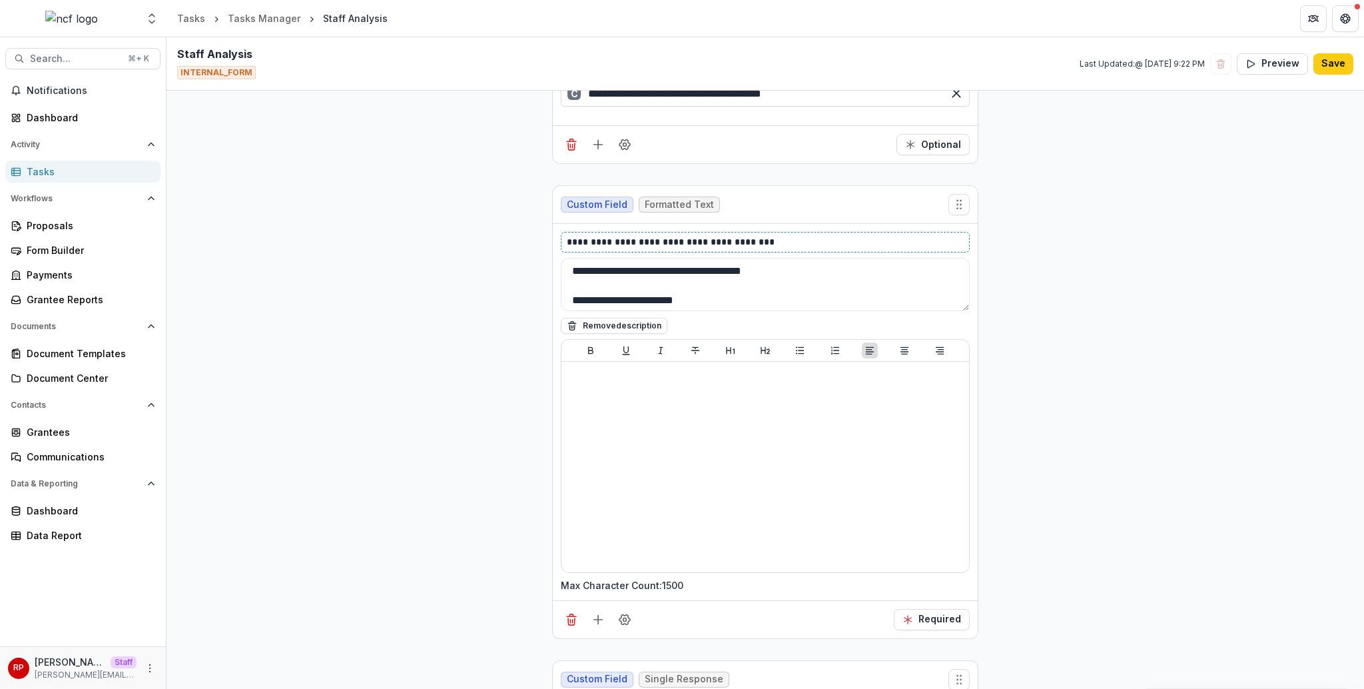
click at [735, 244] on p "**********" at bounding box center [765, 242] width 397 height 14
copy p "**********"
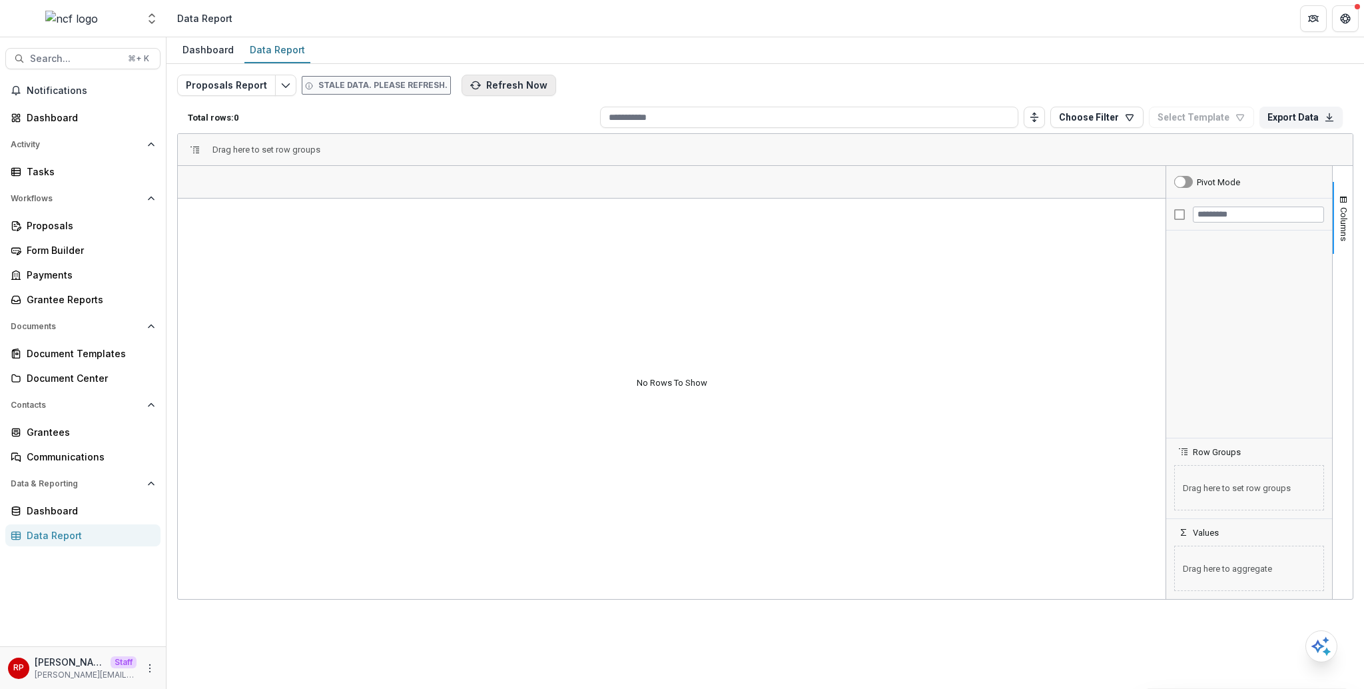
click at [528, 89] on button "Refresh Now" at bounding box center [509, 85] width 95 height 21
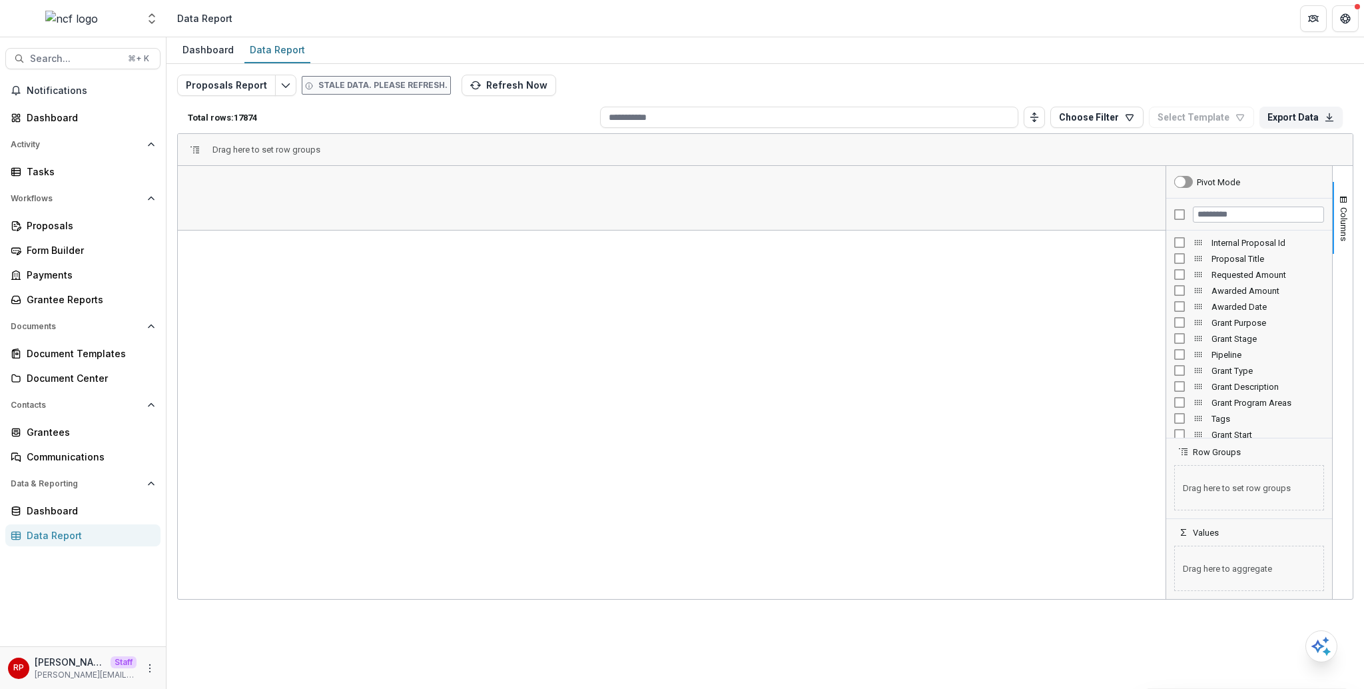
click at [1189, 246] on div "Internal Proposal Id" at bounding box center [1250, 243] width 150 height 16
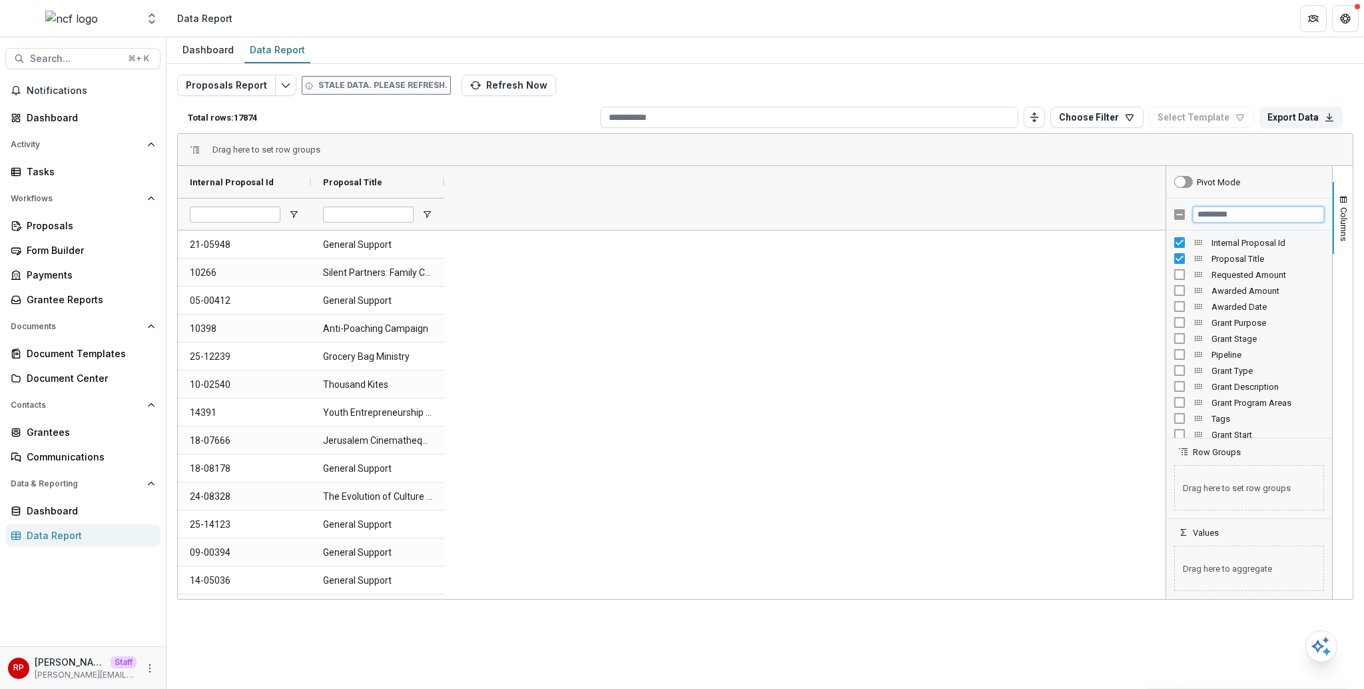
click at [1252, 215] on input "Filter Columns Input" at bounding box center [1258, 215] width 131 height 16
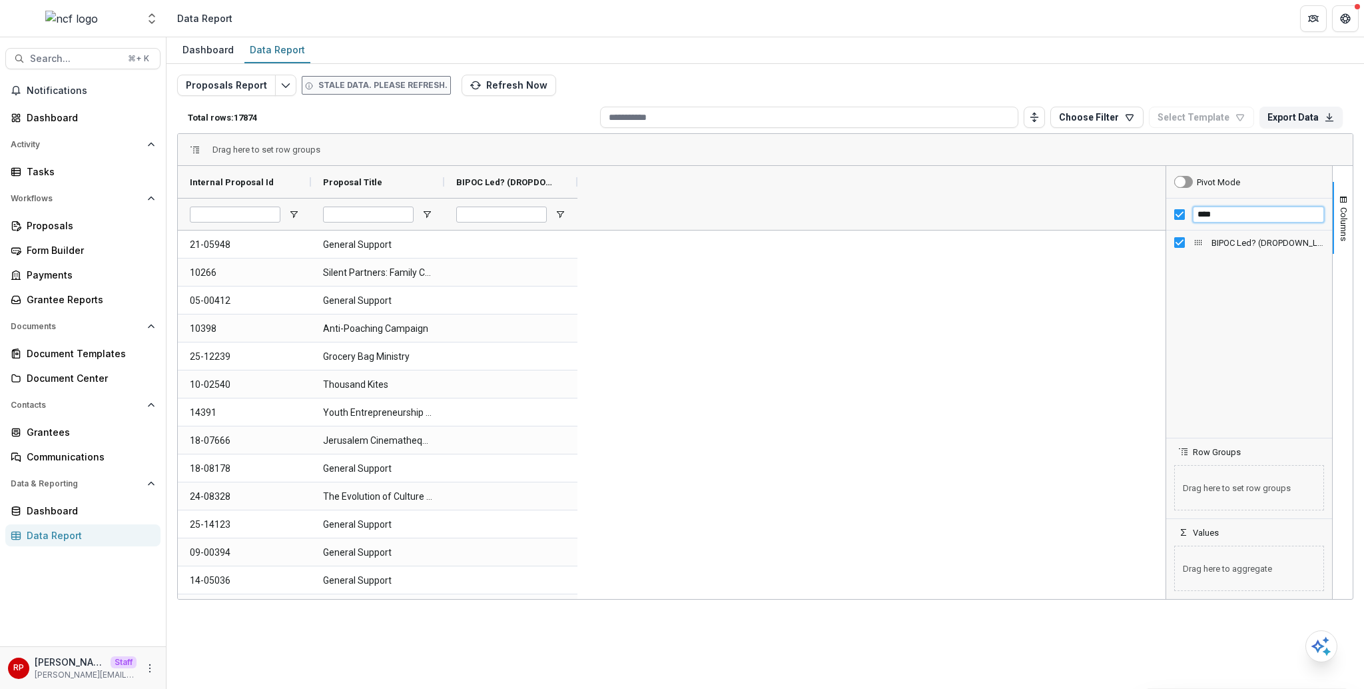
click at [1239, 210] on input "****" at bounding box center [1258, 215] width 131 height 16
click at [1238, 216] on input "****" at bounding box center [1258, 215] width 131 height 16
click at [481, 185] on span "BIPOC Led? (DROPDOWN_LIST)" at bounding box center [505, 182] width 99 height 10
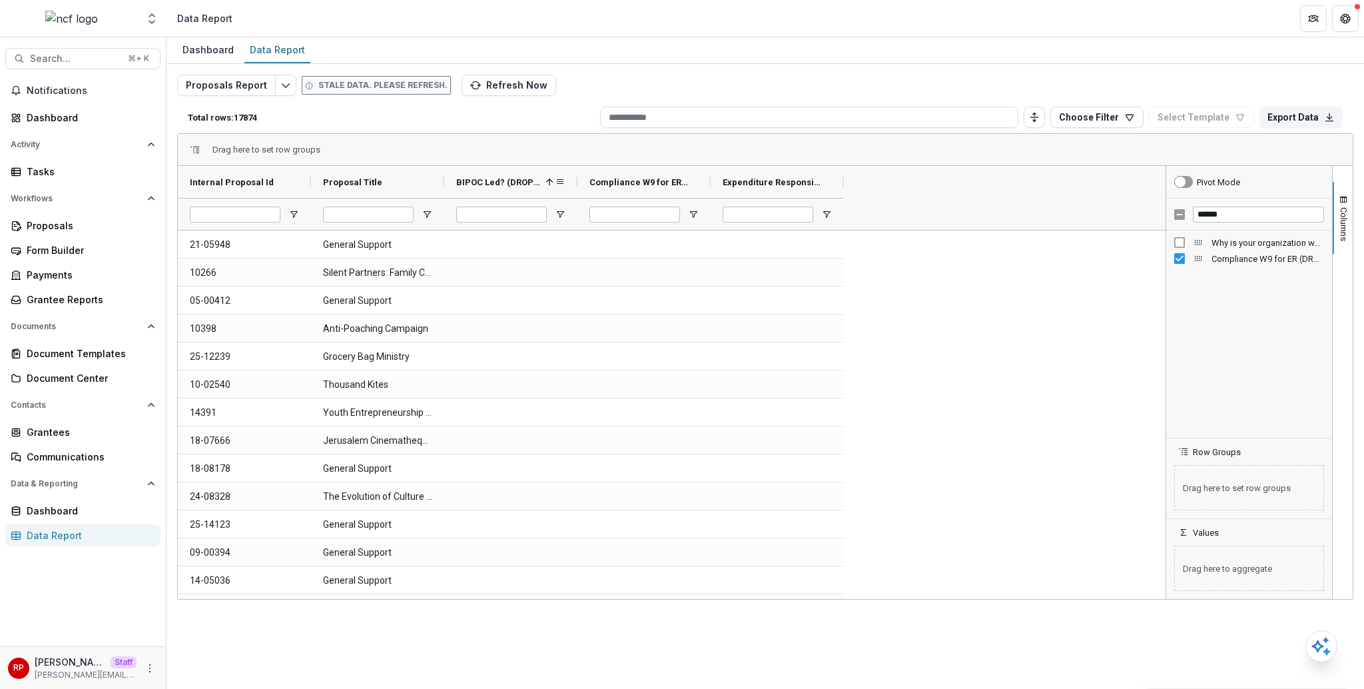
click at [509, 185] on span "BIPOC Led? (DROPDOWN_LIST)" at bounding box center [498, 182] width 84 height 10
click at [636, 182] on span "Compliance W9 for ER (DROPDOWN_LIST)" at bounding box center [639, 182] width 99 height 10
click at [636, 182] on span "Compliance W9 for ER (DROPDOWN_LIST)" at bounding box center [632, 182] width 84 height 10
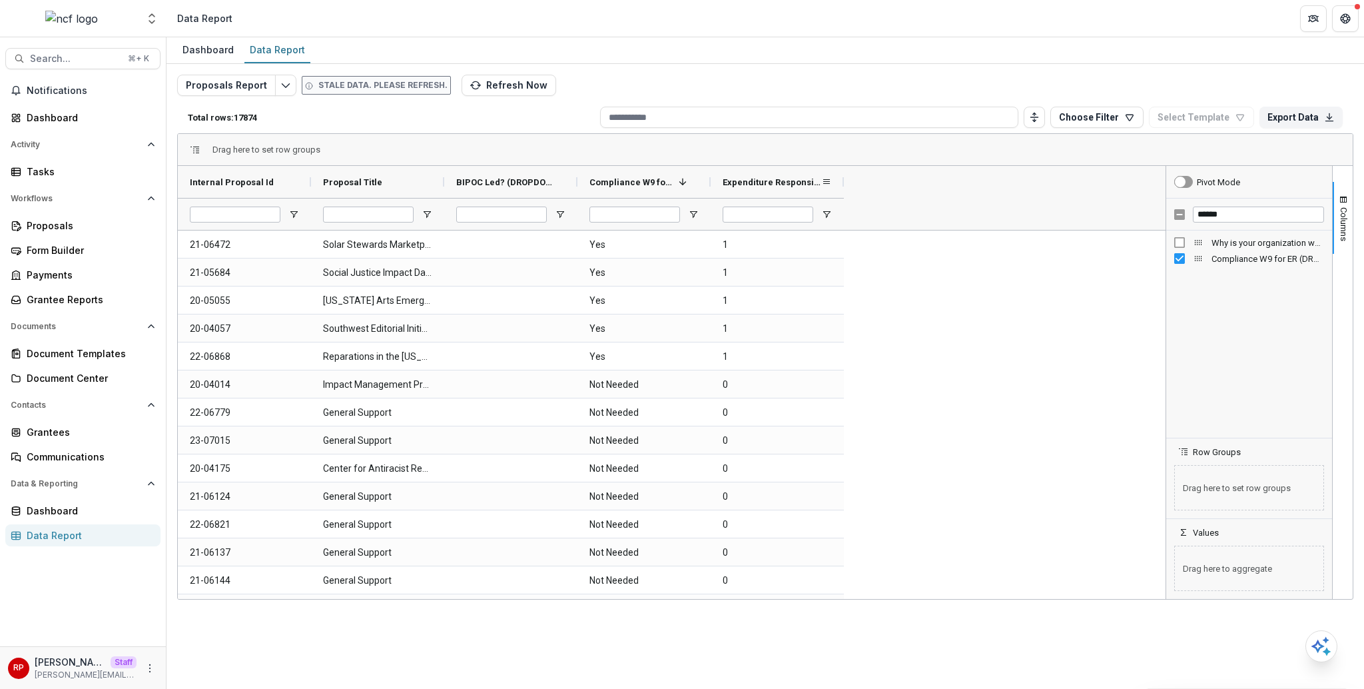
click at [765, 192] on div "Expenditure Responsibility (SHORT_TEXT)" at bounding box center [772, 181] width 99 height 25
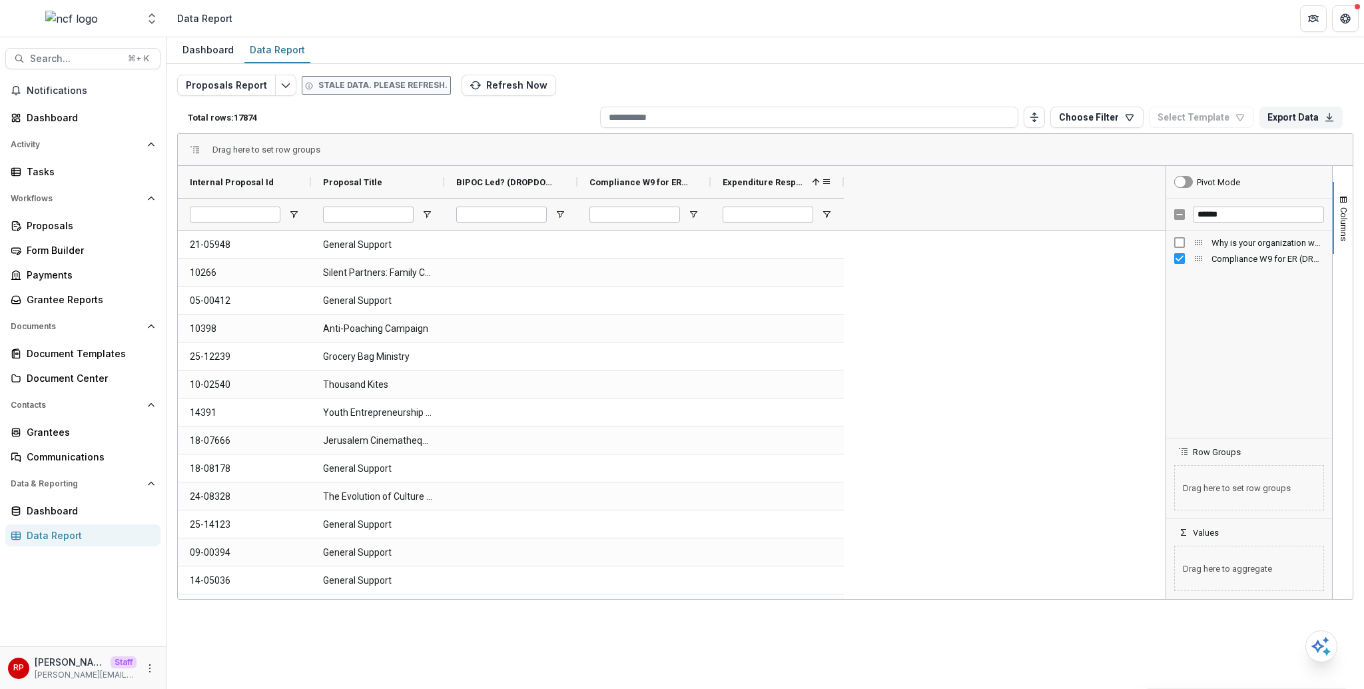
click at [765, 191] on div "Expenditure Responsibility (SHORT_TEXT) 1" at bounding box center [772, 181] width 99 height 25
click at [646, 177] on span "Compliance W9 for ER (DROPDOWN_LIST)" at bounding box center [639, 182] width 99 height 10
click at [646, 177] on span "Compliance W9 for ER (DROPDOWN_LIST)" at bounding box center [632, 182] width 84 height 10
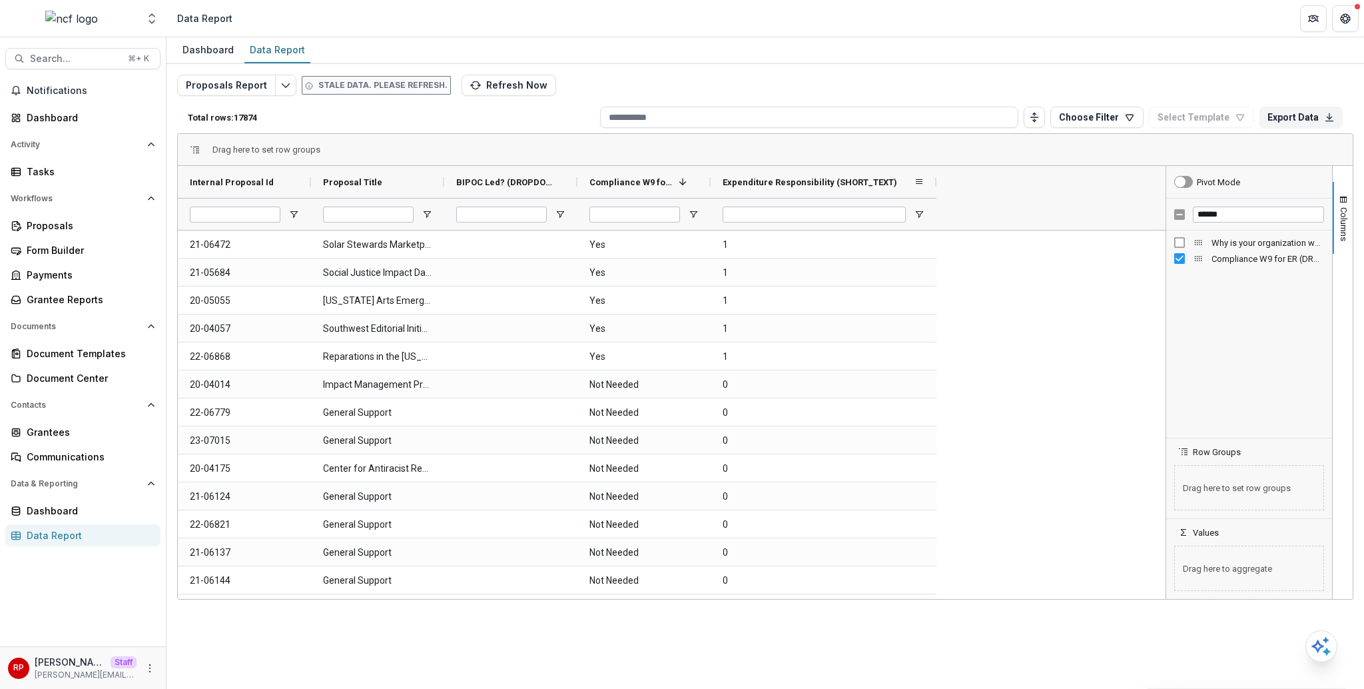
drag, startPoint x: 842, startPoint y: 185, endPoint x: 927, endPoint y: 190, distance: 85.4
click at [939, 186] on div at bounding box center [936, 182] width 5 height 32
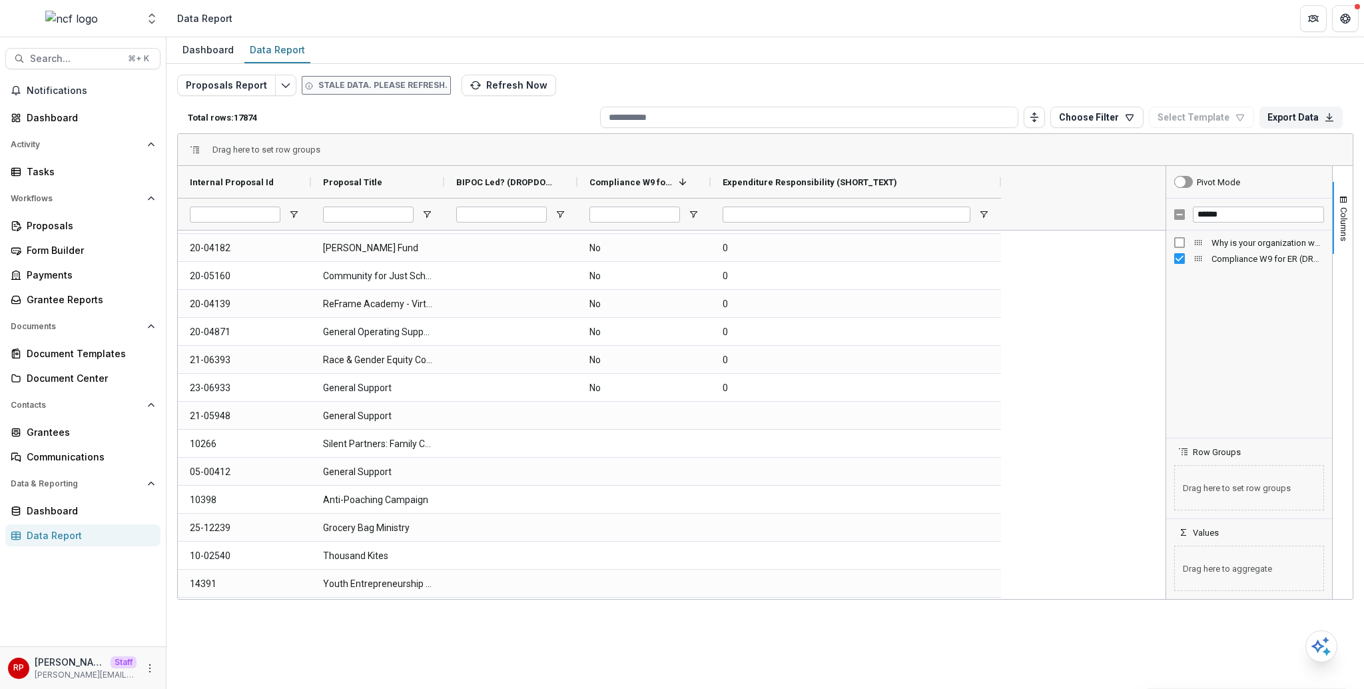
scroll to position [501, 0]
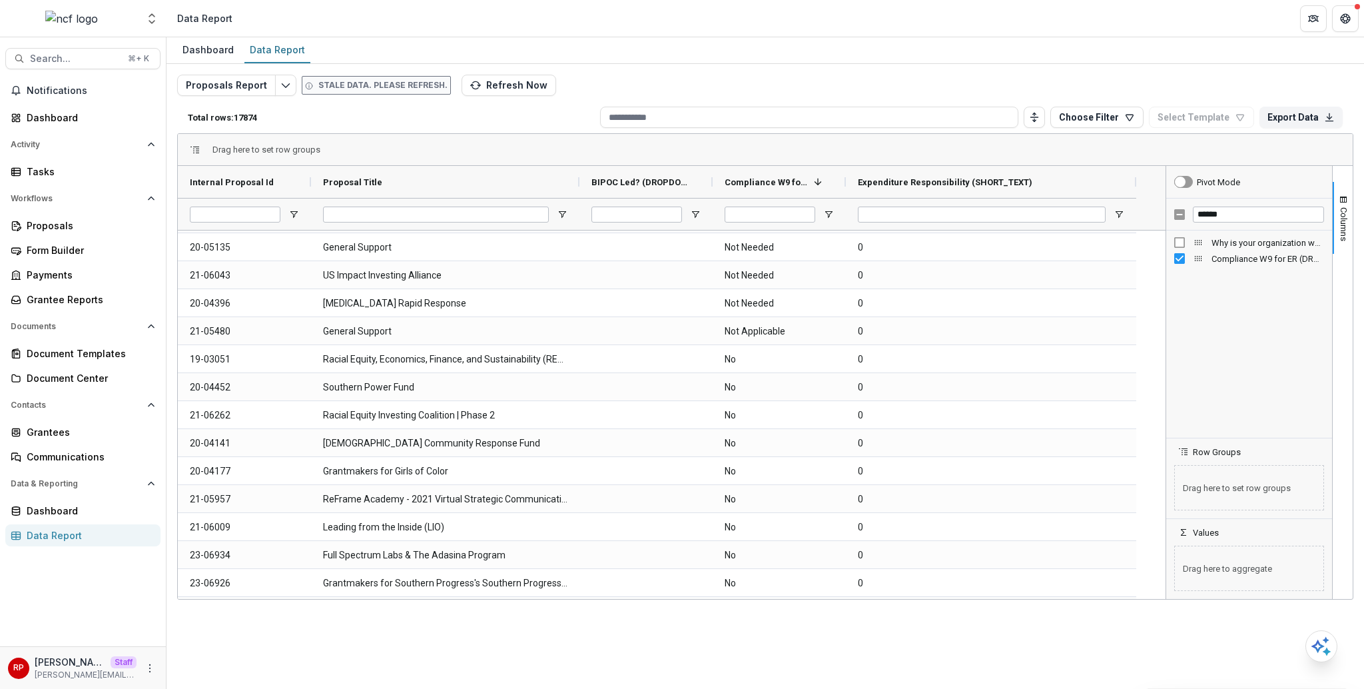
drag, startPoint x: 442, startPoint y: 187, endPoint x: 596, endPoint y: 233, distance: 160.6
click at [578, 222] on div "Internal Proposal Id Proposal Title BIPOC Led? (DROPDOWN_LIST) 1" at bounding box center [659, 198] width 963 height 64
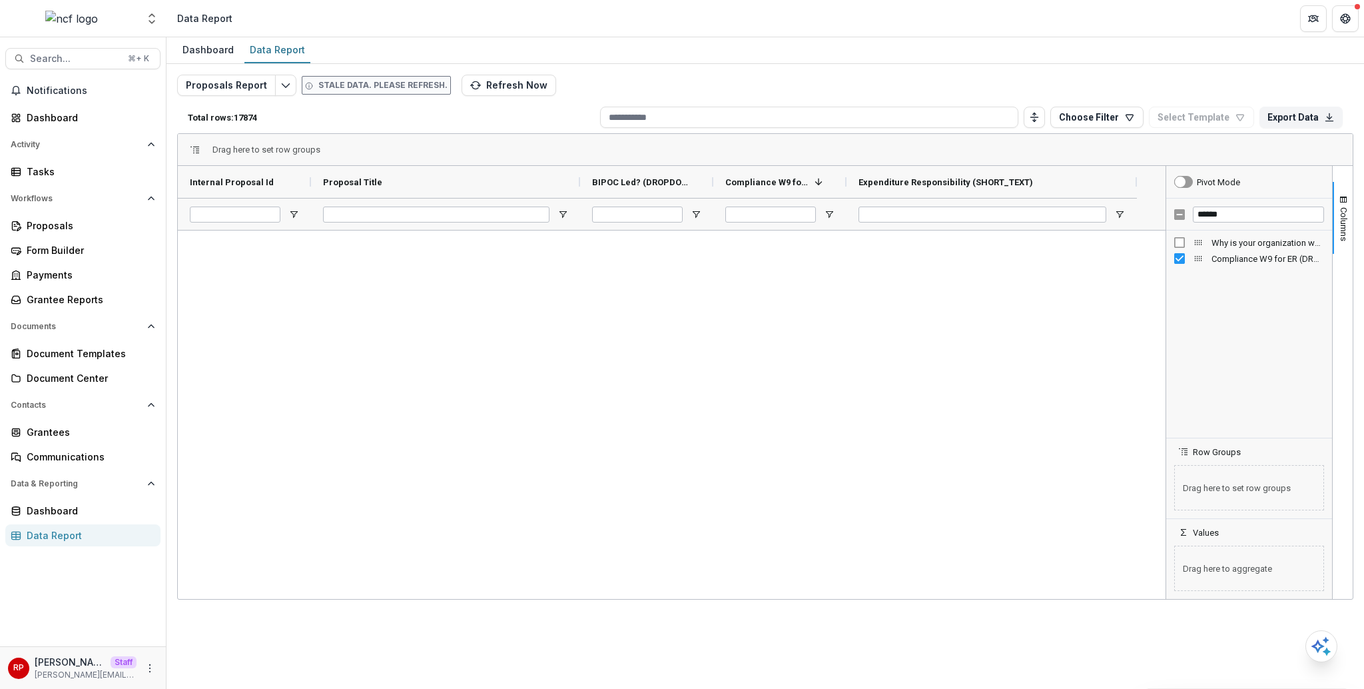
scroll to position [0, 0]
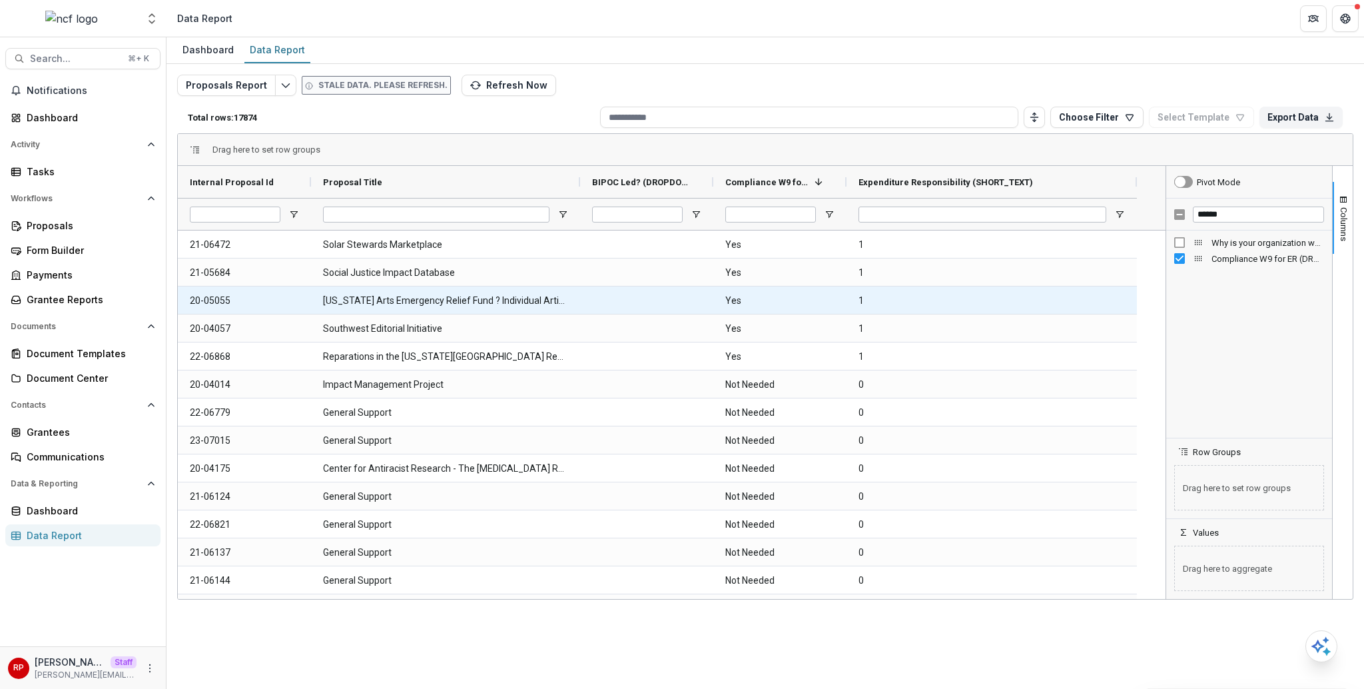
click at [219, 300] on Id-6368 "20-05055" at bounding box center [244, 300] width 109 height 27
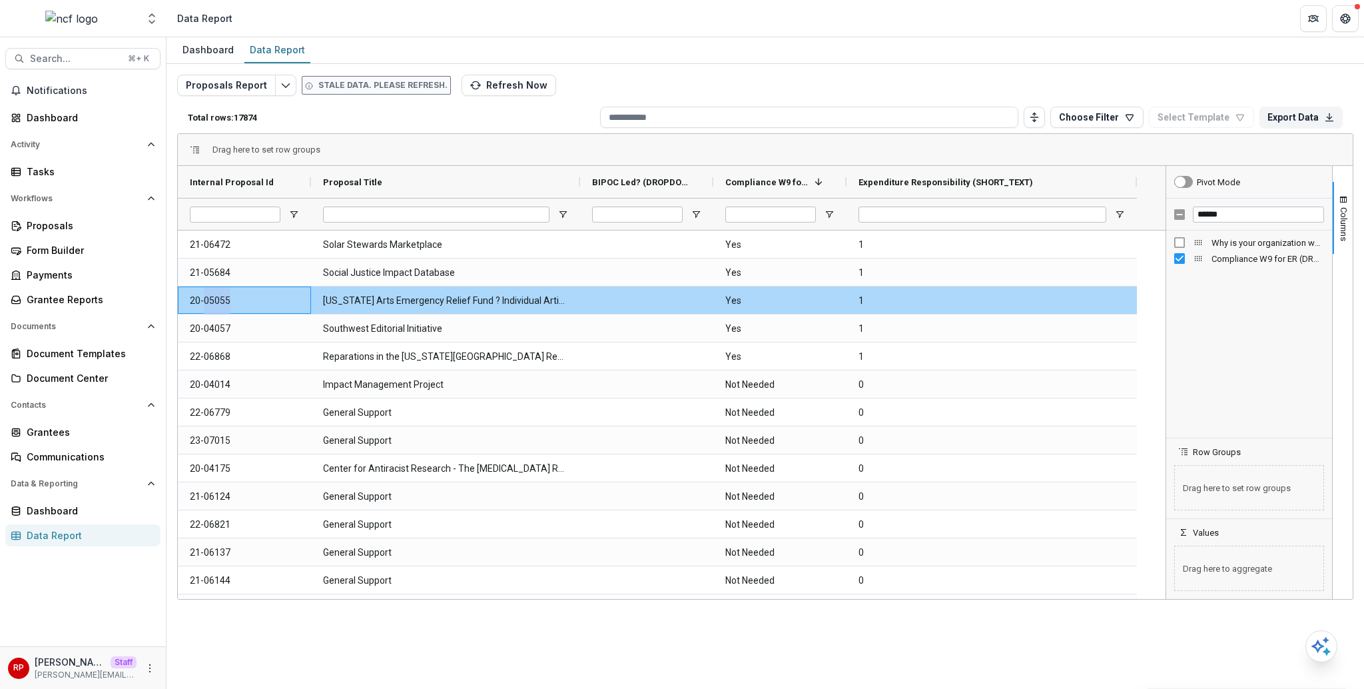
click at [219, 300] on Id-6368 "20-05055" at bounding box center [244, 300] width 109 height 27
copy Id-6368 "20-05055"
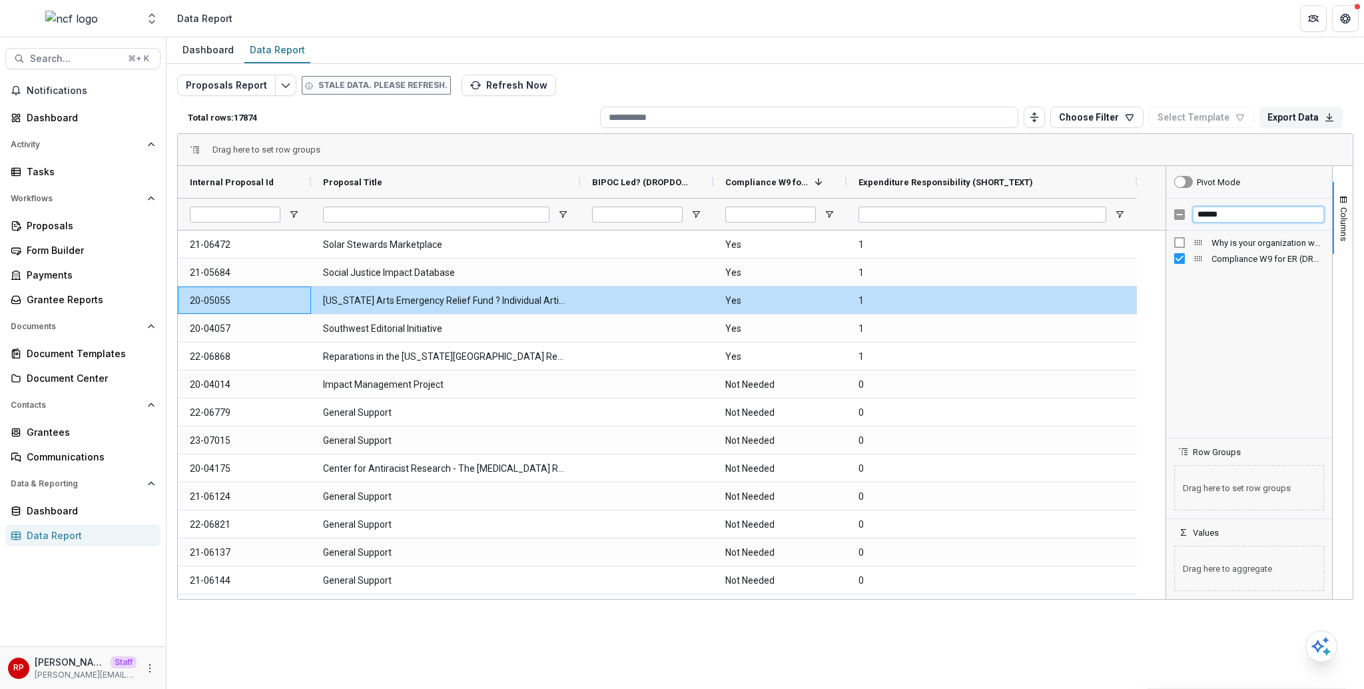
click at [1232, 211] on input "******" at bounding box center [1258, 215] width 131 height 16
type input "**********"
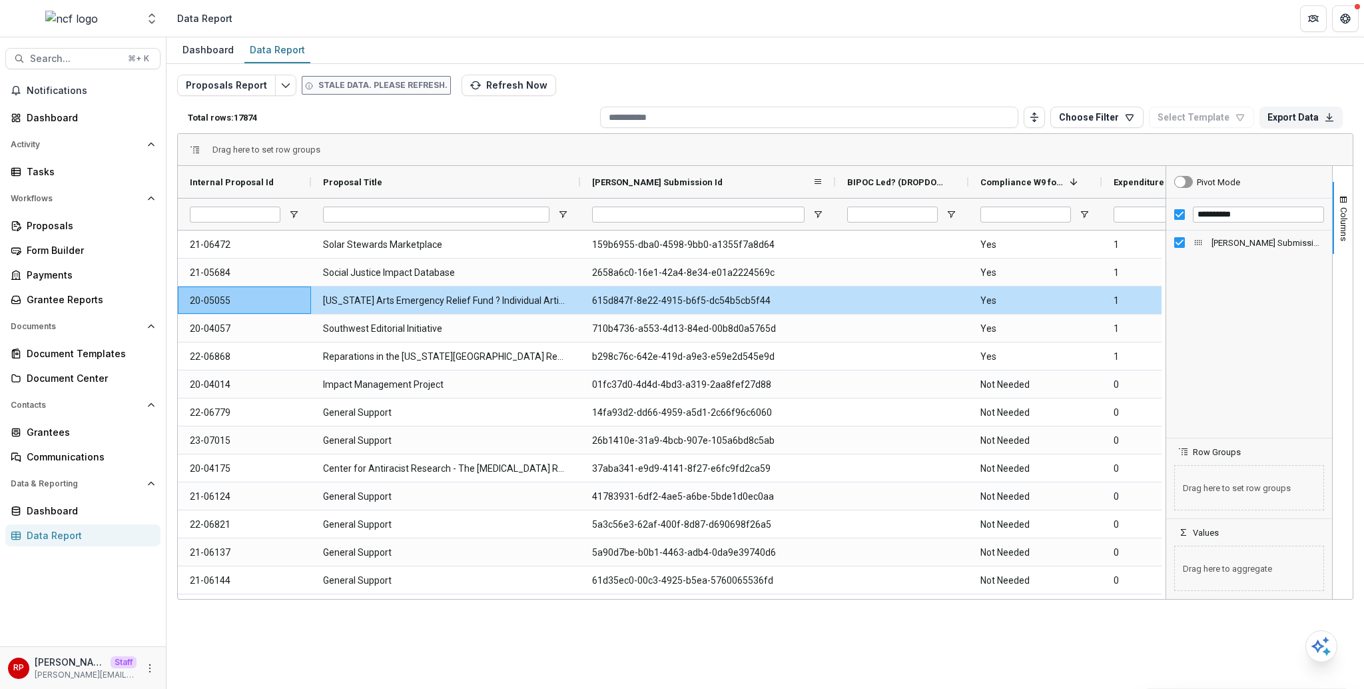
drag, startPoint x: 712, startPoint y: 183, endPoint x: 834, endPoint y: 189, distance: 122.0
click at [834, 189] on div at bounding box center [835, 182] width 5 height 32
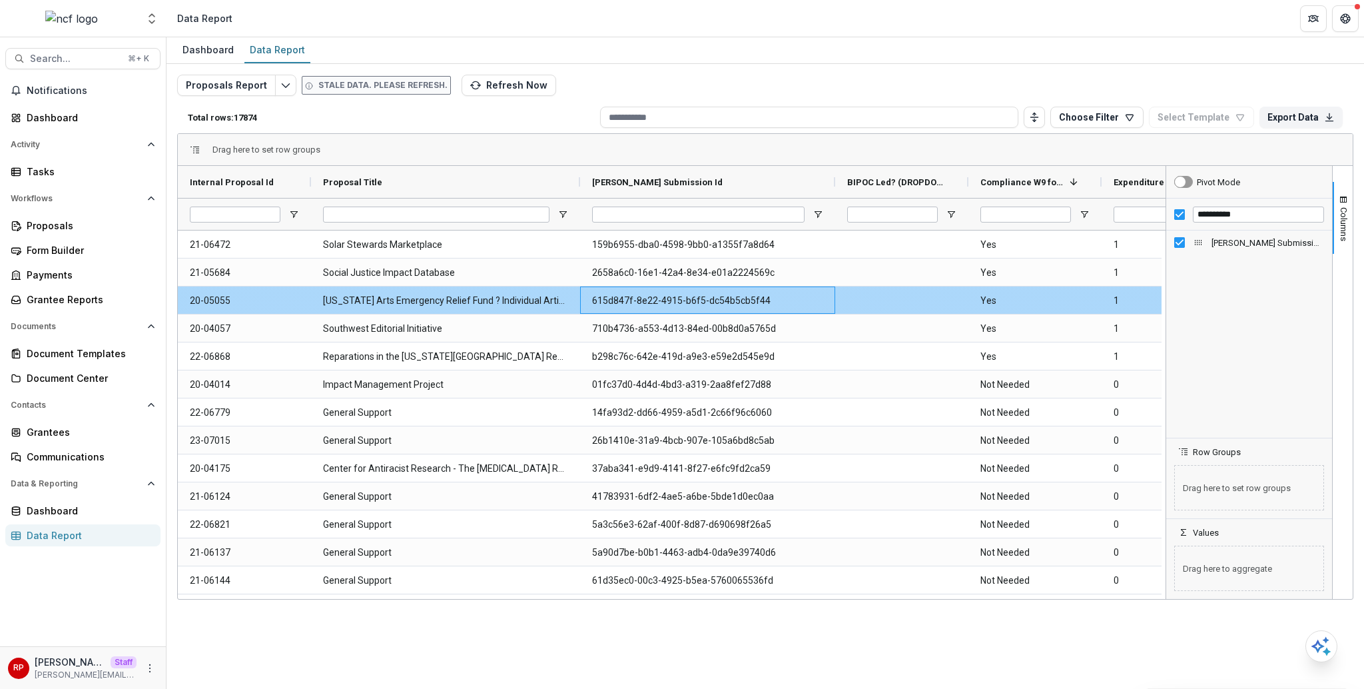
click at [704, 300] on Id-6385 "615d847f-8e22-4915-b6f5-dc54b5cb5f44" at bounding box center [707, 300] width 231 height 27
copy Id-6385 "615d847f-8e22-4915-b6f5-dc54b5cb5f44"
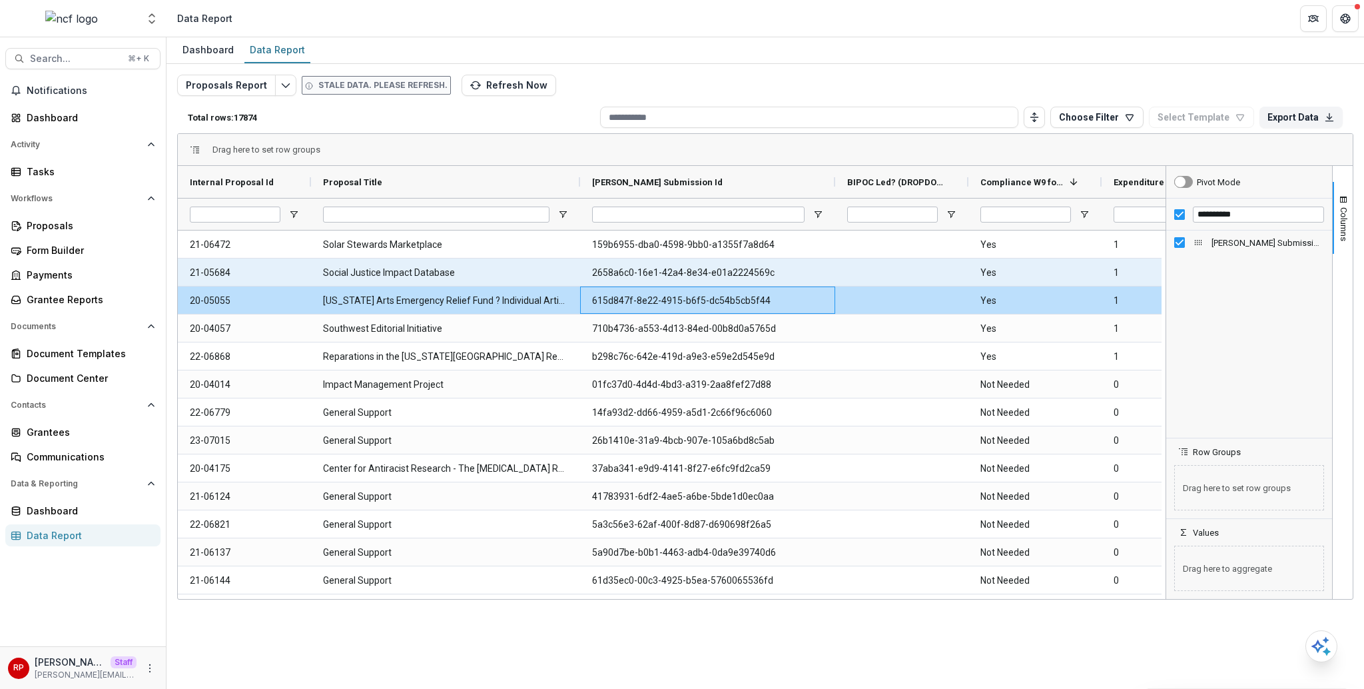
click at [656, 272] on Id-6384 "2658a6c0-16e1-42a4-8e34-e01a2224569c" at bounding box center [707, 272] width 231 height 27
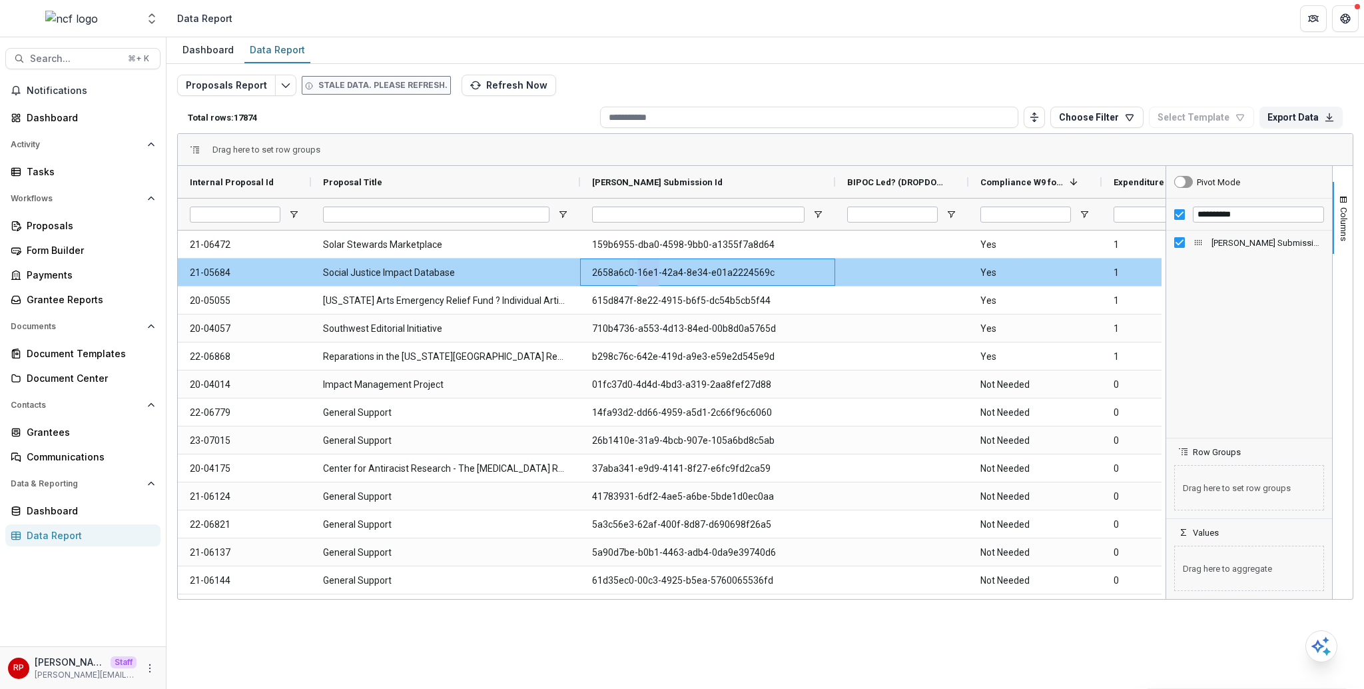
click at [656, 272] on Id-6384 "2658a6c0-16e1-42a4-8e34-e01a2224569c" at bounding box center [707, 272] width 231 height 27
copy Id-6384 "2658a6c0-16e1-42a4-8e34-e01a2224569c"
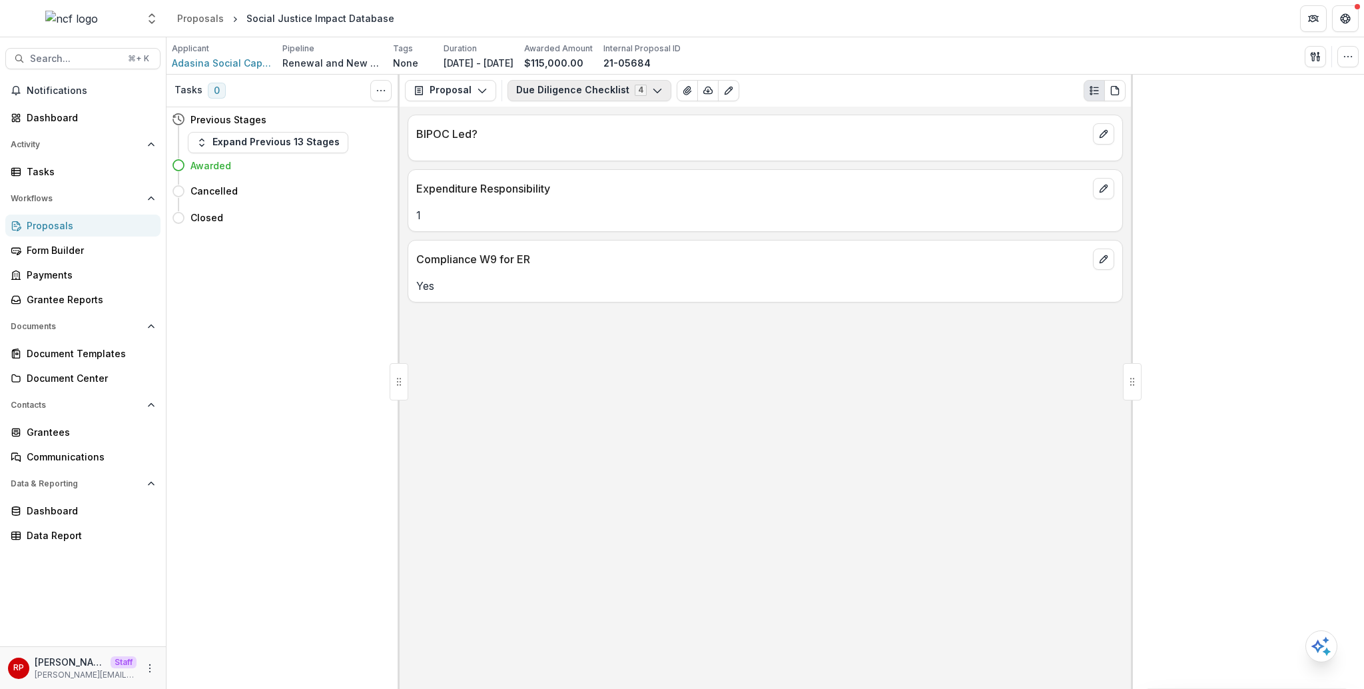
click at [613, 81] on button "Due Diligence Checklist 4" at bounding box center [590, 90] width 164 height 21
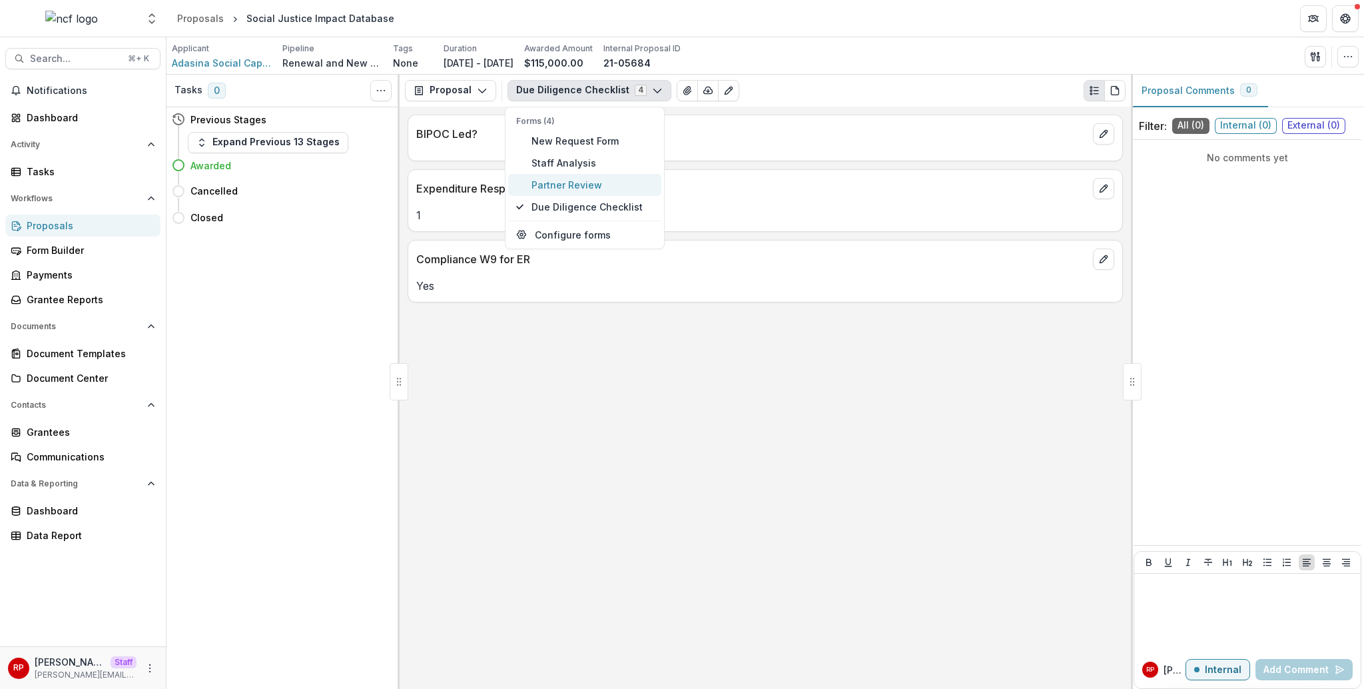
click at [629, 188] on span "Partner Review" at bounding box center [593, 185] width 122 height 14
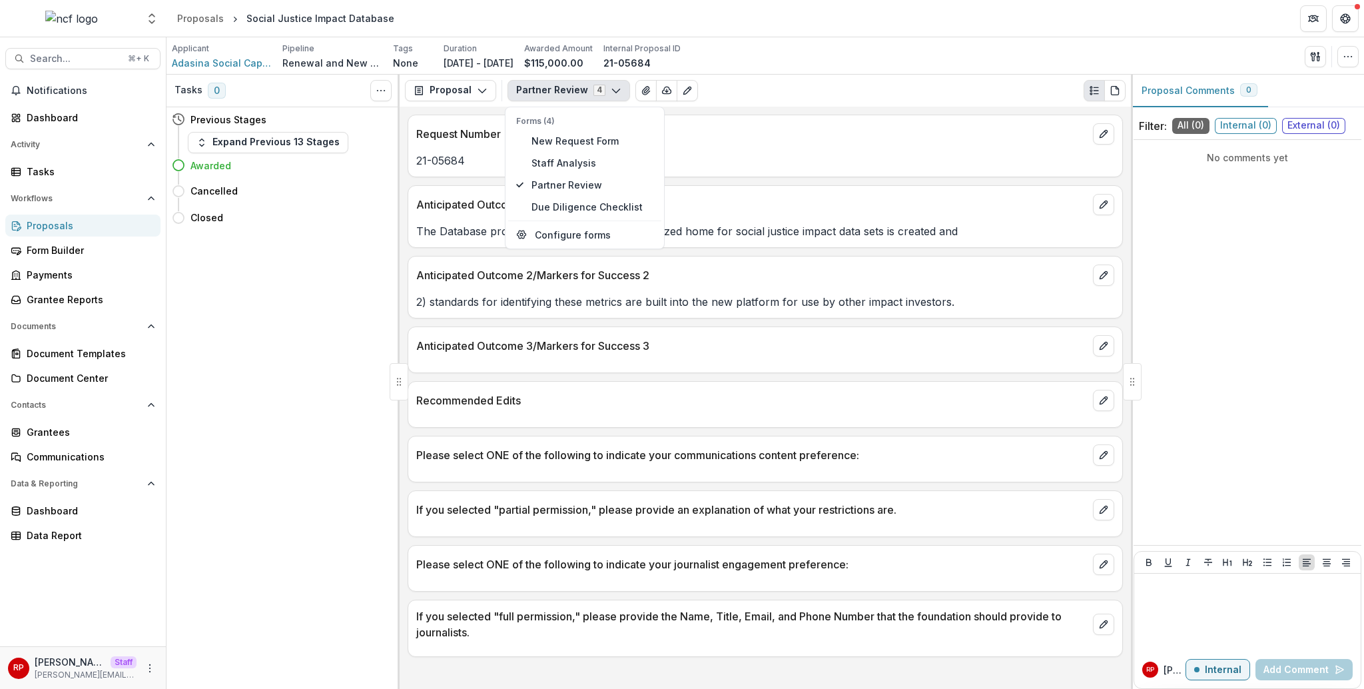
click at [799, 173] on div "Request Number 21-05684" at bounding box center [765, 146] width 715 height 63
click at [612, 89] on icon "button" at bounding box center [616, 90] width 11 height 11
click at [576, 159] on span "Staff Analysis" at bounding box center [593, 163] width 122 height 14
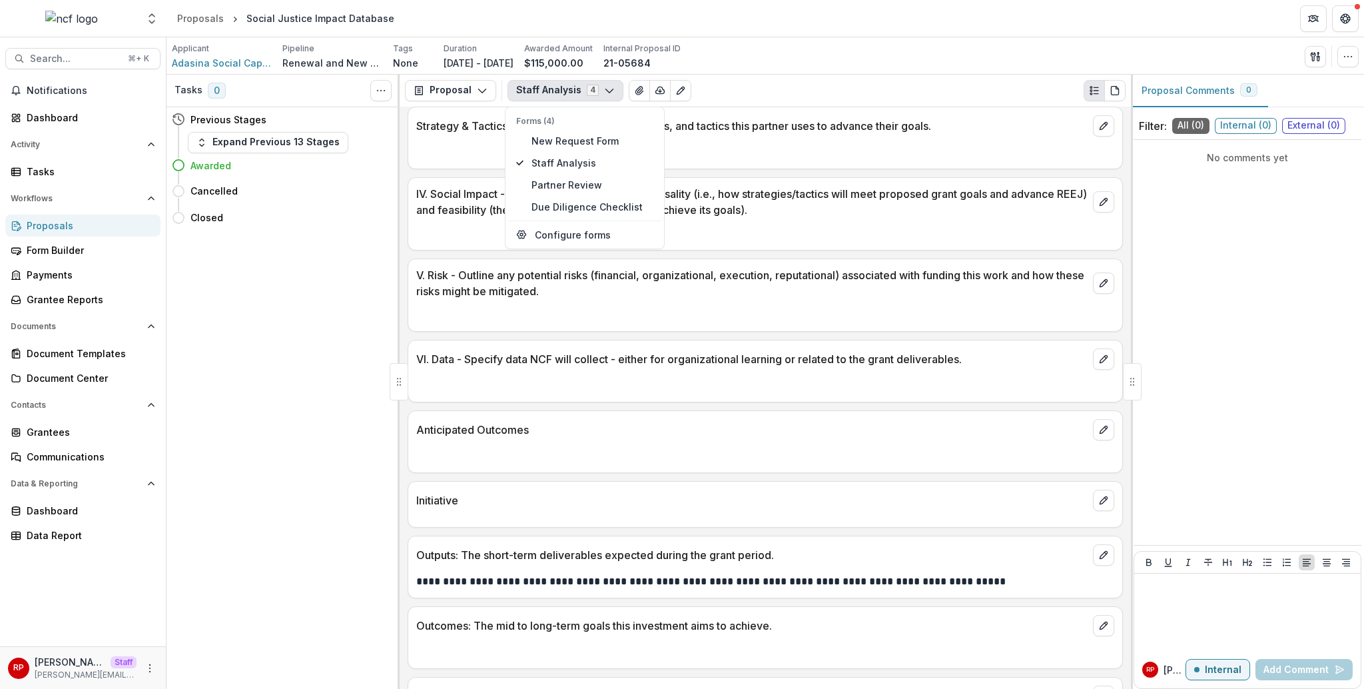
scroll to position [2288, 0]
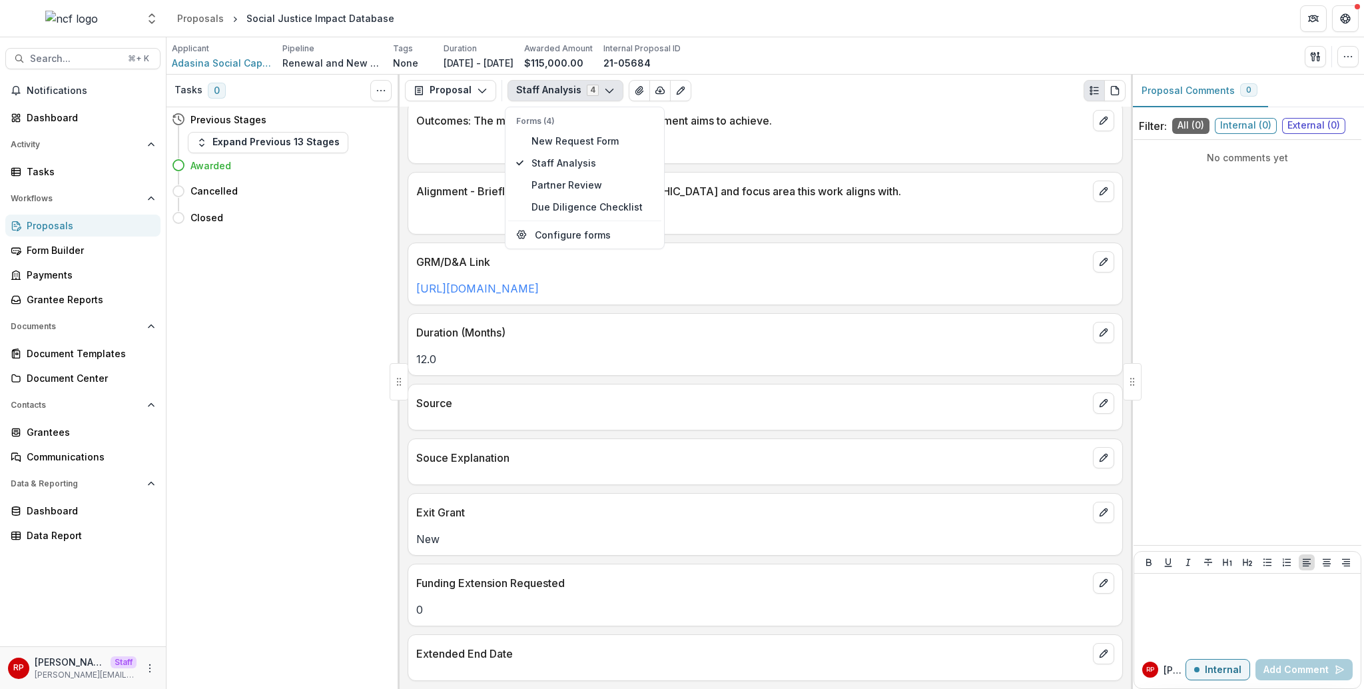
click at [806, 155] on div "Outcomes: The mid to long-term goals this investment aims to achieve." at bounding box center [765, 132] width 715 height 63
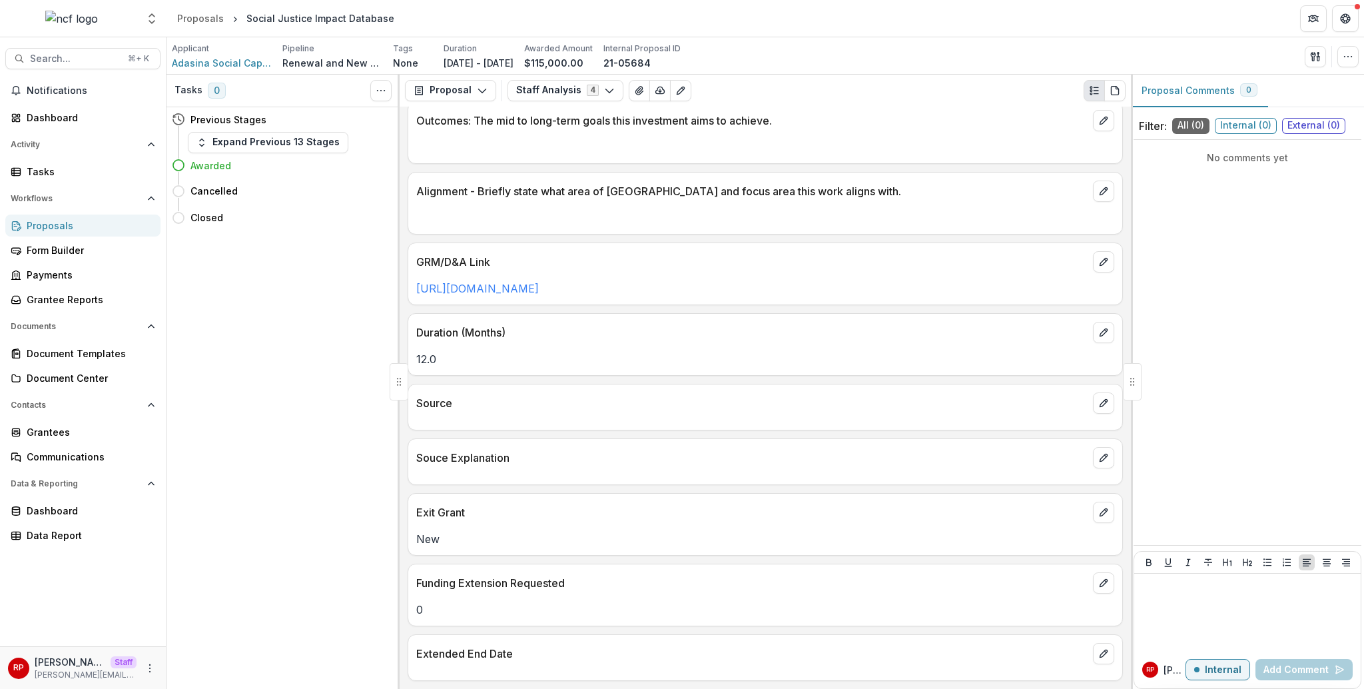
drag, startPoint x: 579, startPoint y: 87, endPoint x: 579, endPoint y: 103, distance: 16.0
click at [579, 87] on button "Staff Analysis 4" at bounding box center [566, 90] width 116 height 21
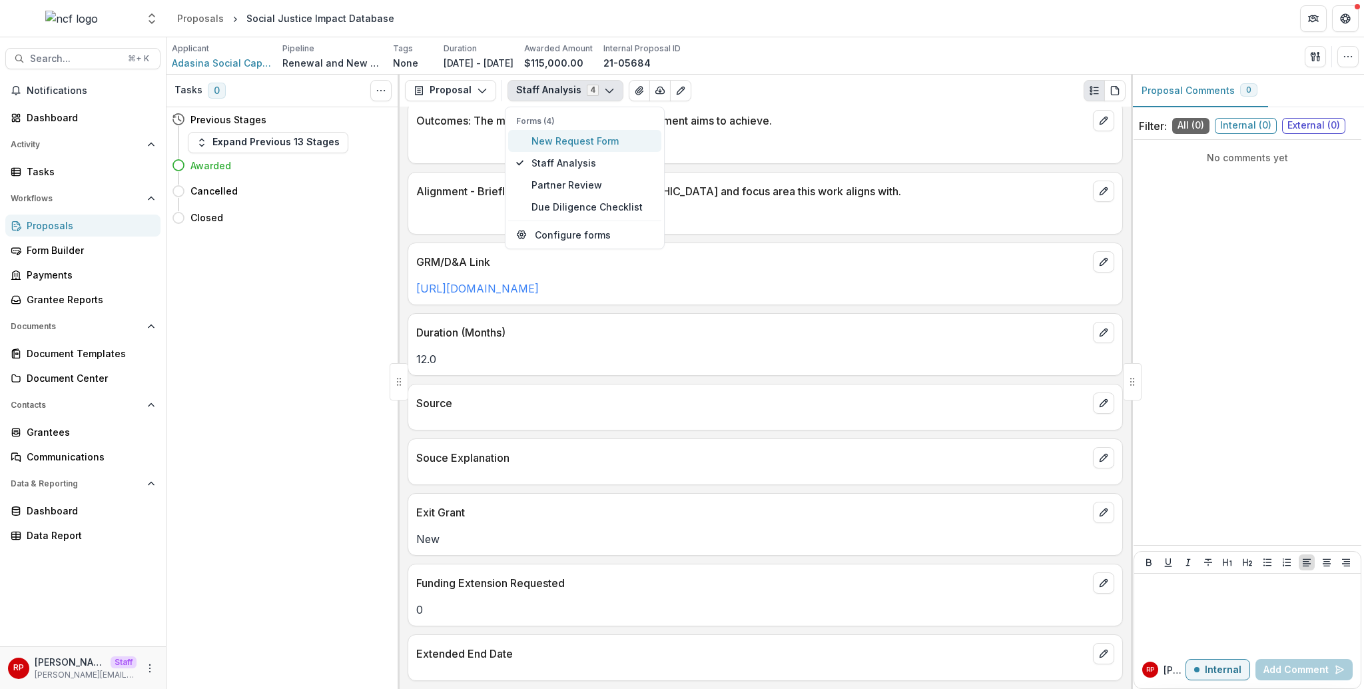
click at [576, 139] on span "New Request Form" at bounding box center [593, 141] width 122 height 14
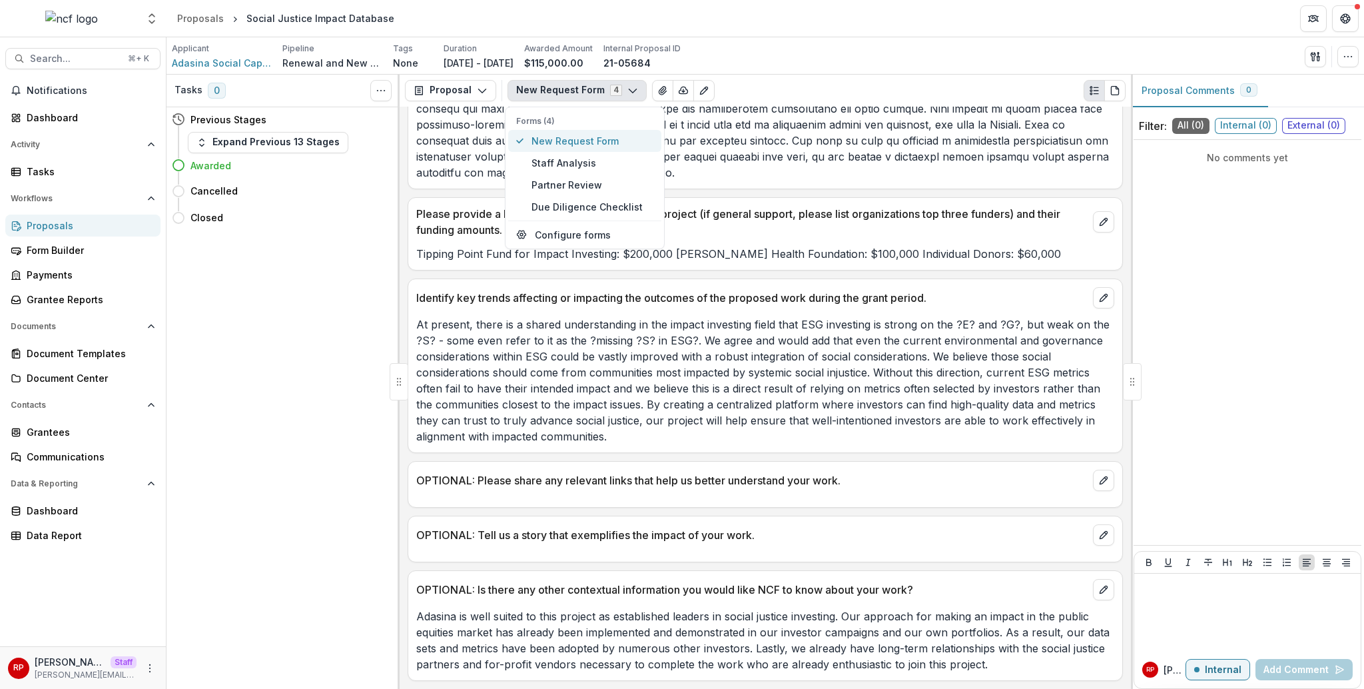
scroll to position [1883, 0]
click at [839, 240] on div "Tipping Point Fund for Impact Investing: $200,000 [PERSON_NAME] Health Foundati…" at bounding box center [765, 250] width 714 height 24
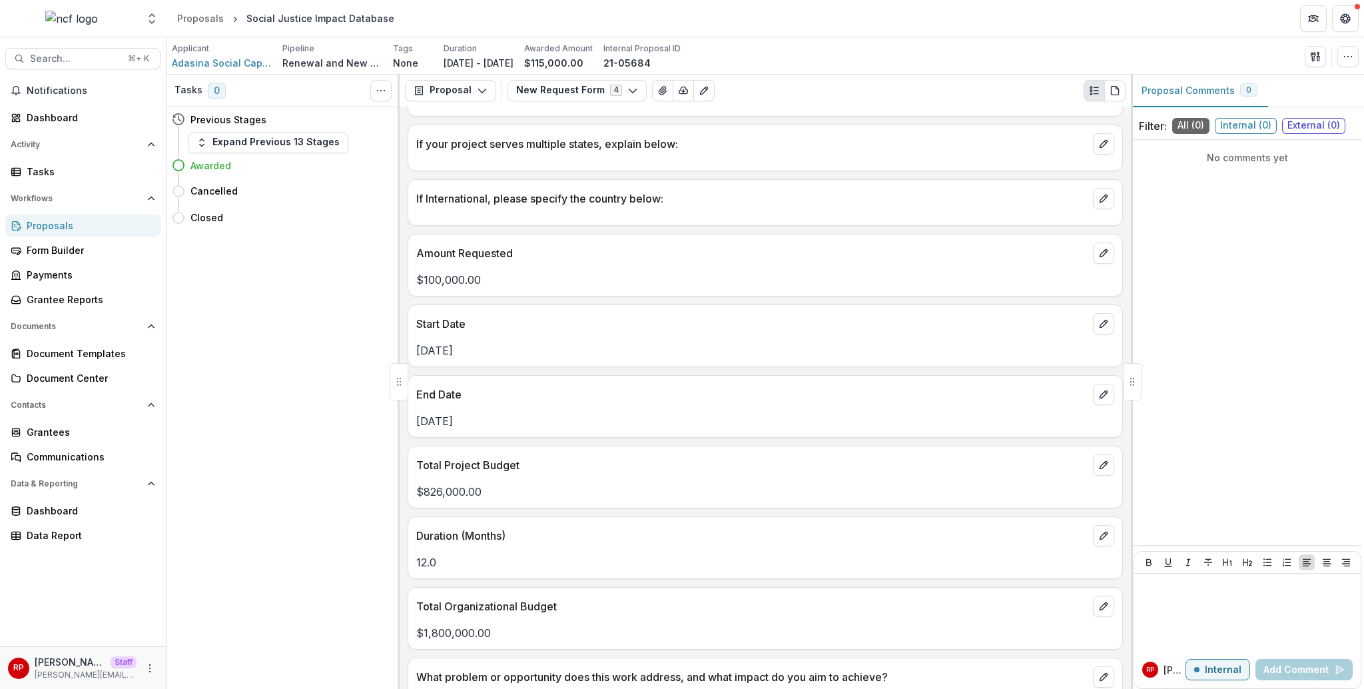
scroll to position [0, 0]
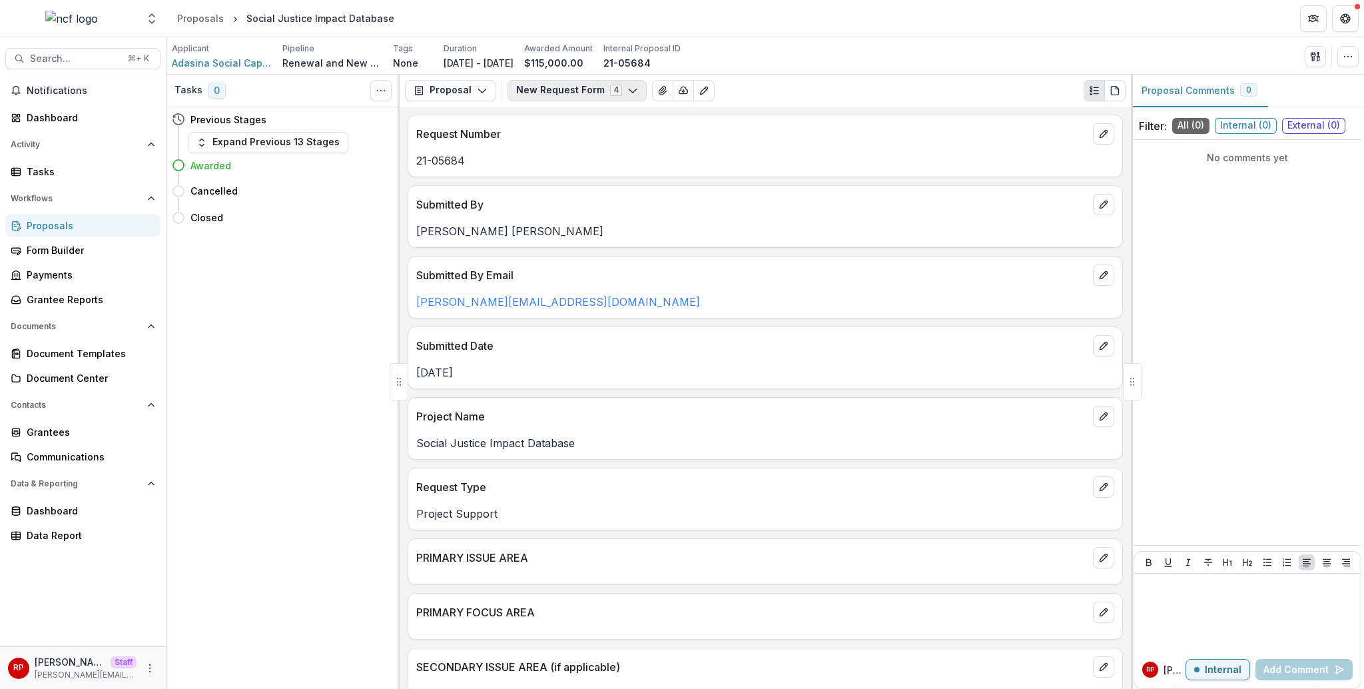
click at [545, 101] on button "New Request Form 4" at bounding box center [577, 90] width 139 height 21
click at [576, 209] on span "Due Diligence Checklist" at bounding box center [593, 207] width 122 height 14
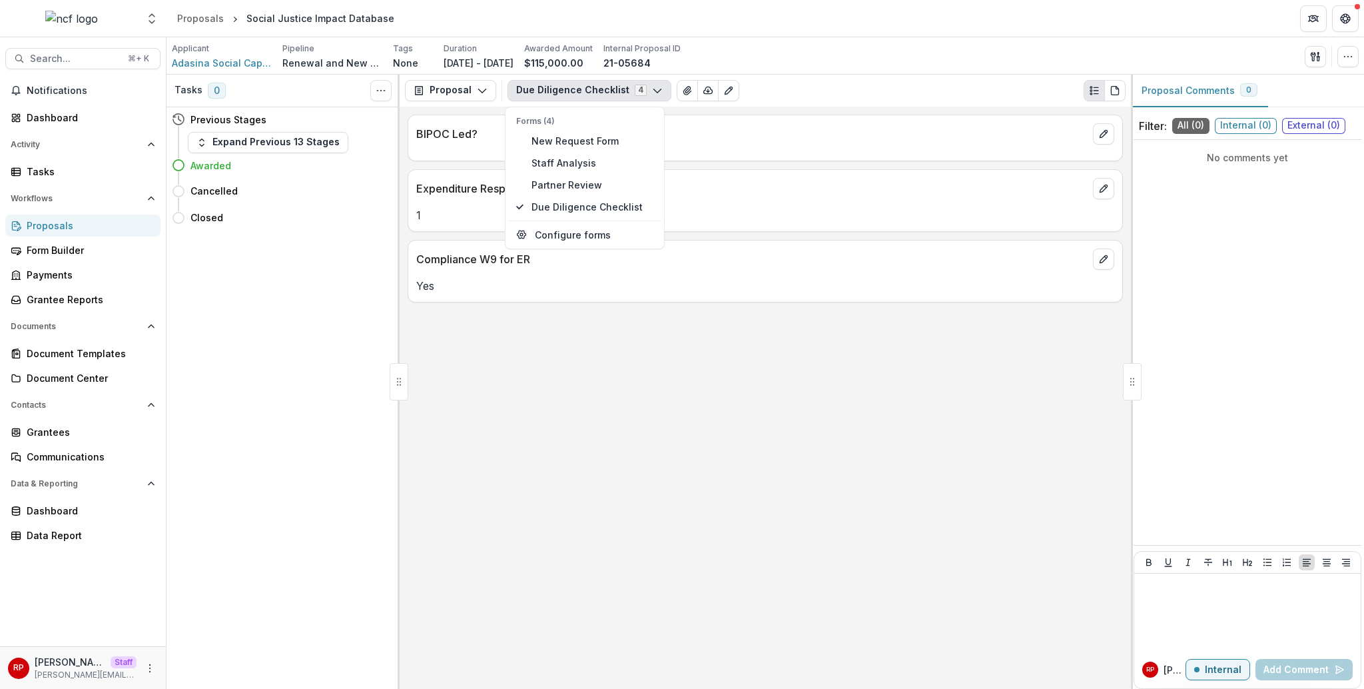
click at [763, 212] on p "1" at bounding box center [765, 215] width 698 height 16
